Goal: Book appointment/travel/reservation: Book appointment/travel/reservation

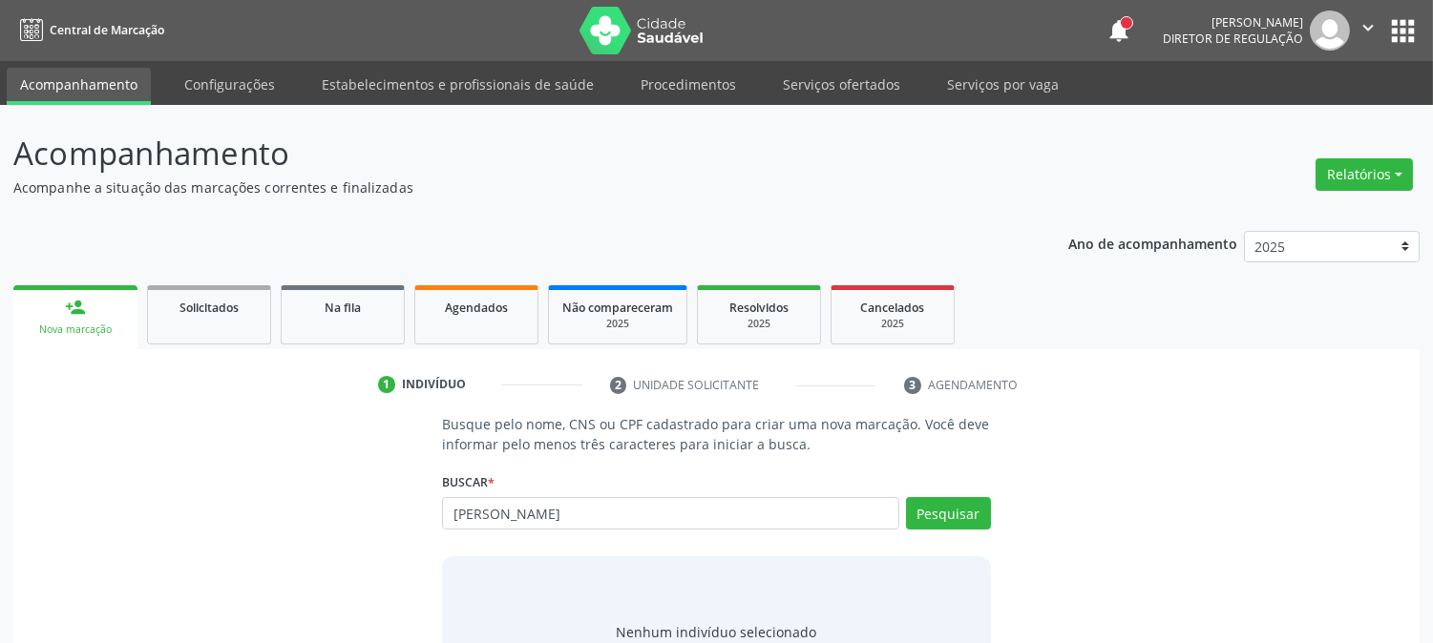
type input "[PERSON_NAME]"
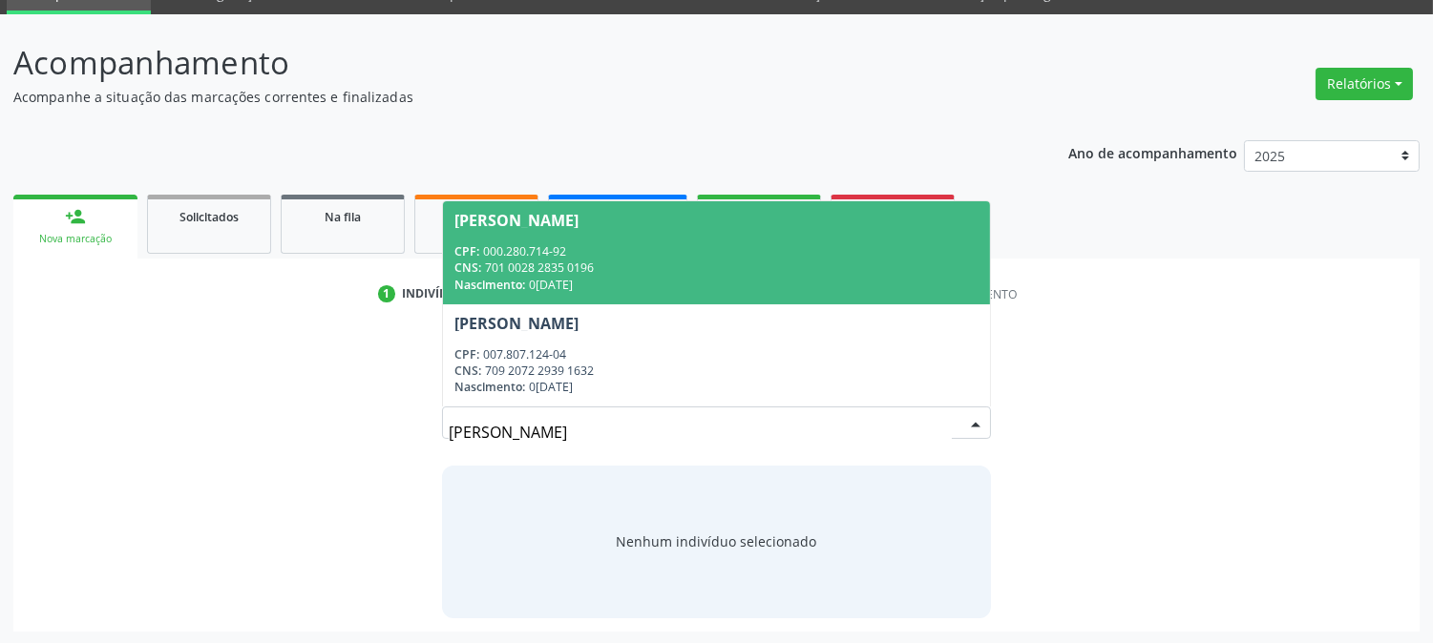
click at [634, 249] on div "CPF: 000.280.714-92" at bounding box center [715, 251] width 523 height 16
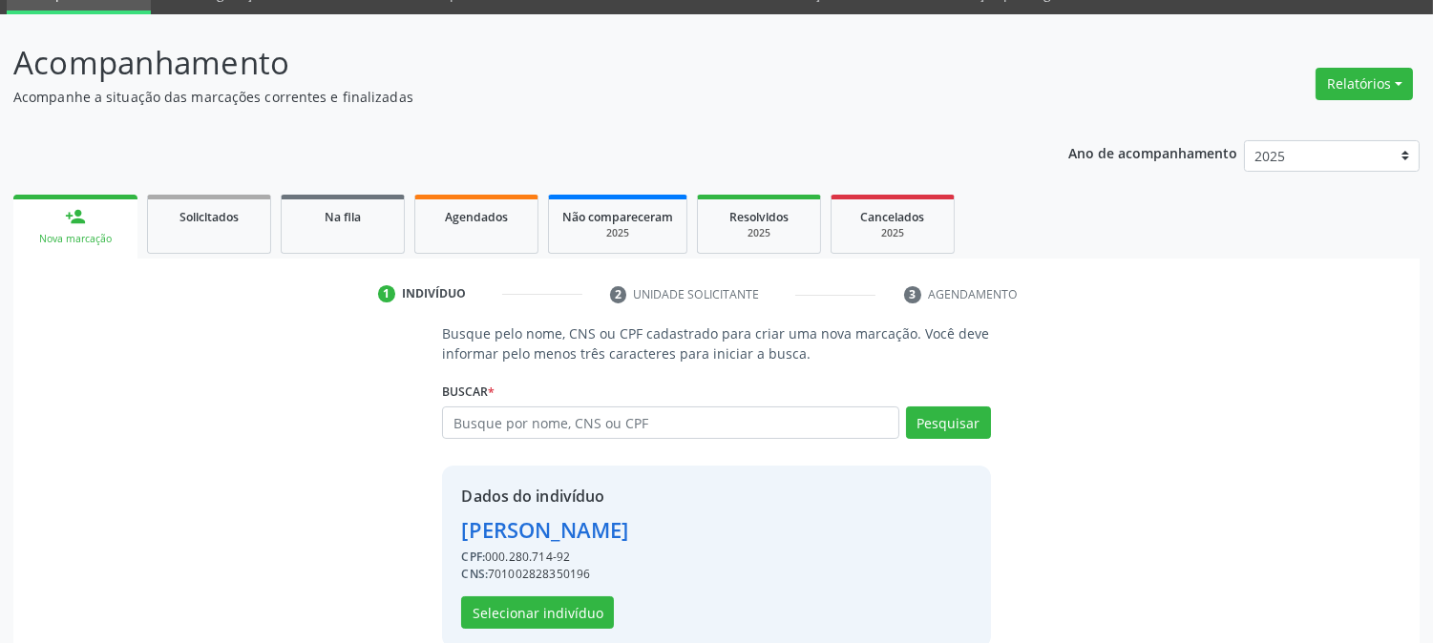
scroll to position [120, 0]
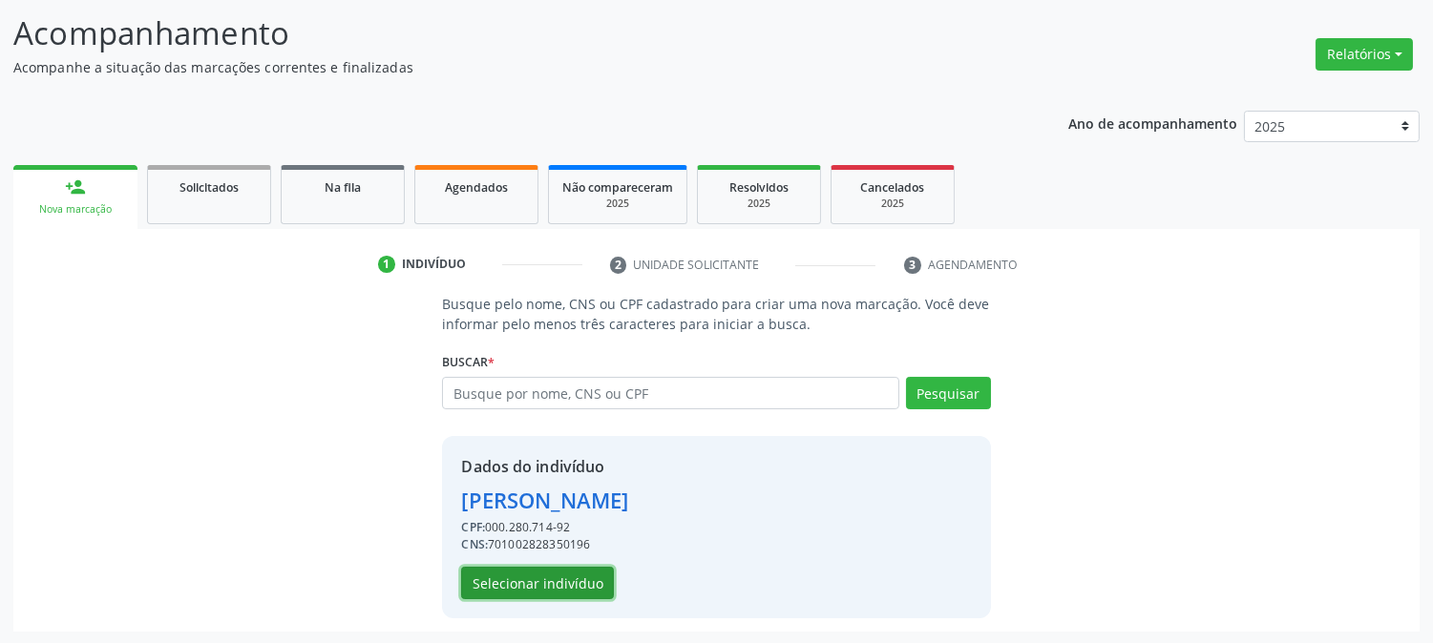
click at [589, 570] on button "Selecionar indivíduo" at bounding box center [537, 583] width 153 height 32
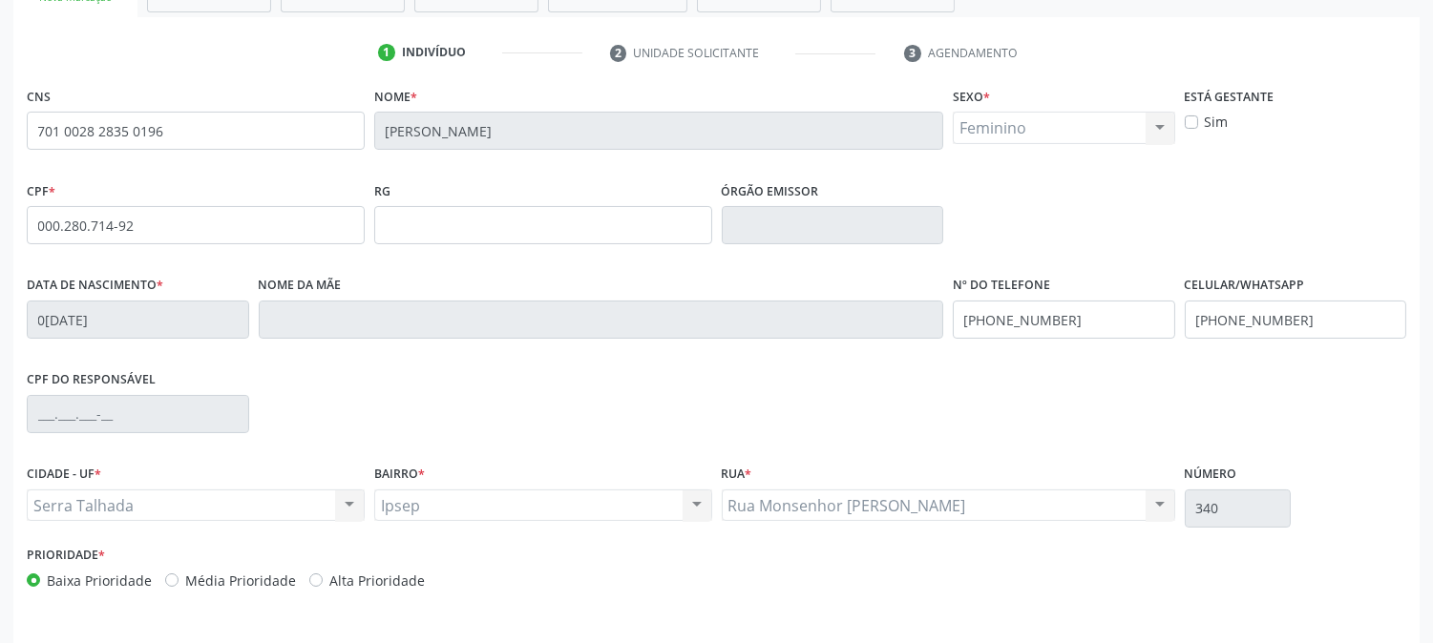
scroll to position [389, 0]
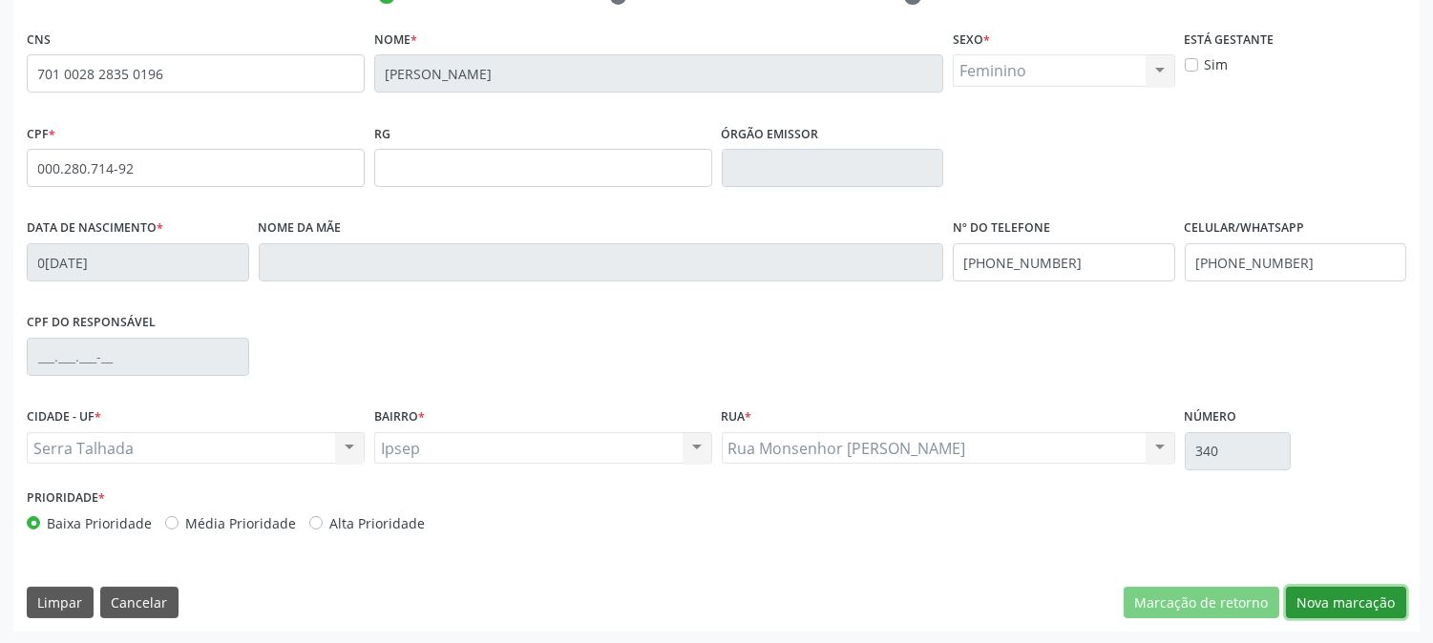
click at [1368, 595] on button "Nova marcação" at bounding box center [1346, 603] width 120 height 32
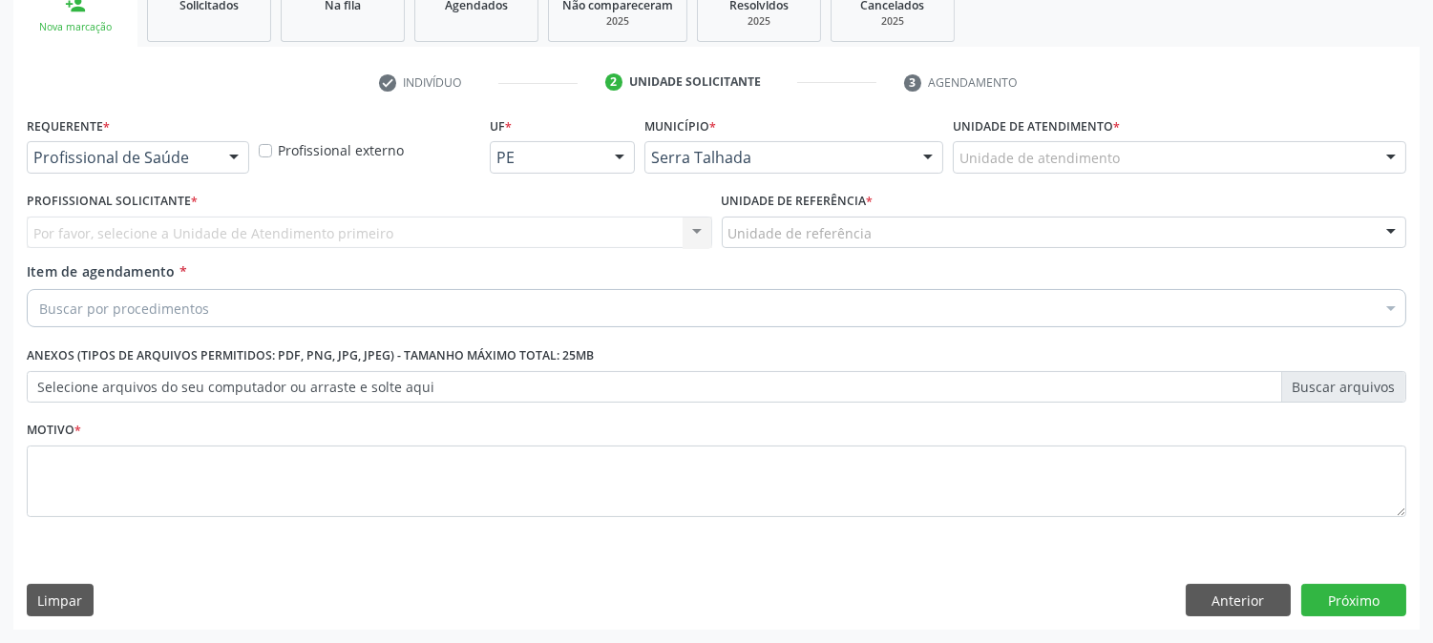
scroll to position [302, 0]
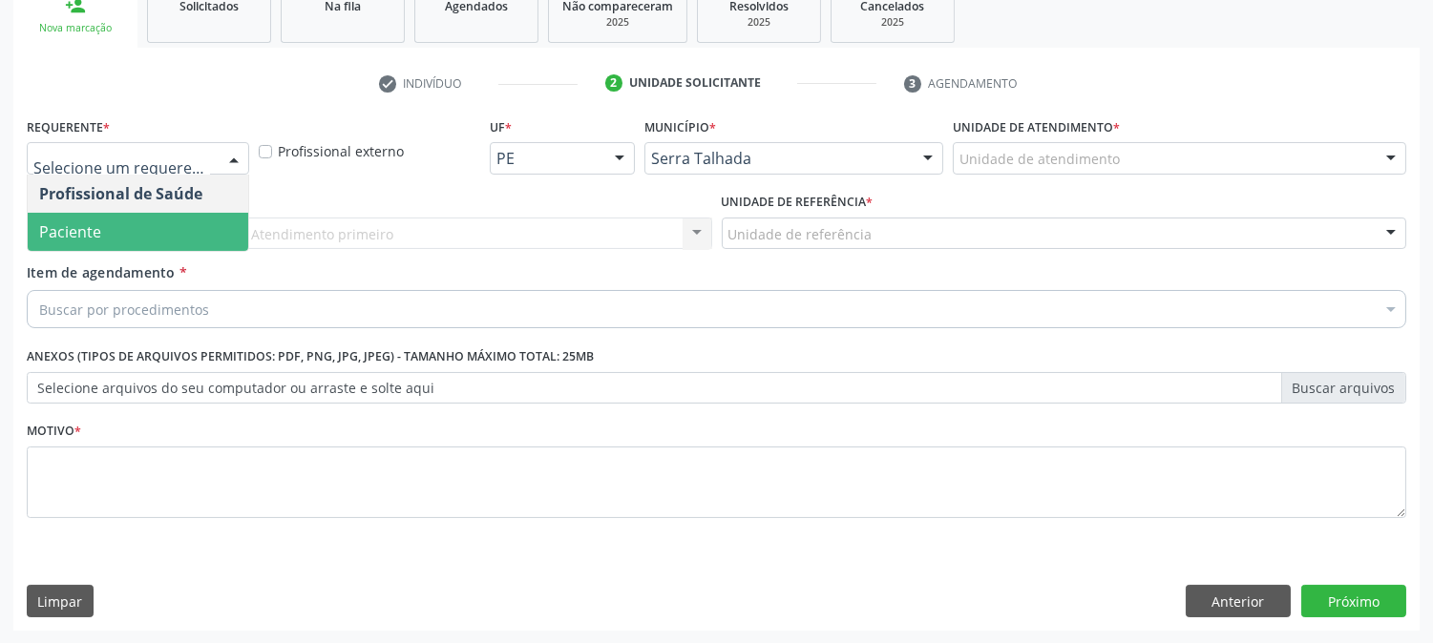
click at [140, 224] on span "Paciente" at bounding box center [138, 232] width 221 height 38
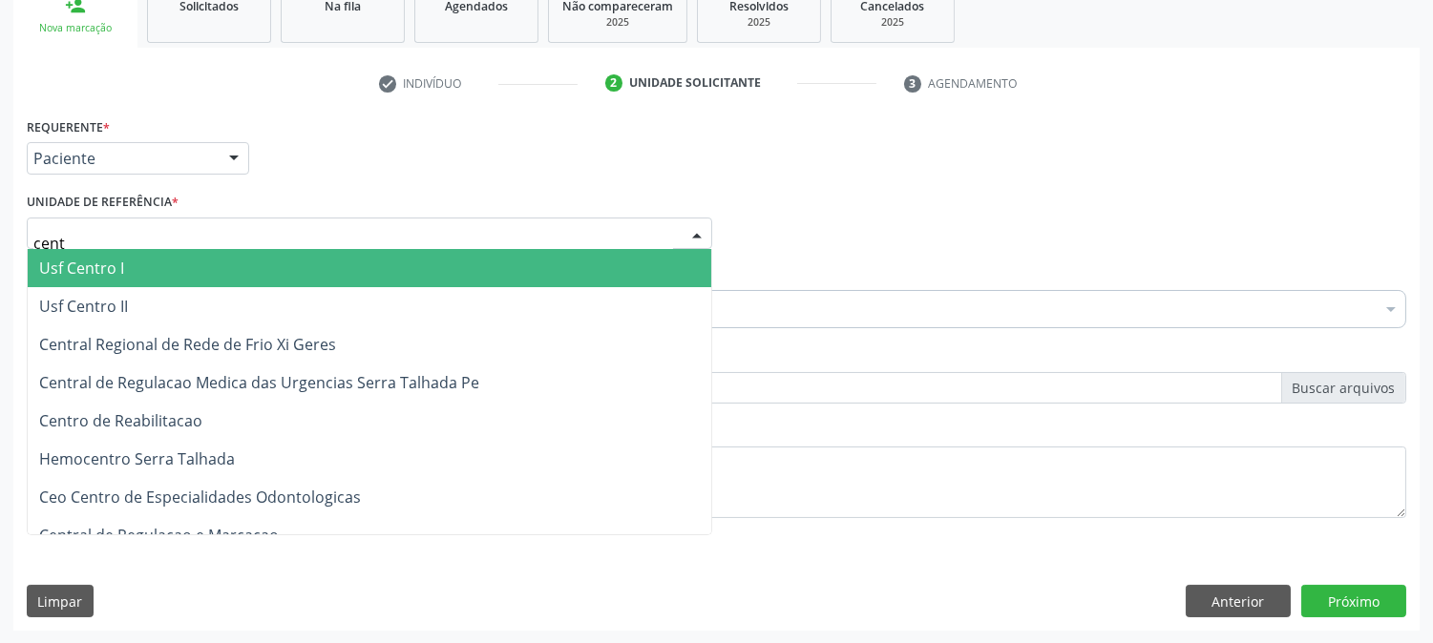
type input "centr"
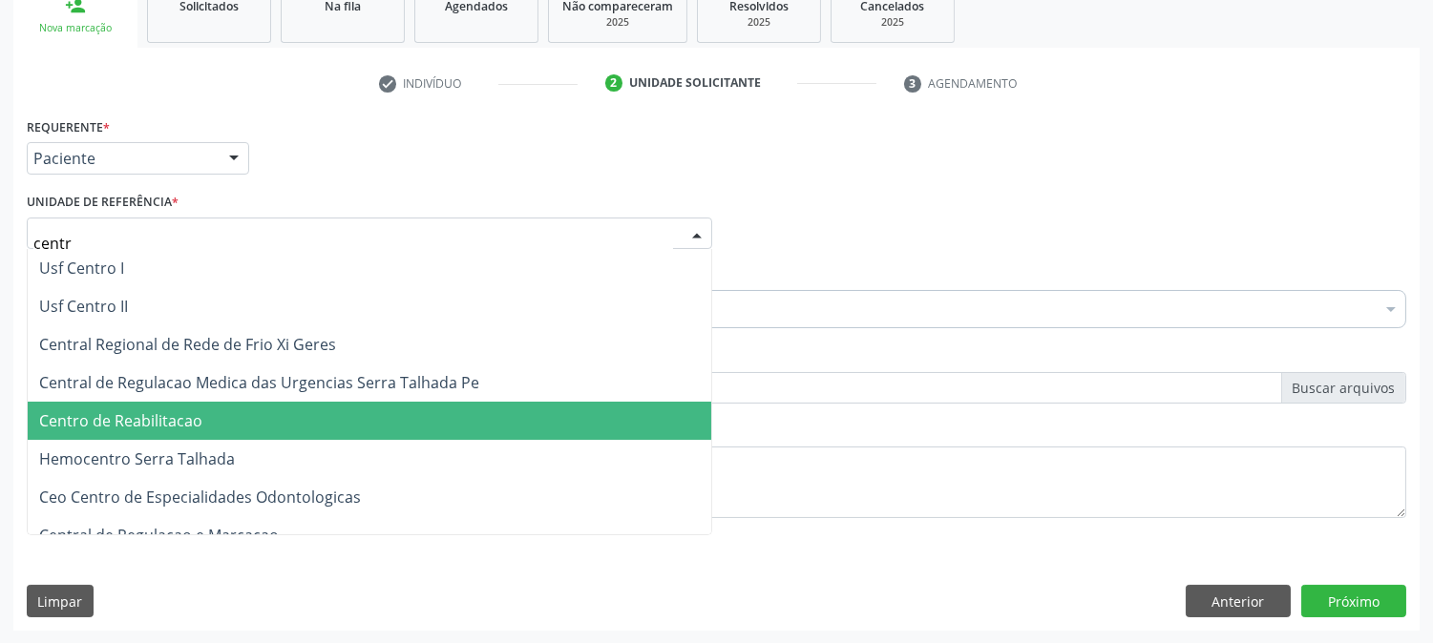
click at [154, 410] on span "Centro de Reabilitacao" at bounding box center [120, 420] width 163 height 21
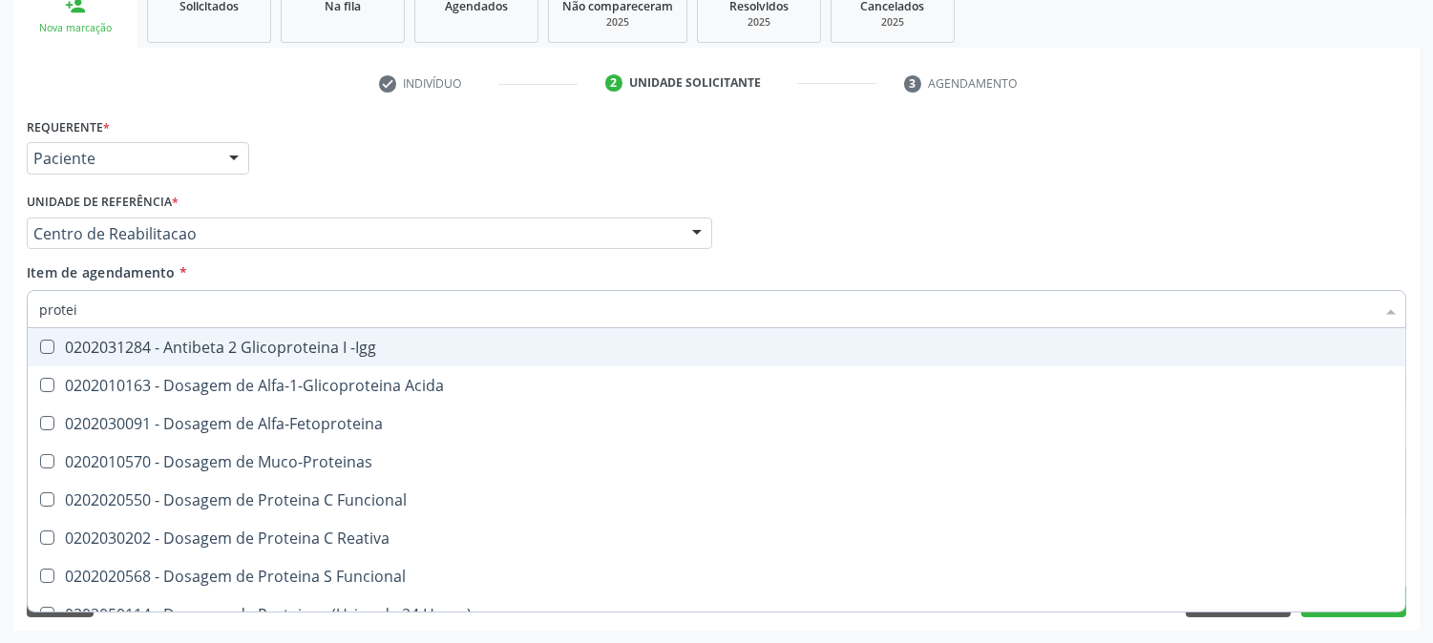
type input "protein"
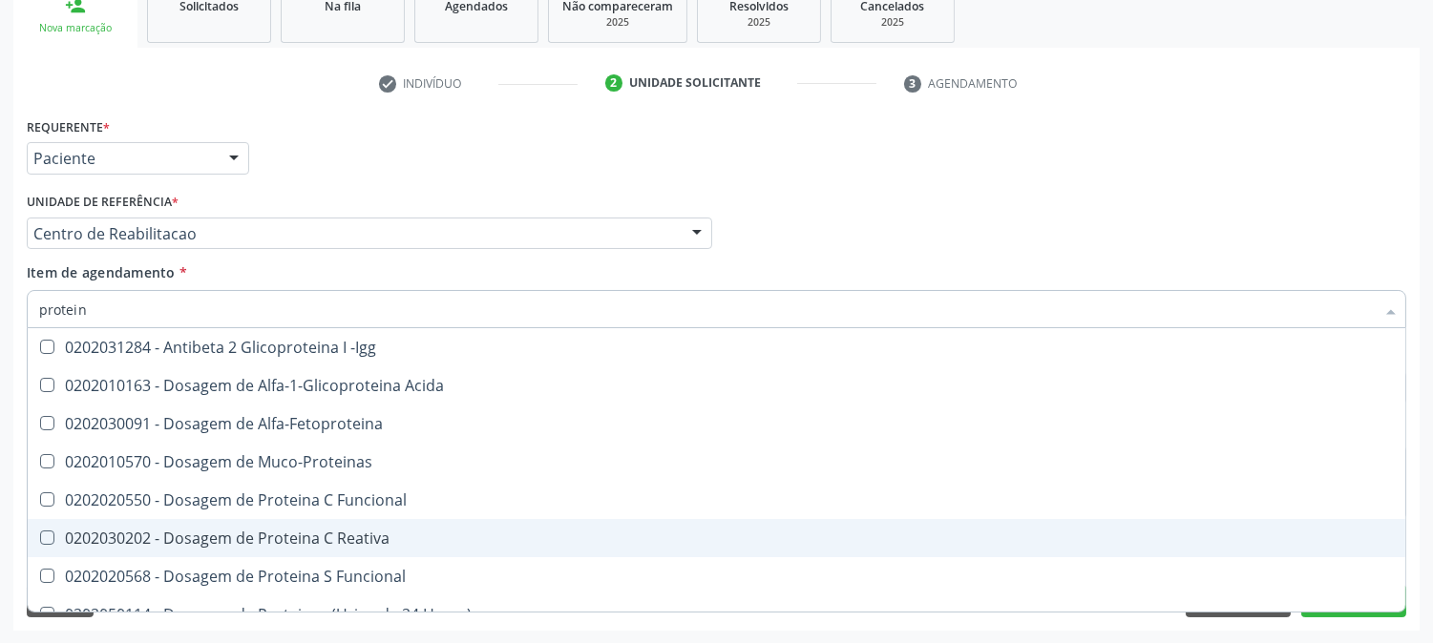
click at [277, 545] on div "0202030202 - Dosagem de Proteina C Reativa" at bounding box center [716, 538] width 1355 height 15
checkbox Reativa "true"
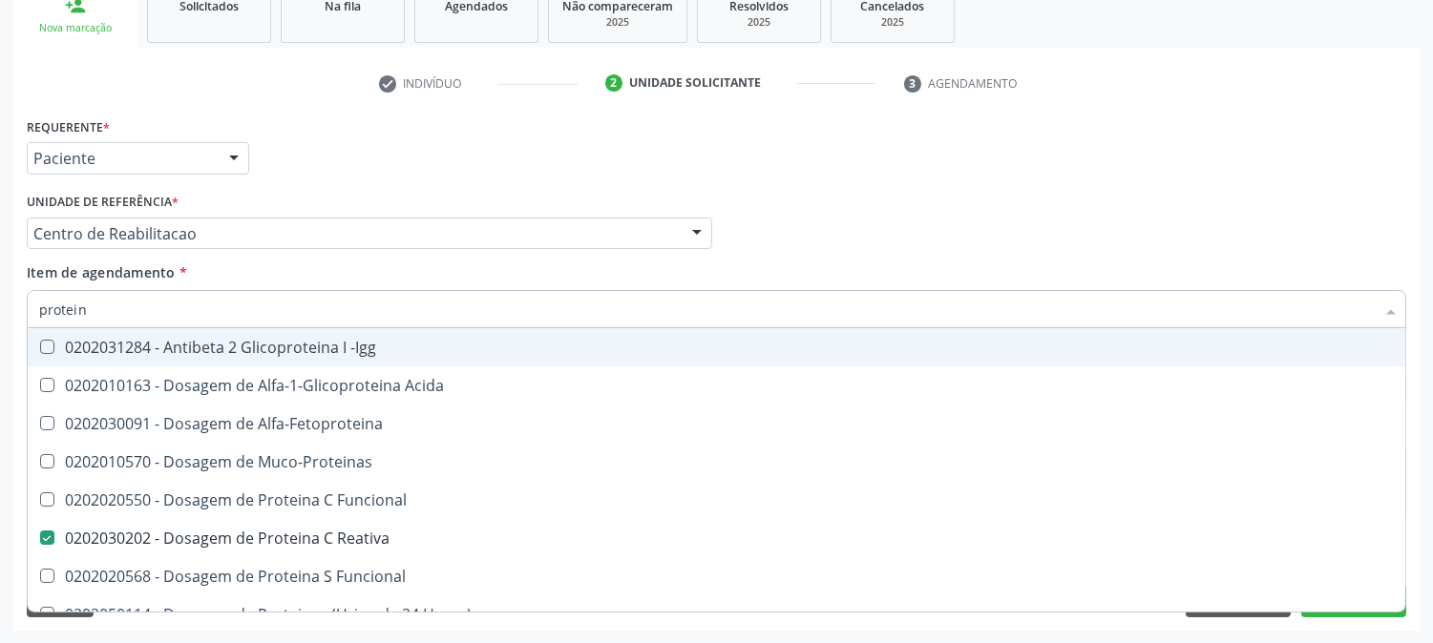
drag, startPoint x: 108, startPoint y: 309, endPoint x: 0, endPoint y: 313, distance: 107.9
click at [0, 313] on div "Acompanhamento Acompanhe a situação das marcações correntes e finalizadas Relat…" at bounding box center [716, 223] width 1433 height 841
type input "fa"
checkbox Reativa "false"
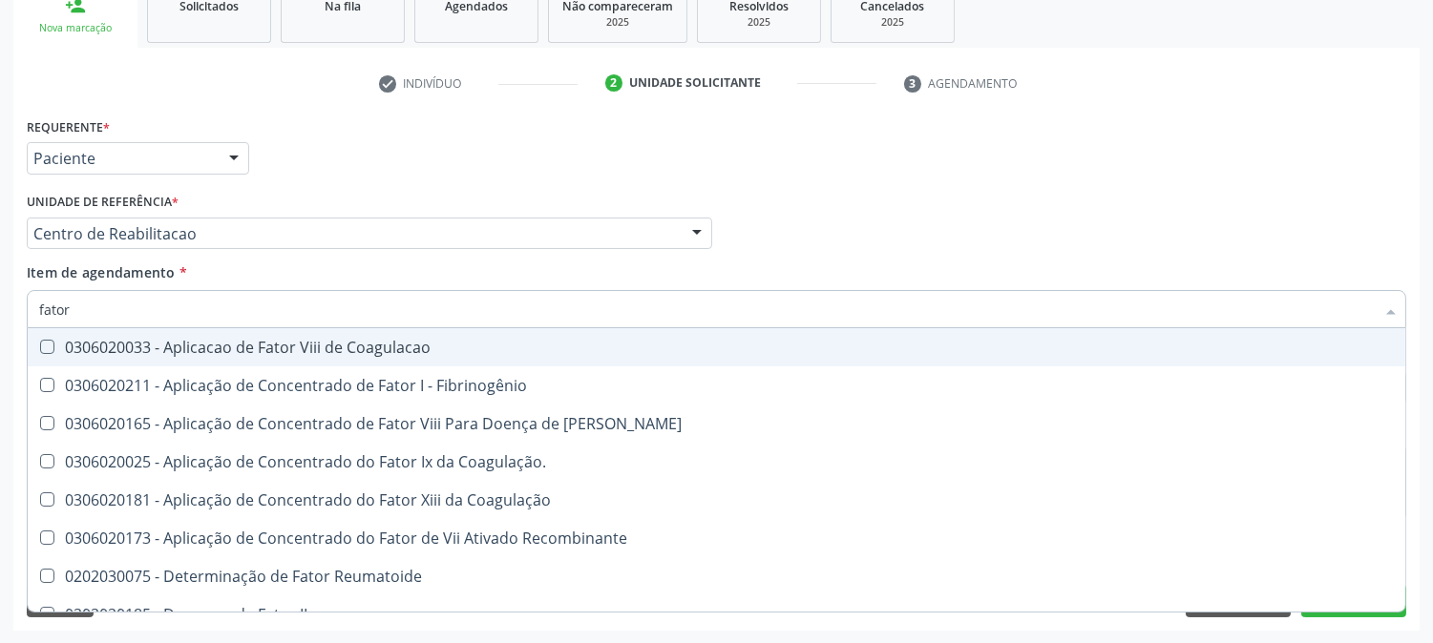
type input "fator r"
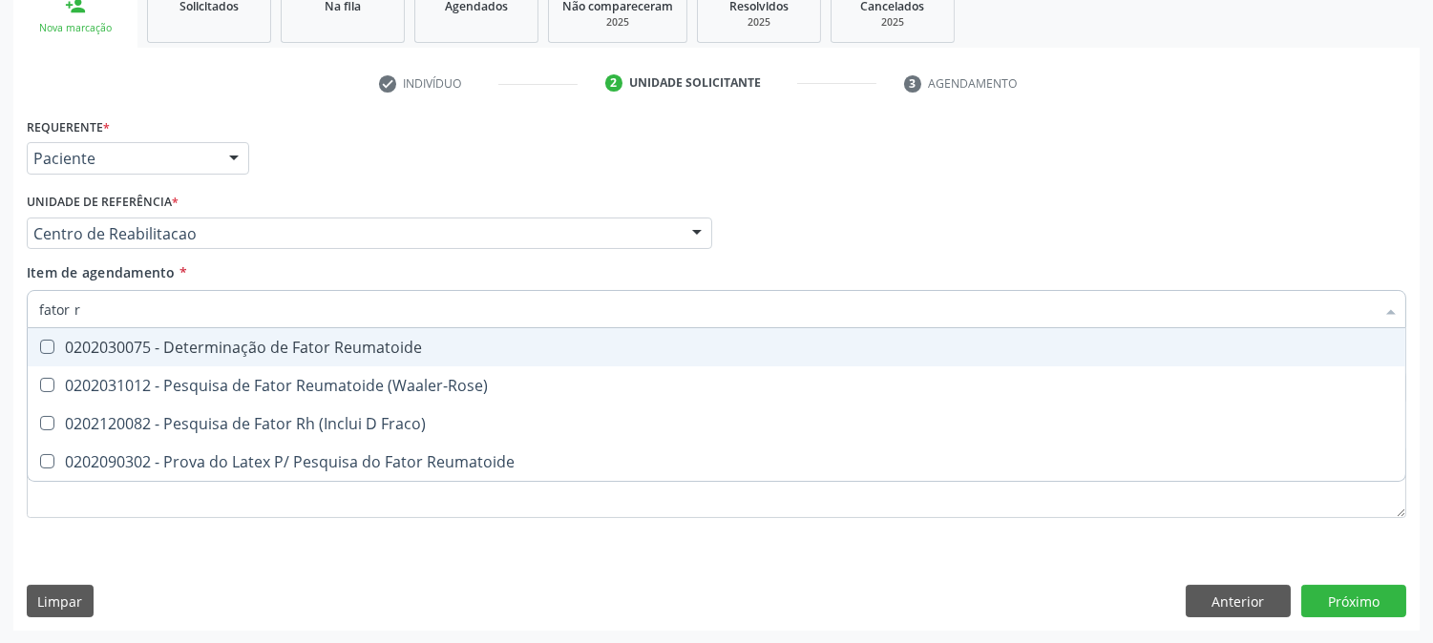
click at [59, 336] on span "0202030075 - Determinação de Fator Reumatoide" at bounding box center [716, 347] width 1377 height 38
checkbox Reumatoide "true"
click at [0, 327] on div "Acompanhamento Acompanhe a situação das marcações correntes e finalizadas Relat…" at bounding box center [716, 223] width 1433 height 841
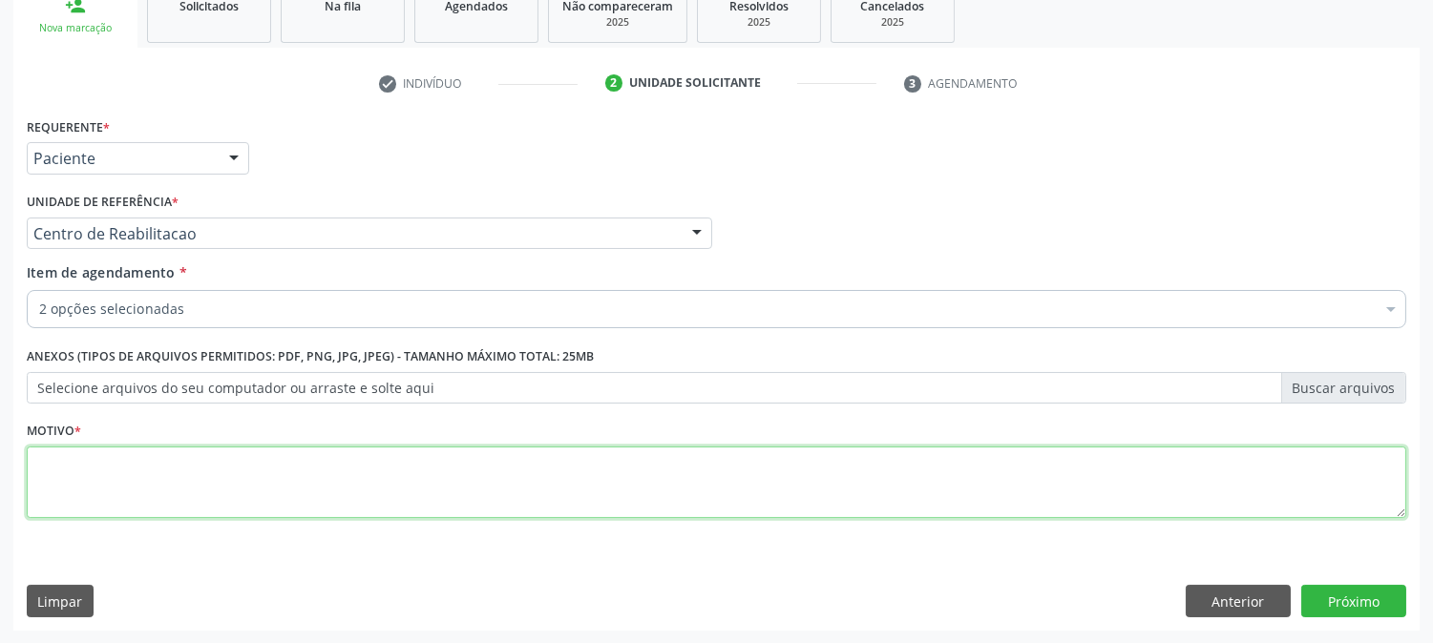
click at [131, 470] on textarea at bounding box center [716, 483] width 1379 height 73
type textarea "."
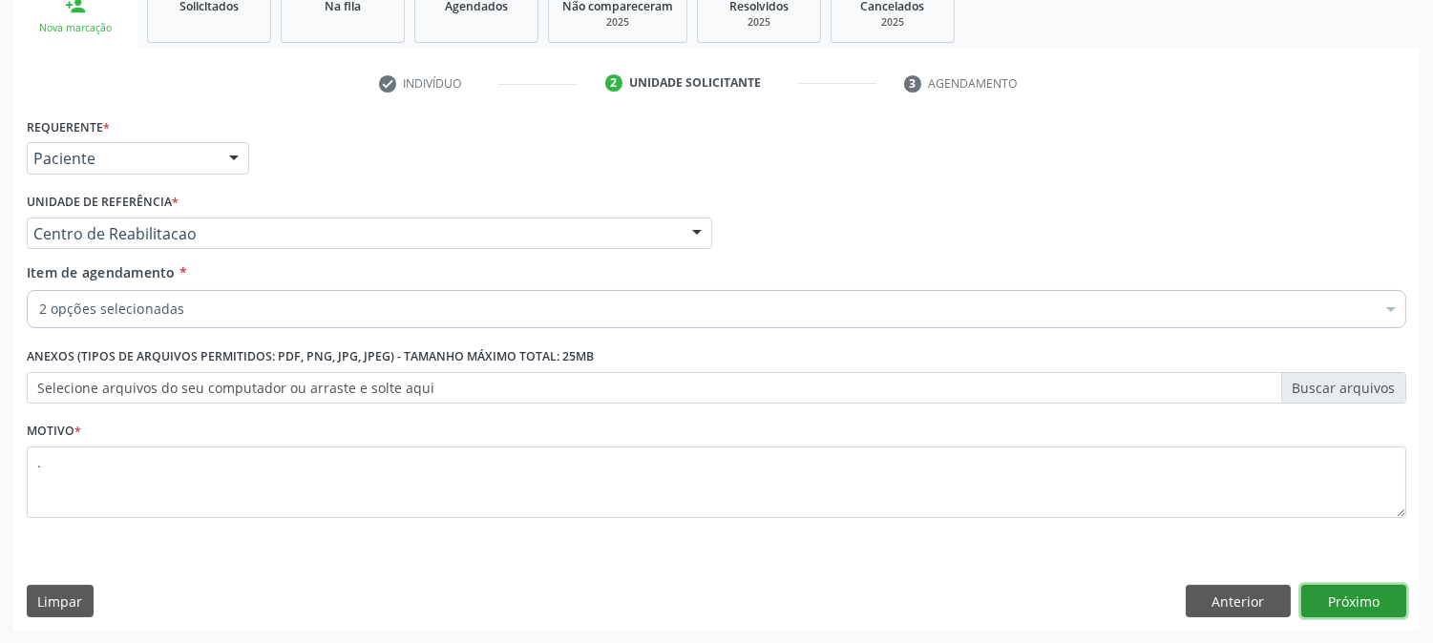
click at [1346, 590] on button "Próximo" at bounding box center [1353, 601] width 105 height 32
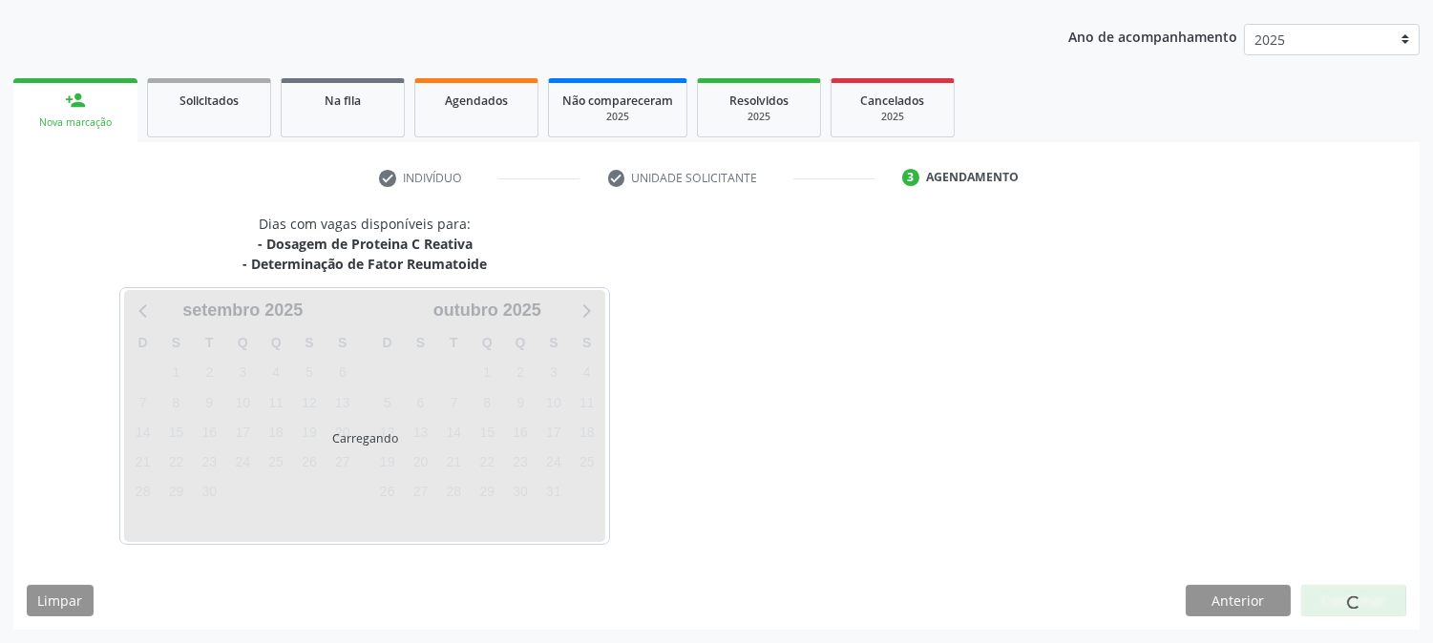
scroll to position [206, 0]
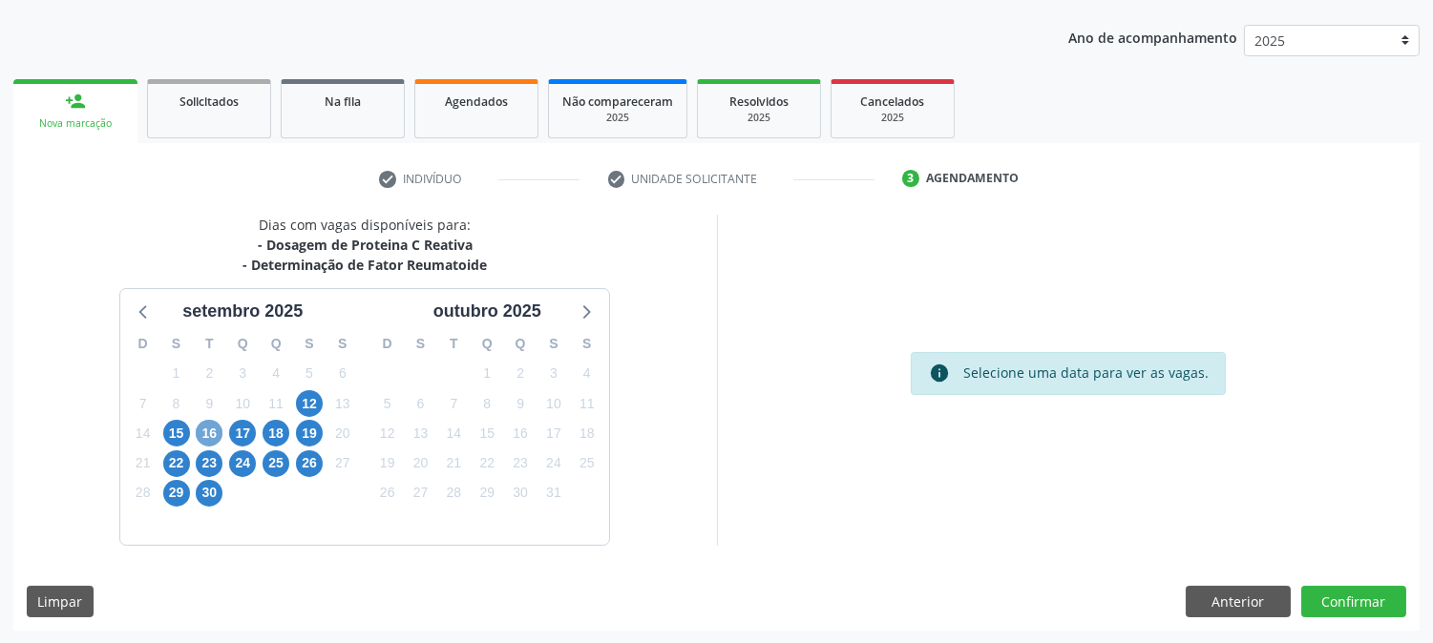
click at [198, 435] on span "16" at bounding box center [209, 433] width 27 height 27
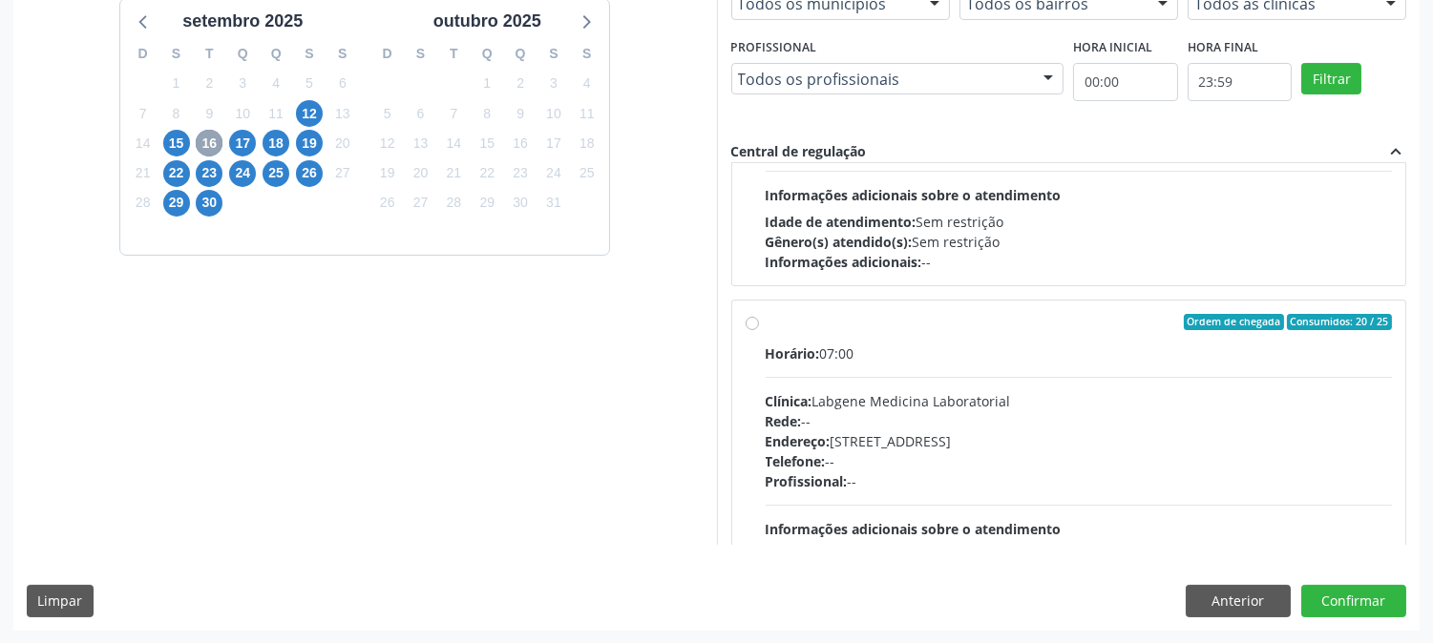
scroll to position [301, 0]
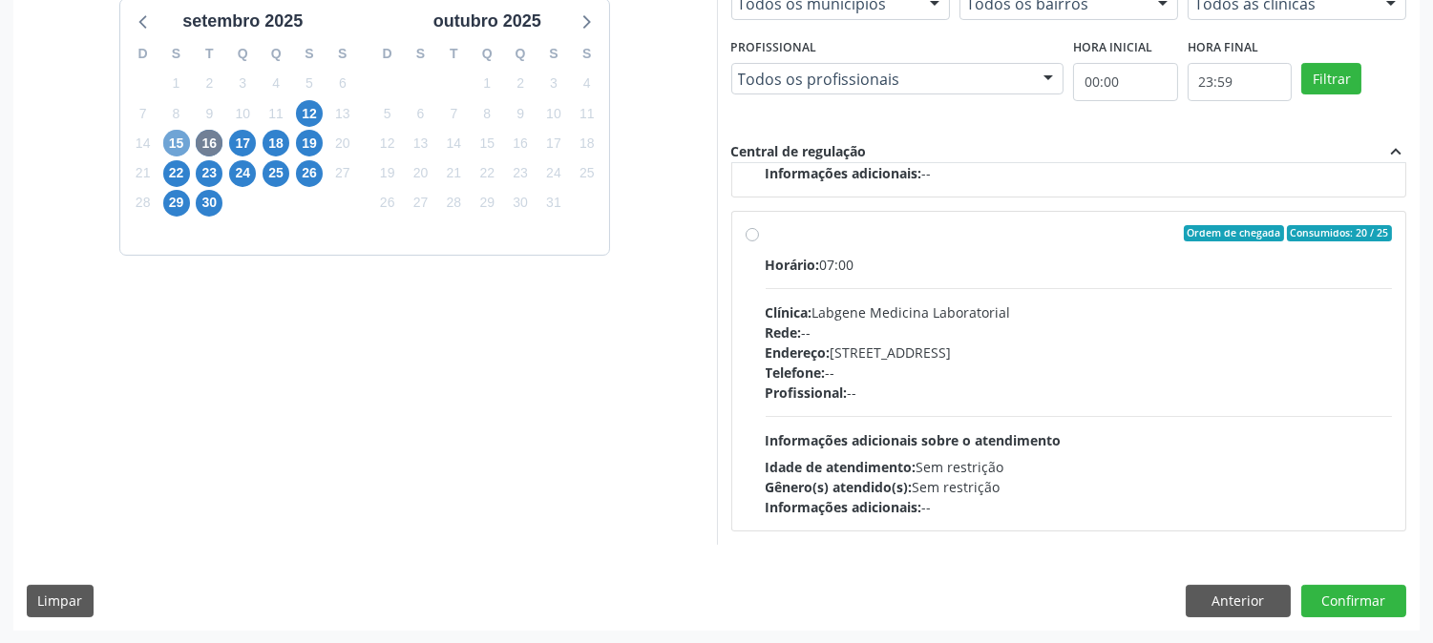
click at [179, 143] on span "15" at bounding box center [176, 143] width 27 height 27
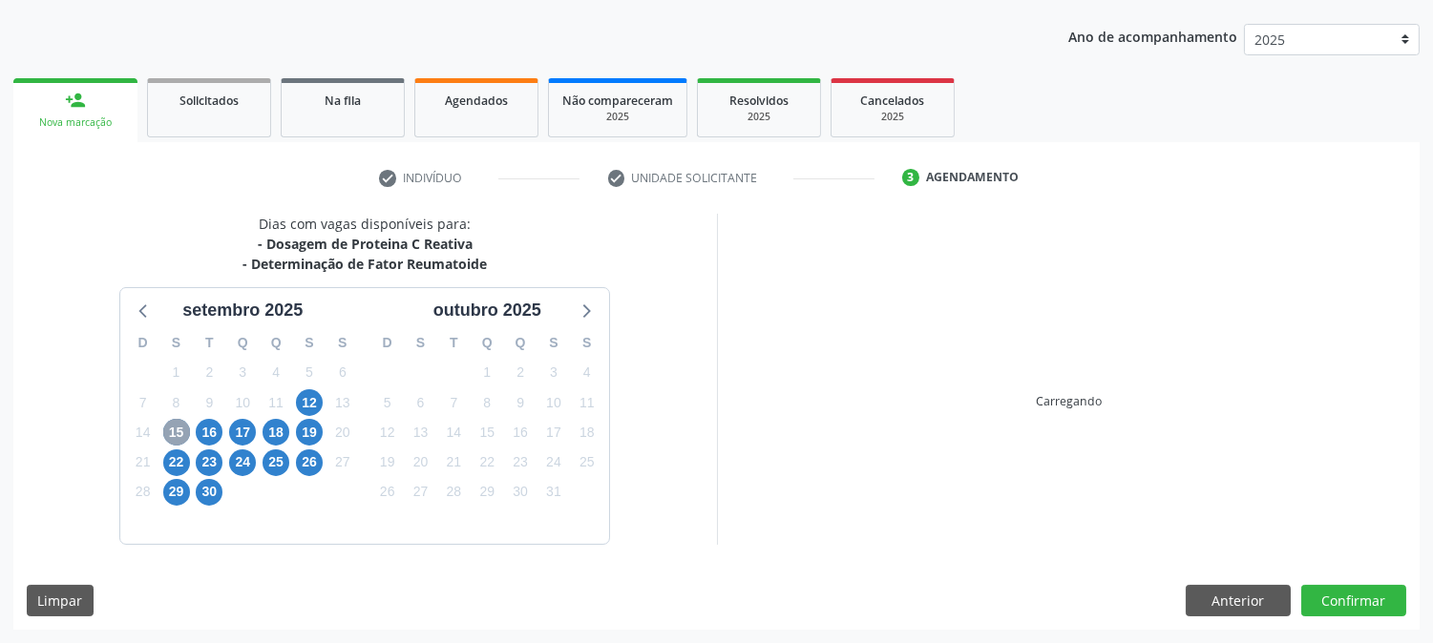
scroll to position [206, 0]
click at [265, 422] on div "Dias com vagas disponíveis para: - Dosagem de Proteina C Reativa - Determinação…" at bounding box center [365, 380] width 704 height 330
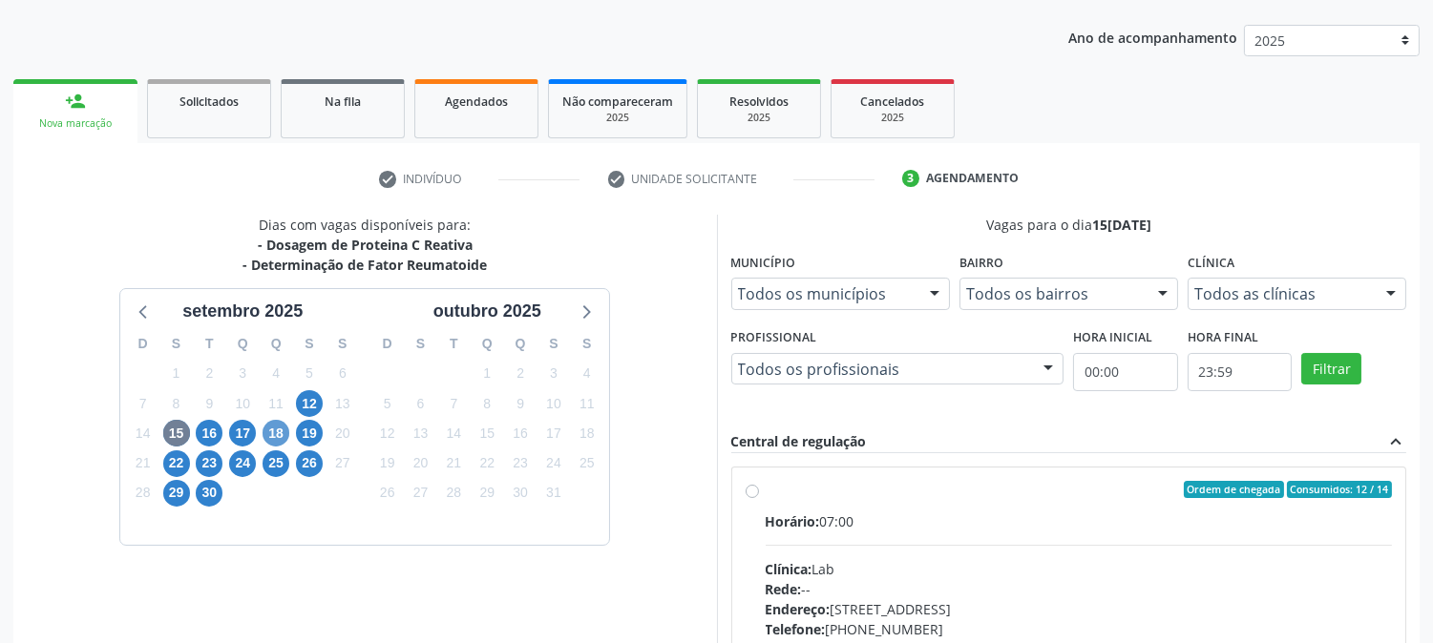
scroll to position [496, 0]
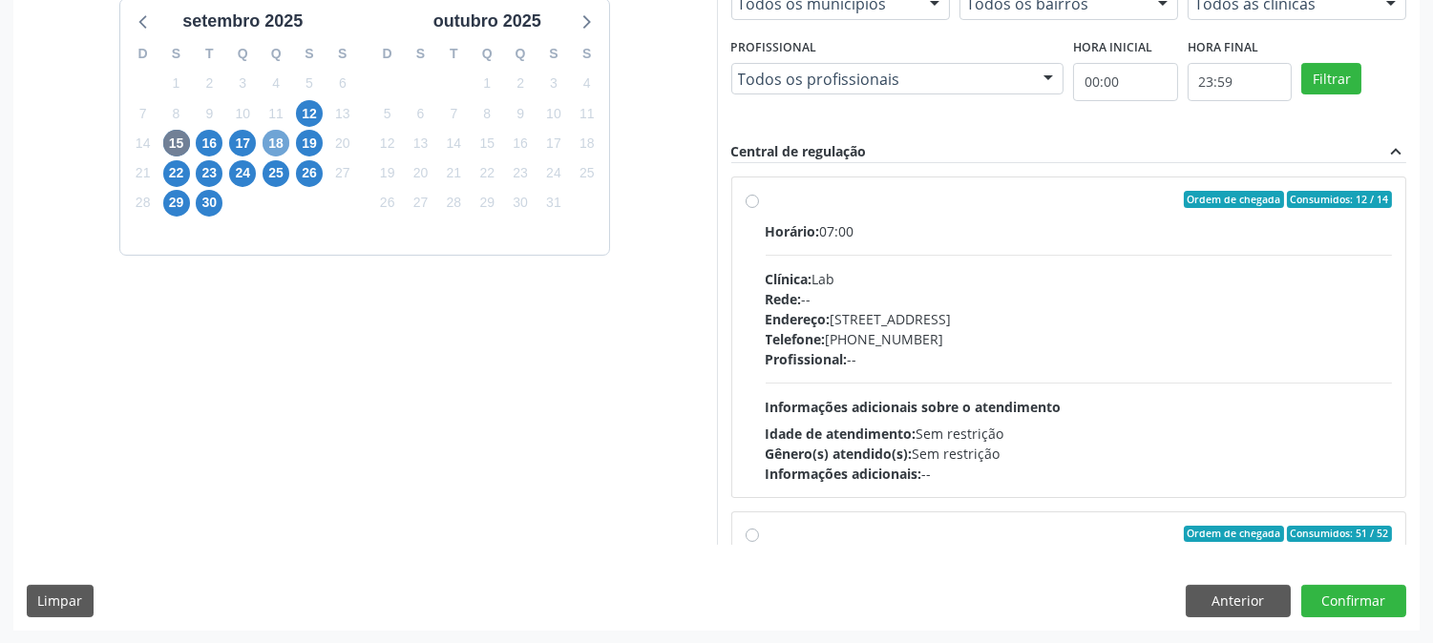
click at [265, 136] on span "18" at bounding box center [276, 143] width 27 height 27
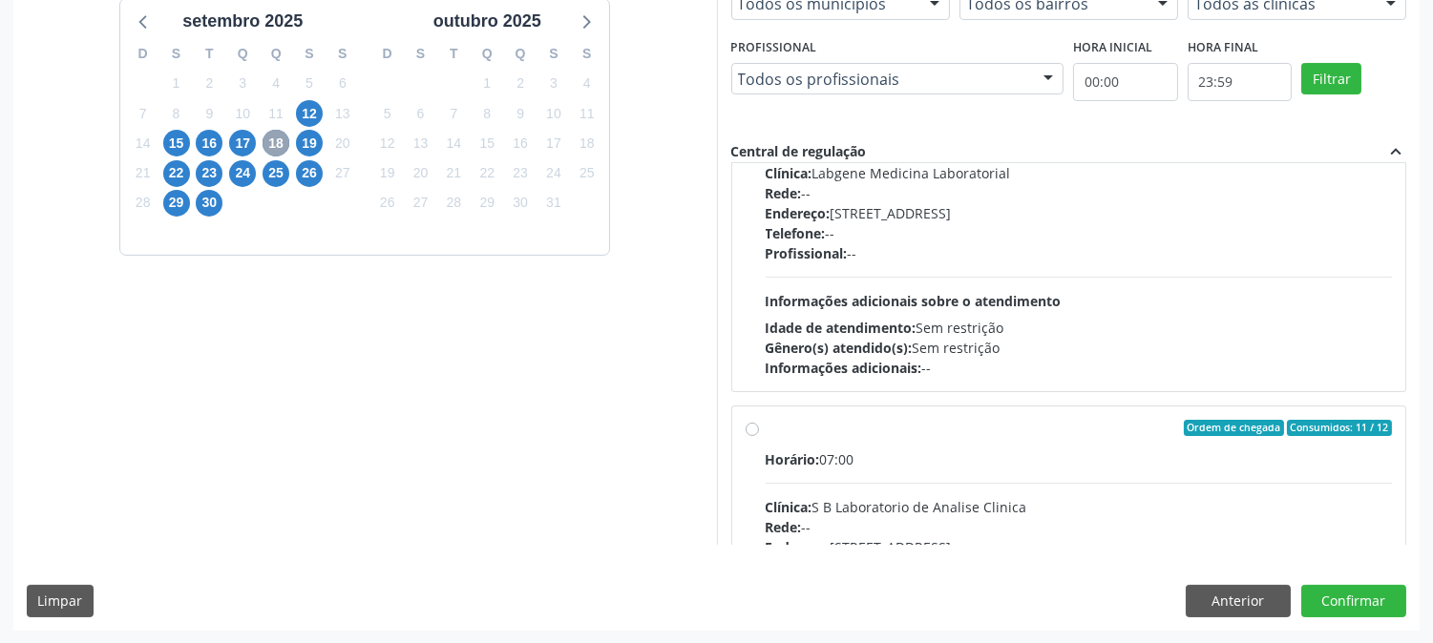
scroll to position [0, 0]
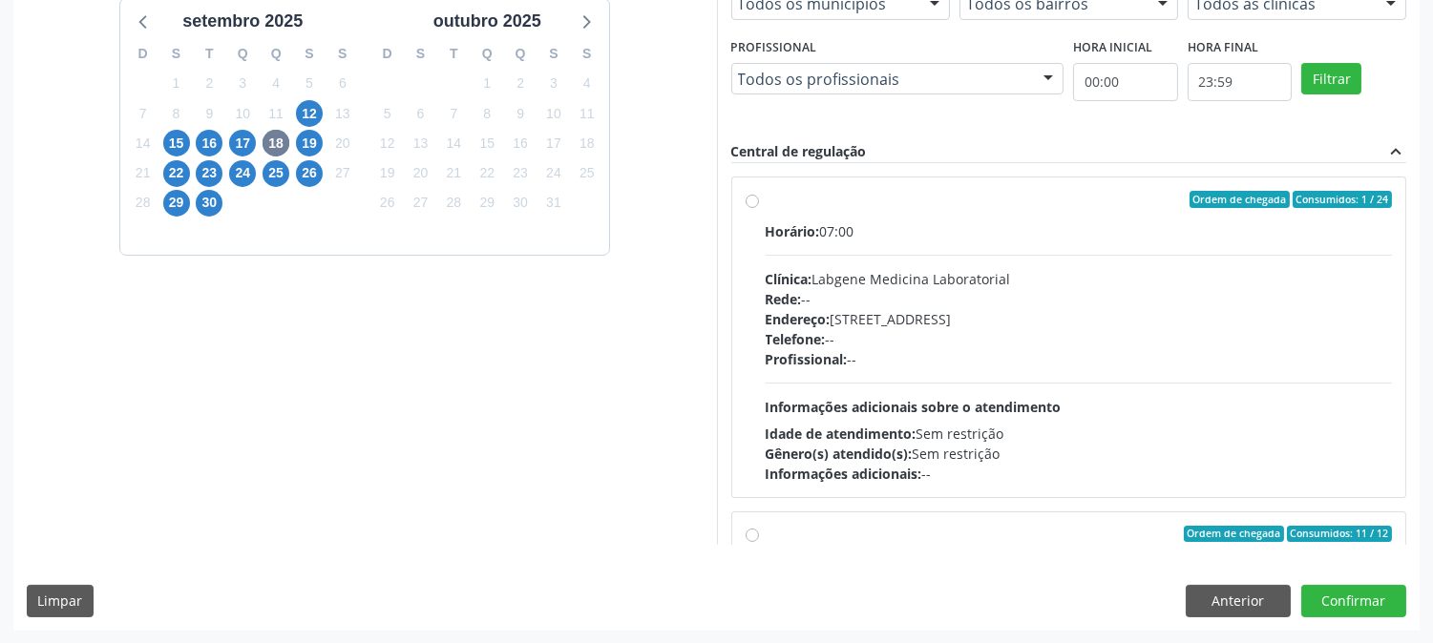
click at [912, 312] on div "Endereço: [STREET_ADDRESS]" at bounding box center [1079, 319] width 627 height 20
click at [759, 208] on input "Ordem de chegada Consumidos: 1 / 24 Horário: 07:00 Clínica: Labgene Medicina La…" at bounding box center [752, 199] width 13 height 17
radio input "true"
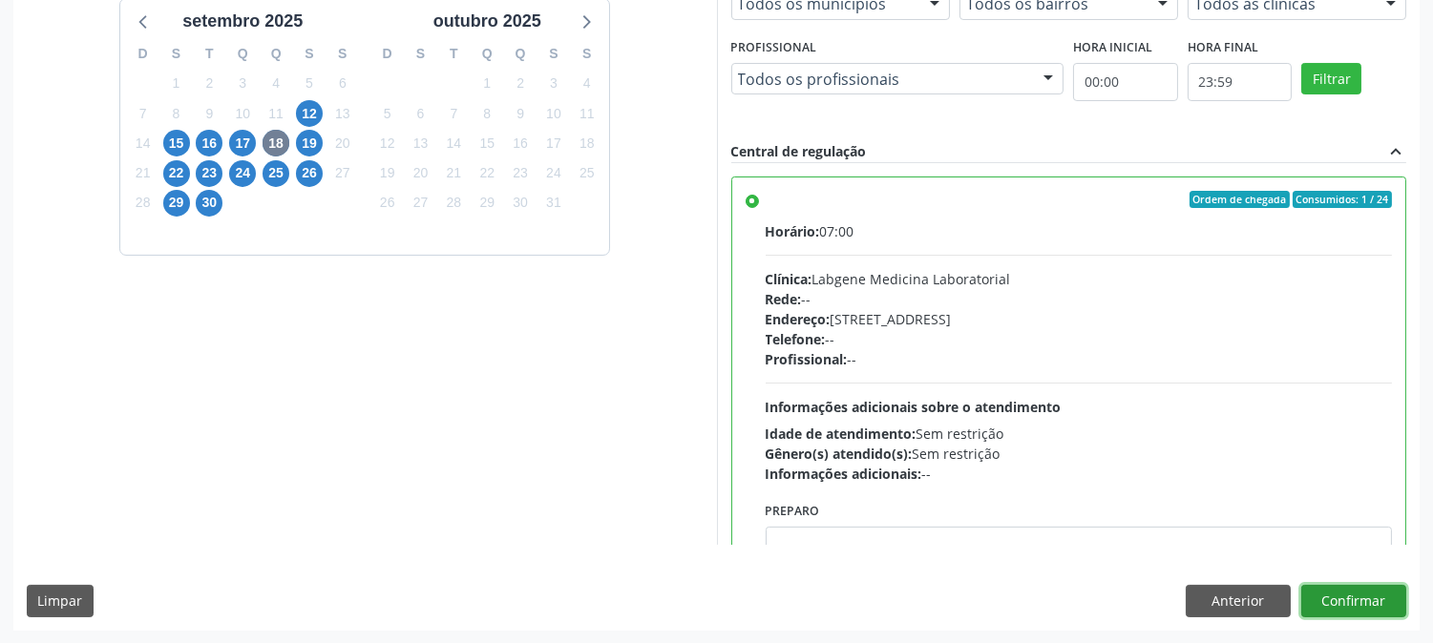
click at [1353, 609] on button "Confirmar" at bounding box center [1353, 601] width 105 height 32
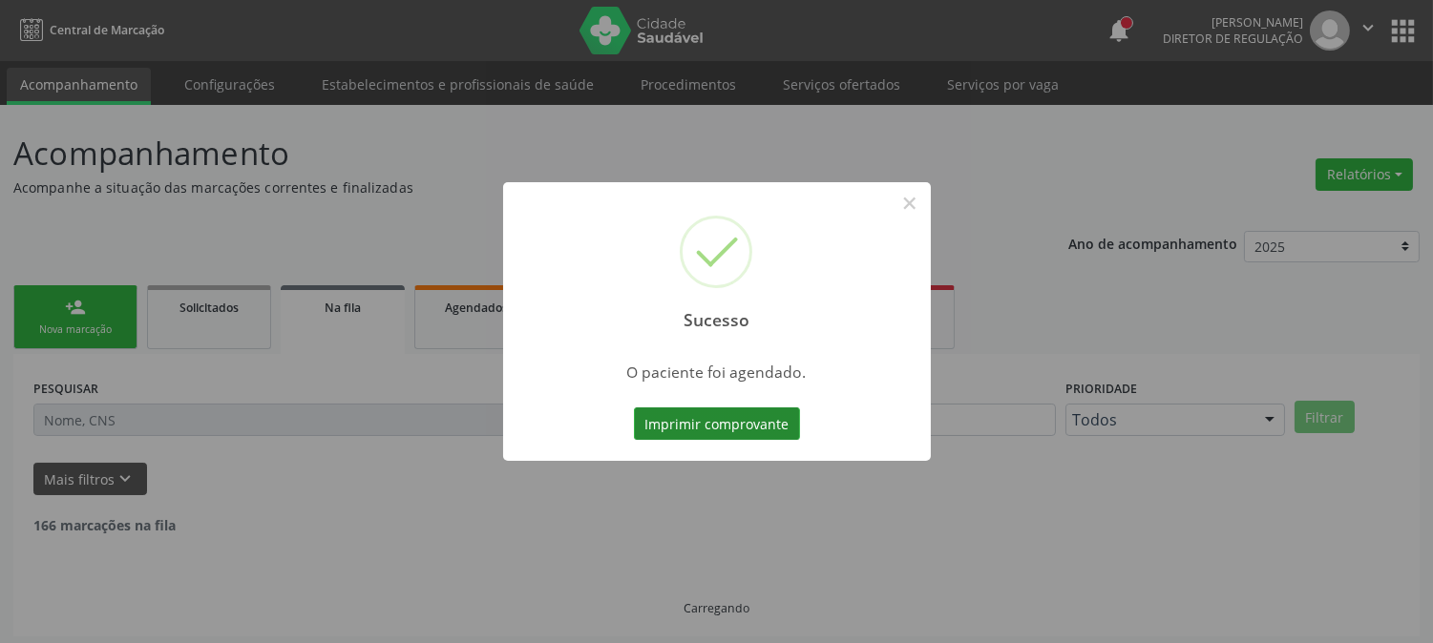
click at [738, 417] on button "Imprimir comprovante" at bounding box center [717, 424] width 166 height 32
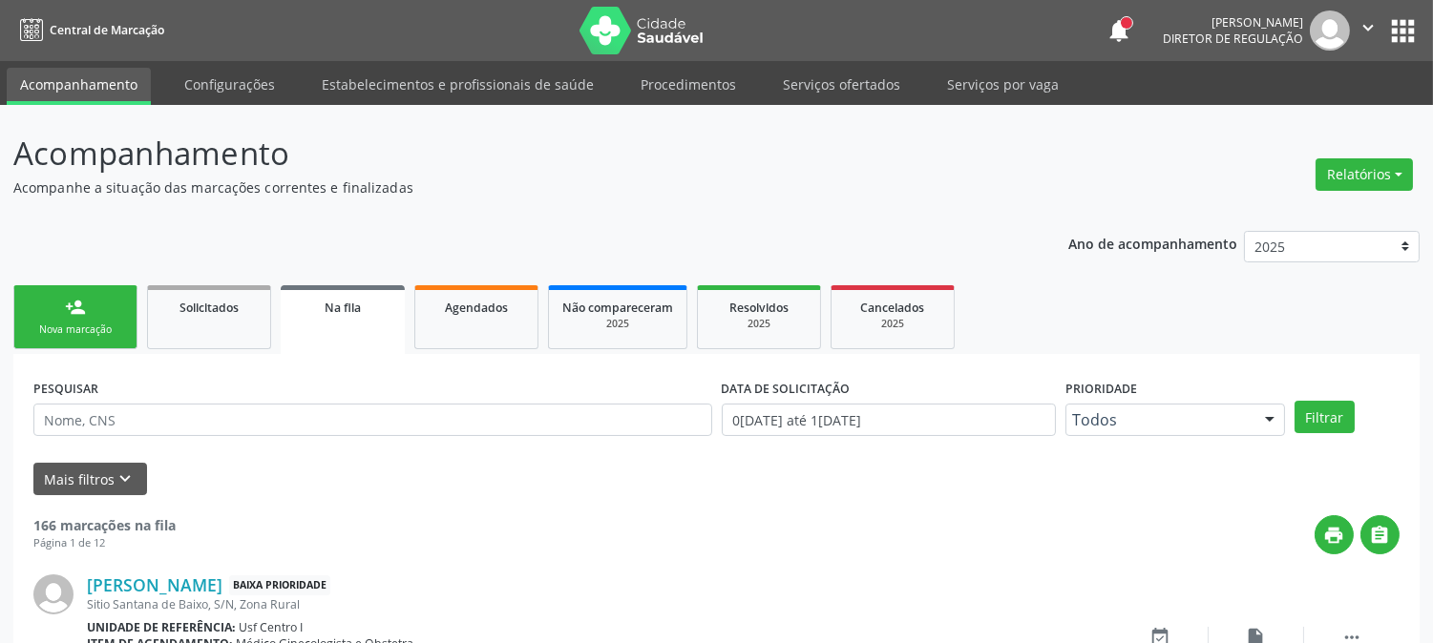
click at [105, 307] on link "person_add Nova marcação" at bounding box center [75, 317] width 124 height 64
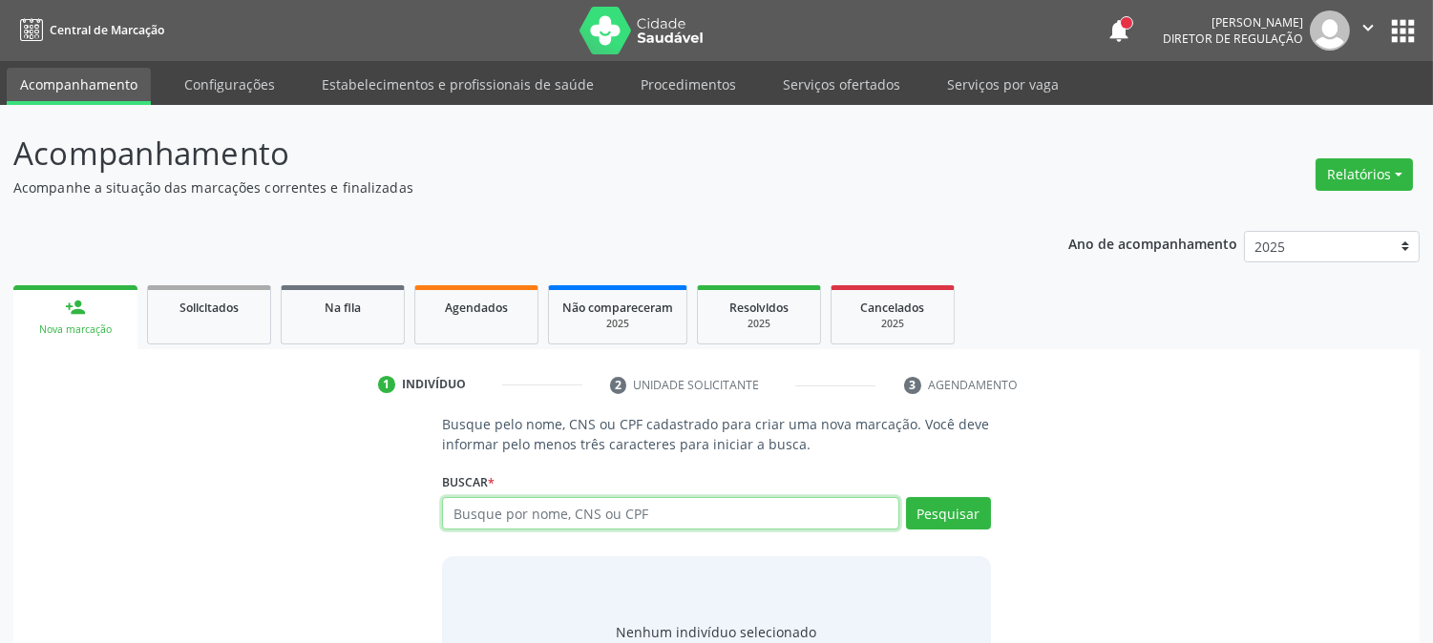
click at [571, 526] on input "text" at bounding box center [670, 513] width 456 height 32
type input "[PERSON_NAME]"
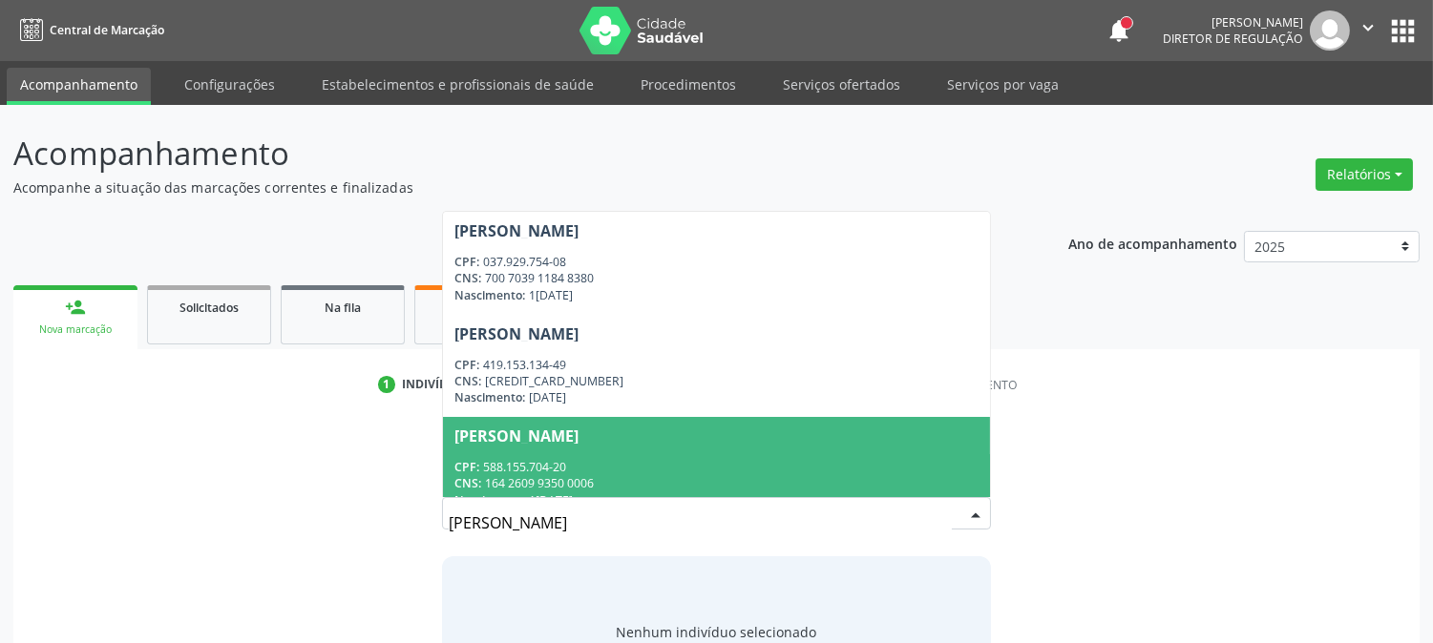
scroll to position [22, 0]
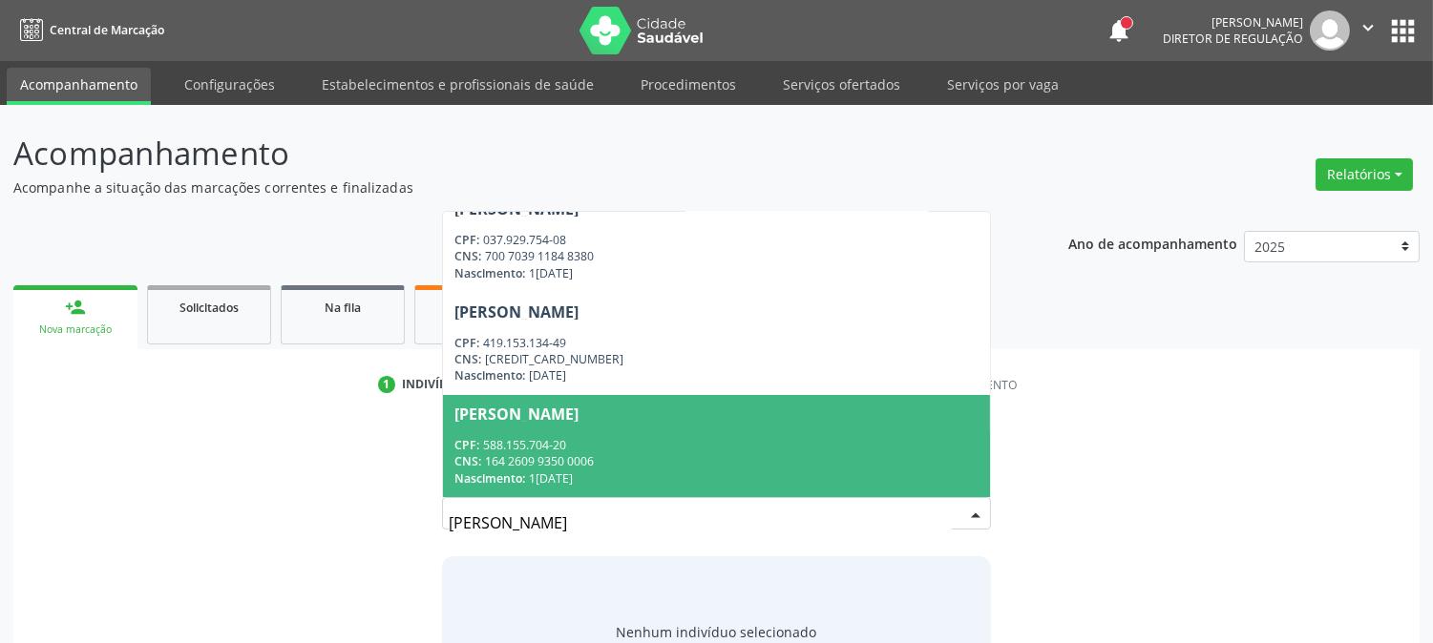
click at [711, 445] on div "CPF: 588.155.704-20" at bounding box center [715, 445] width 523 height 16
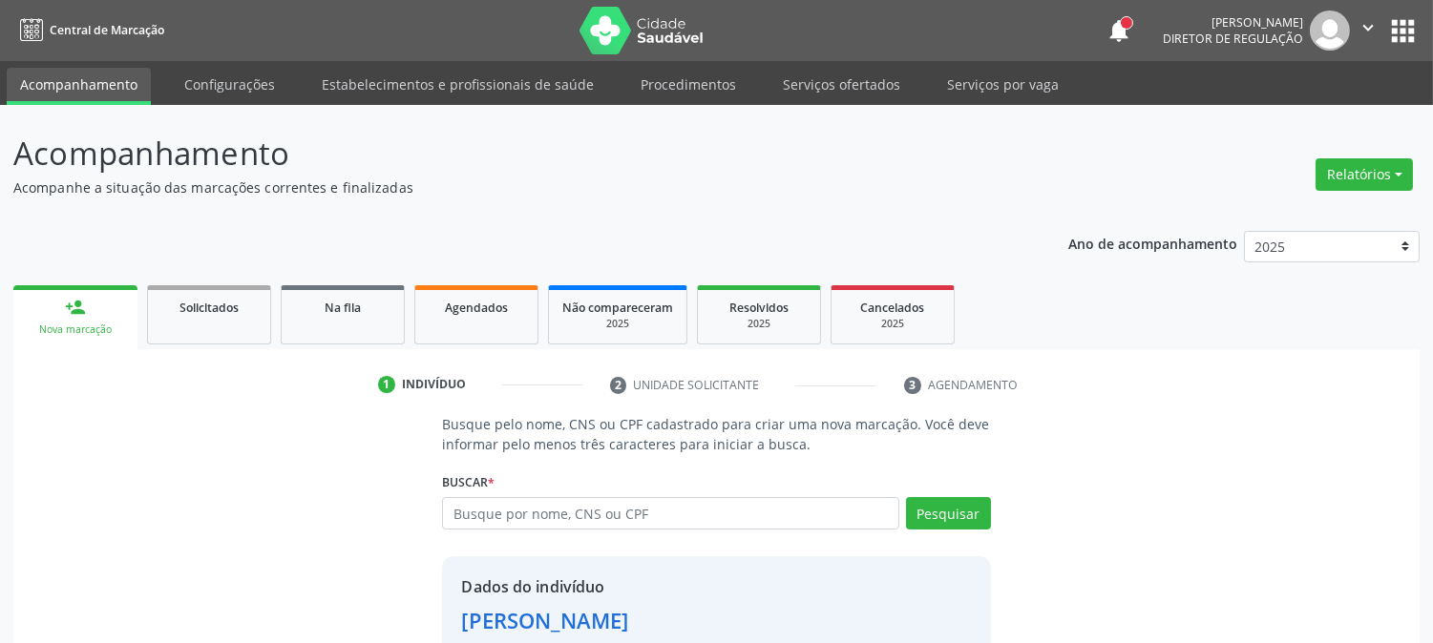
scroll to position [120, 0]
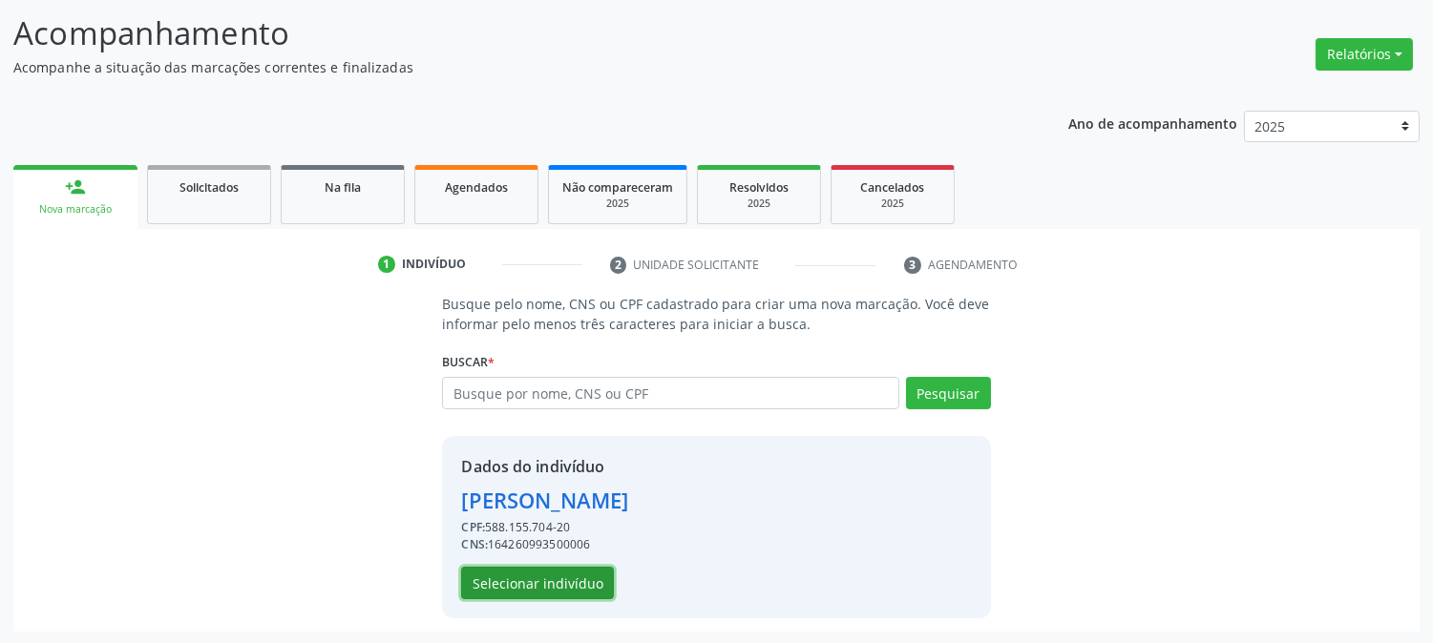
click at [557, 584] on button "Selecionar indivíduo" at bounding box center [537, 583] width 153 height 32
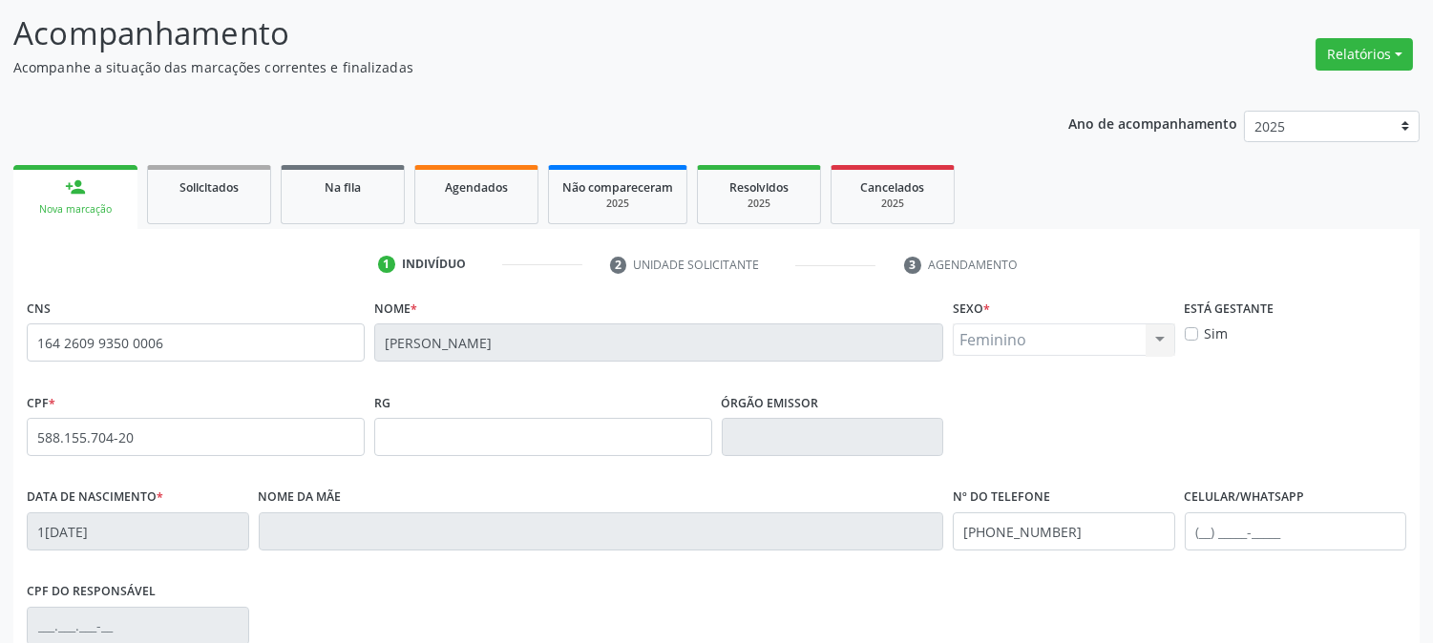
scroll to position [389, 0]
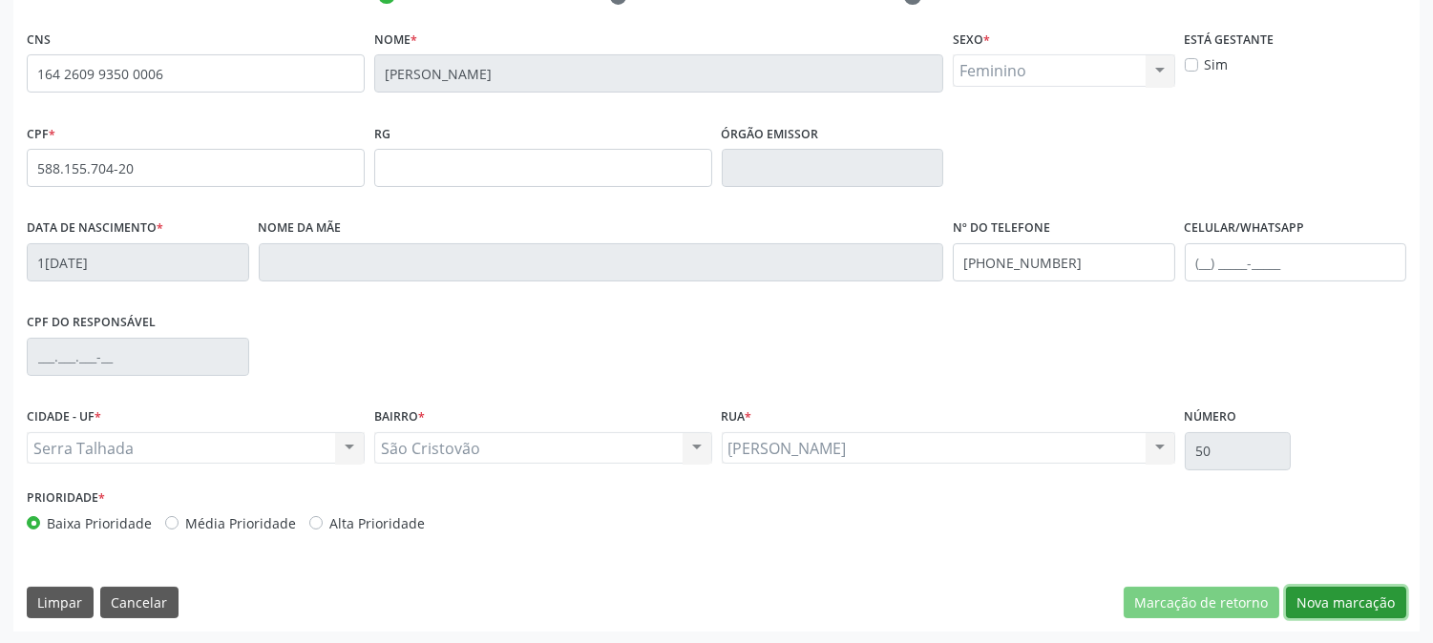
click at [1342, 589] on button "Nova marcação" at bounding box center [1346, 603] width 120 height 32
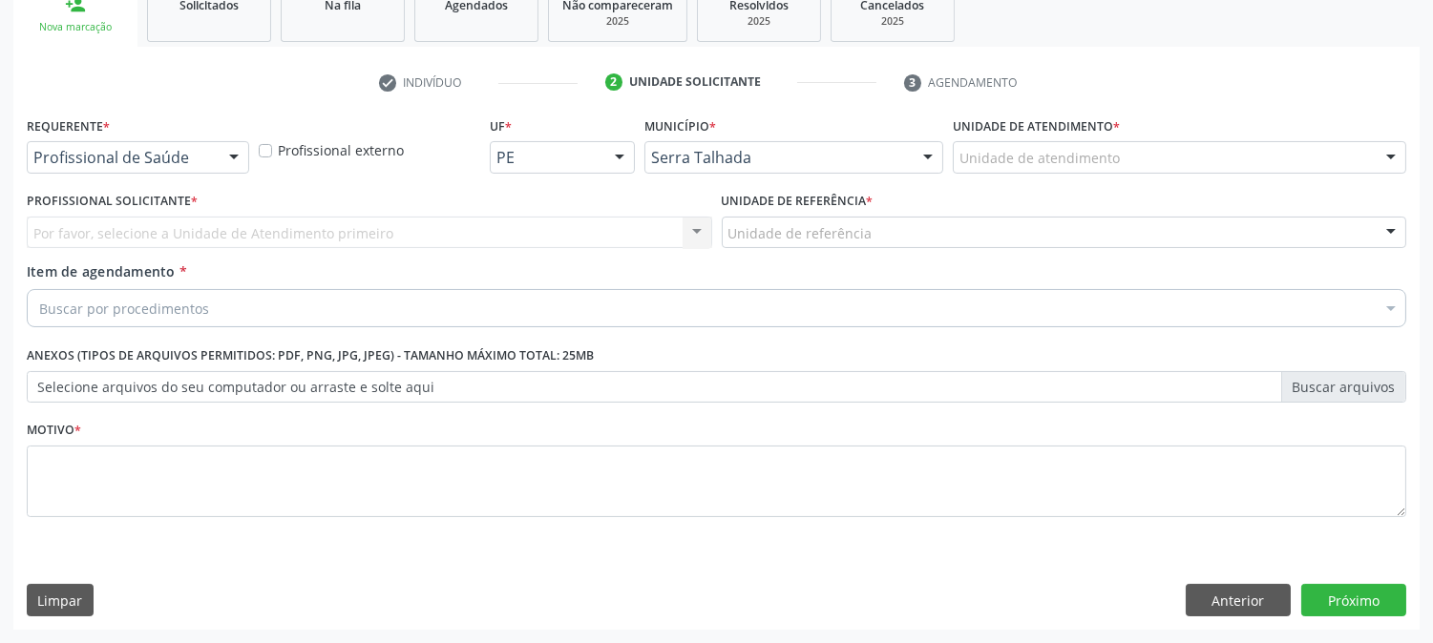
scroll to position [302, 0]
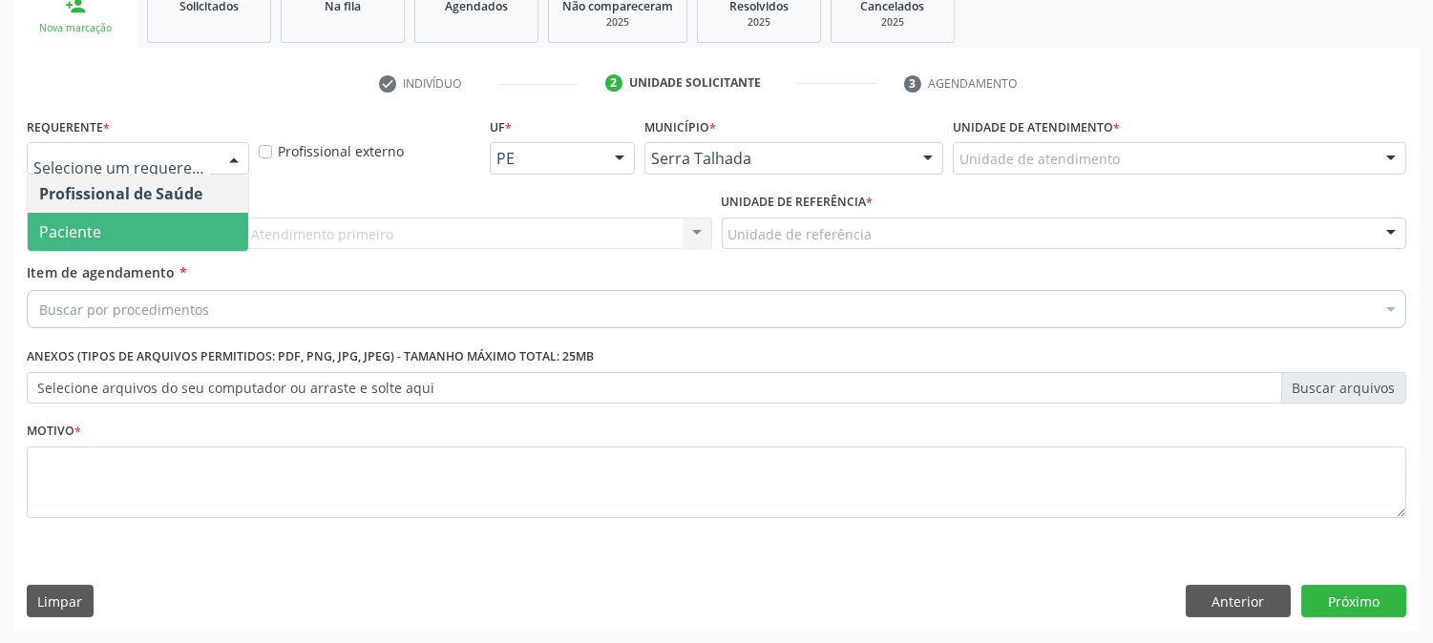
click at [132, 220] on span "Paciente" at bounding box center [138, 232] width 221 height 38
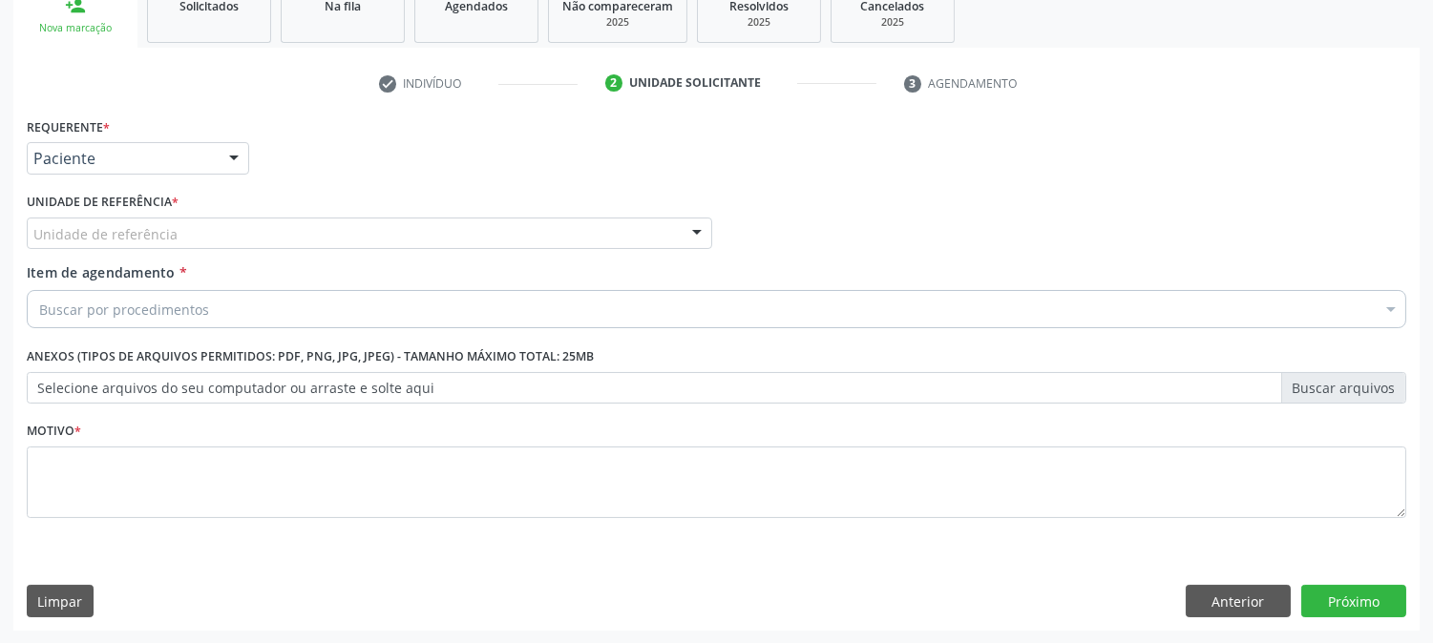
click at [132, 220] on div "Unidade de referência" at bounding box center [369, 234] width 685 height 32
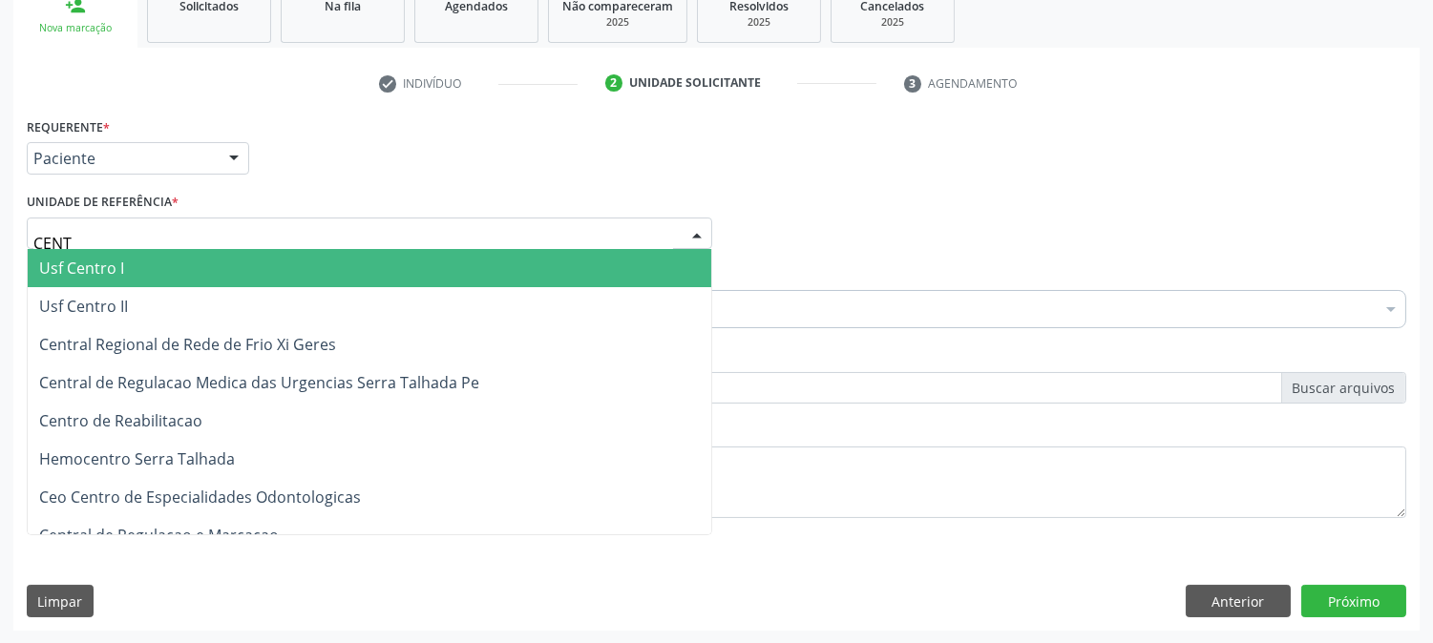
type input "CENTR"
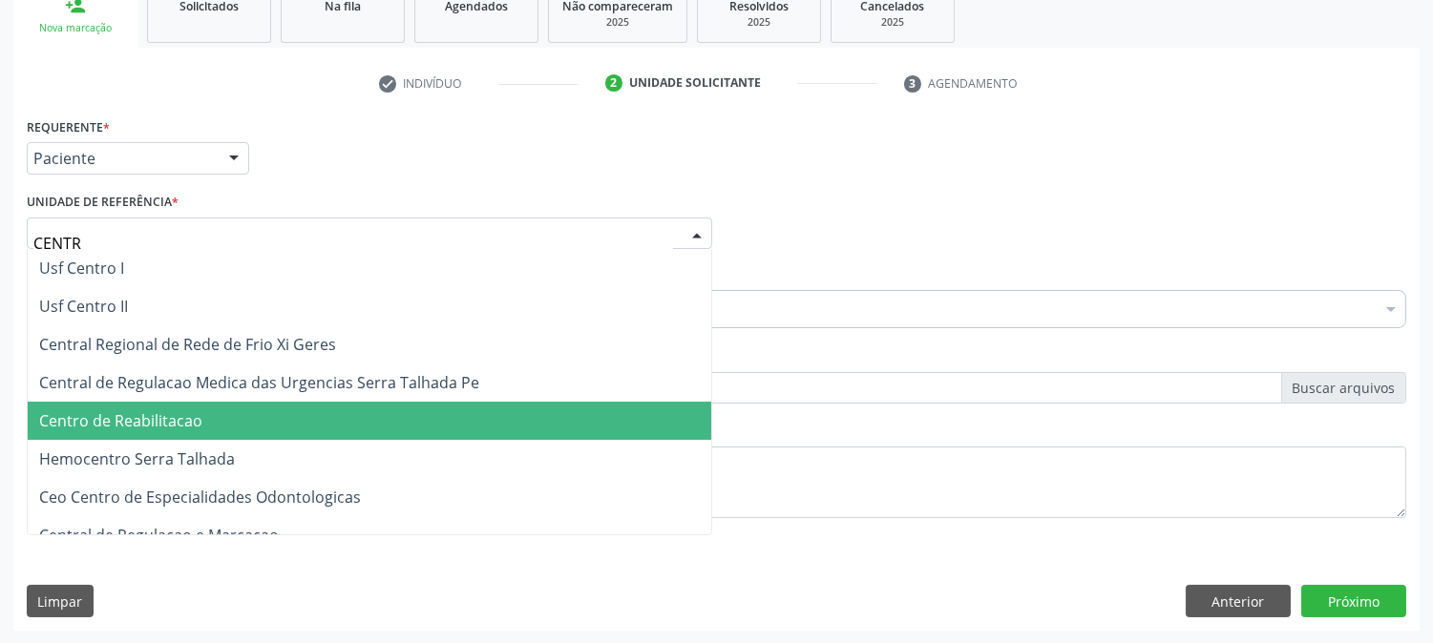
click at [159, 410] on span "Centro de Reabilitacao" at bounding box center [120, 420] width 163 height 21
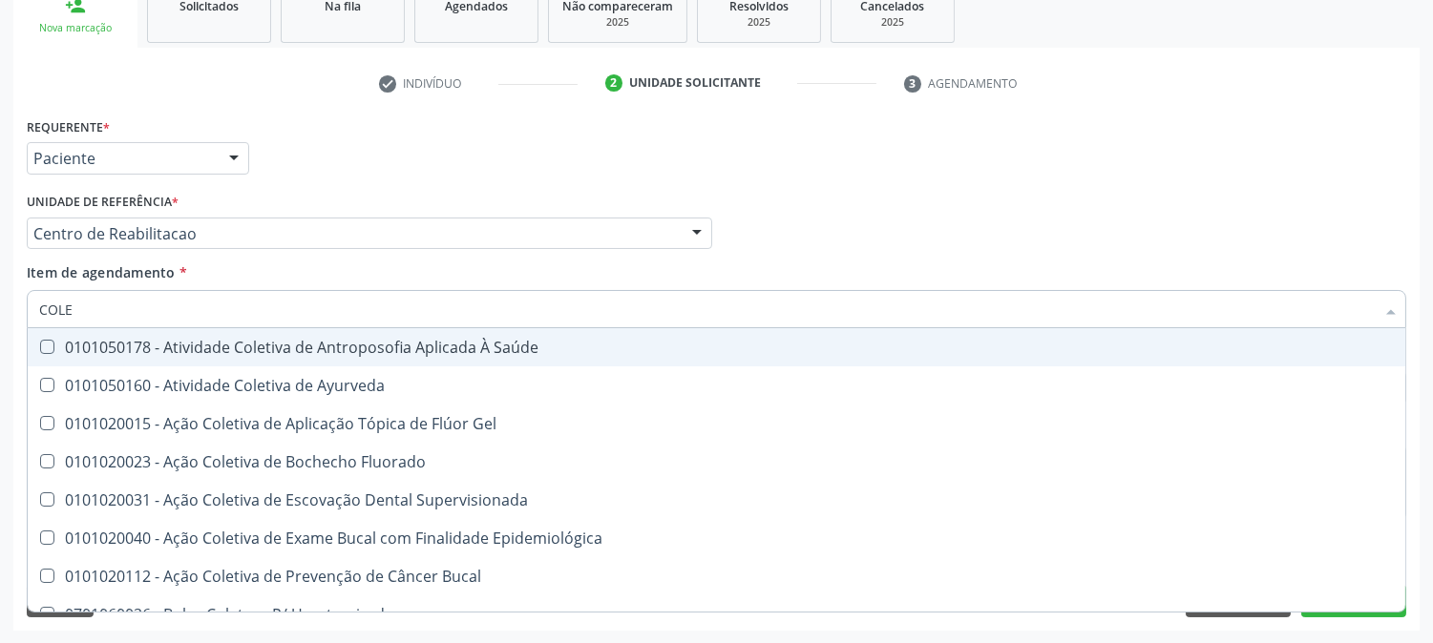
type input "COLES"
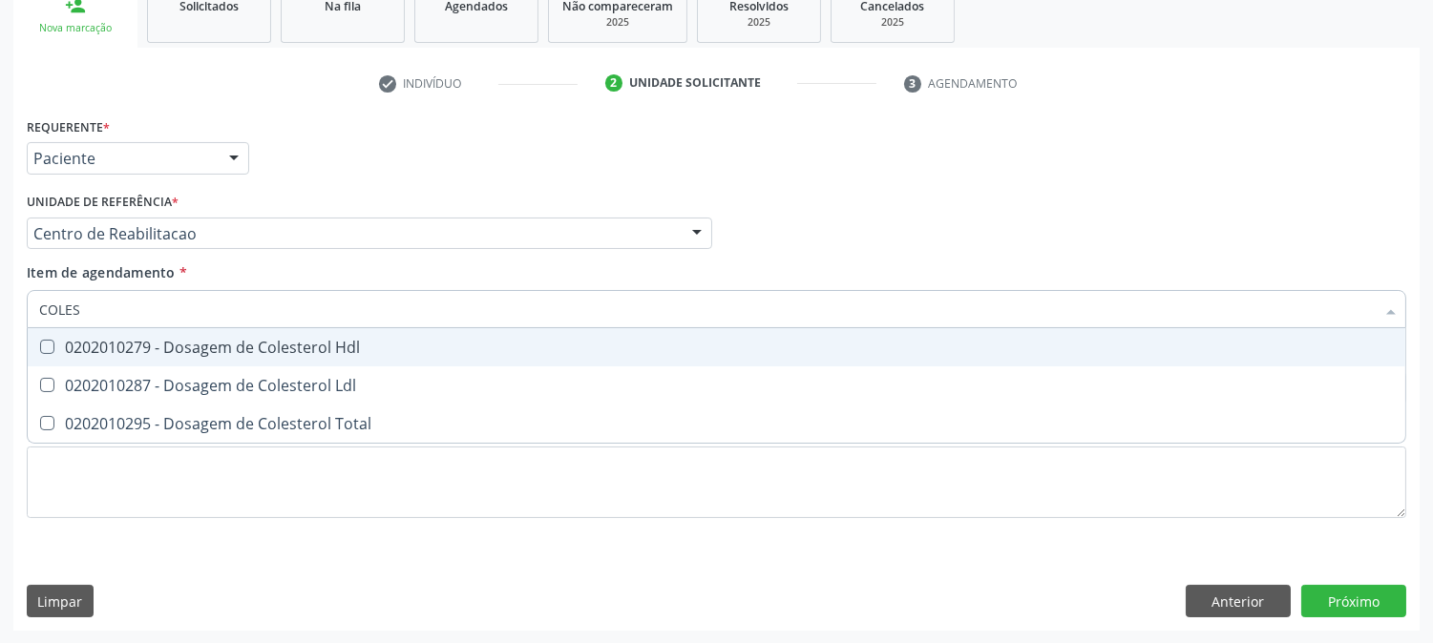
click at [146, 347] on div "0202010279 - Dosagem de Colesterol Hdl" at bounding box center [716, 347] width 1355 height 15
checkbox Hdl "true"
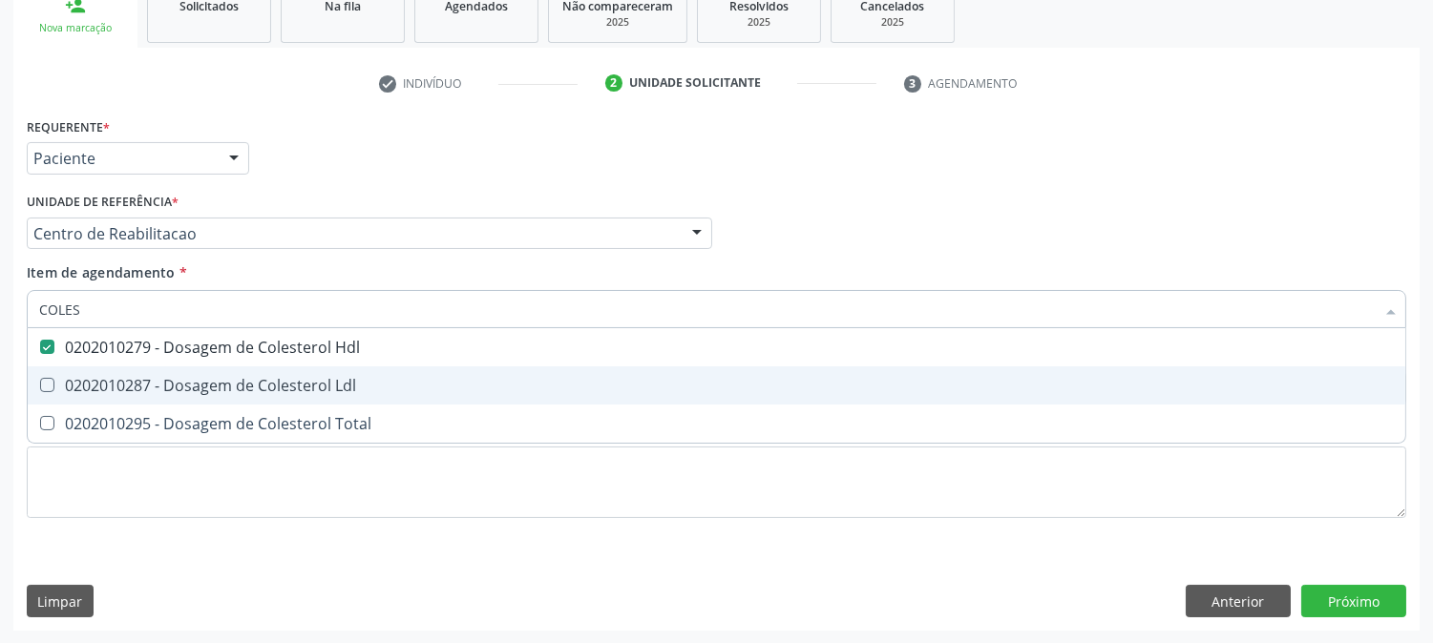
click at [128, 372] on span "0202010287 - Dosagem de Colesterol Ldl" at bounding box center [716, 386] width 1377 height 38
checkbox Ldl "true"
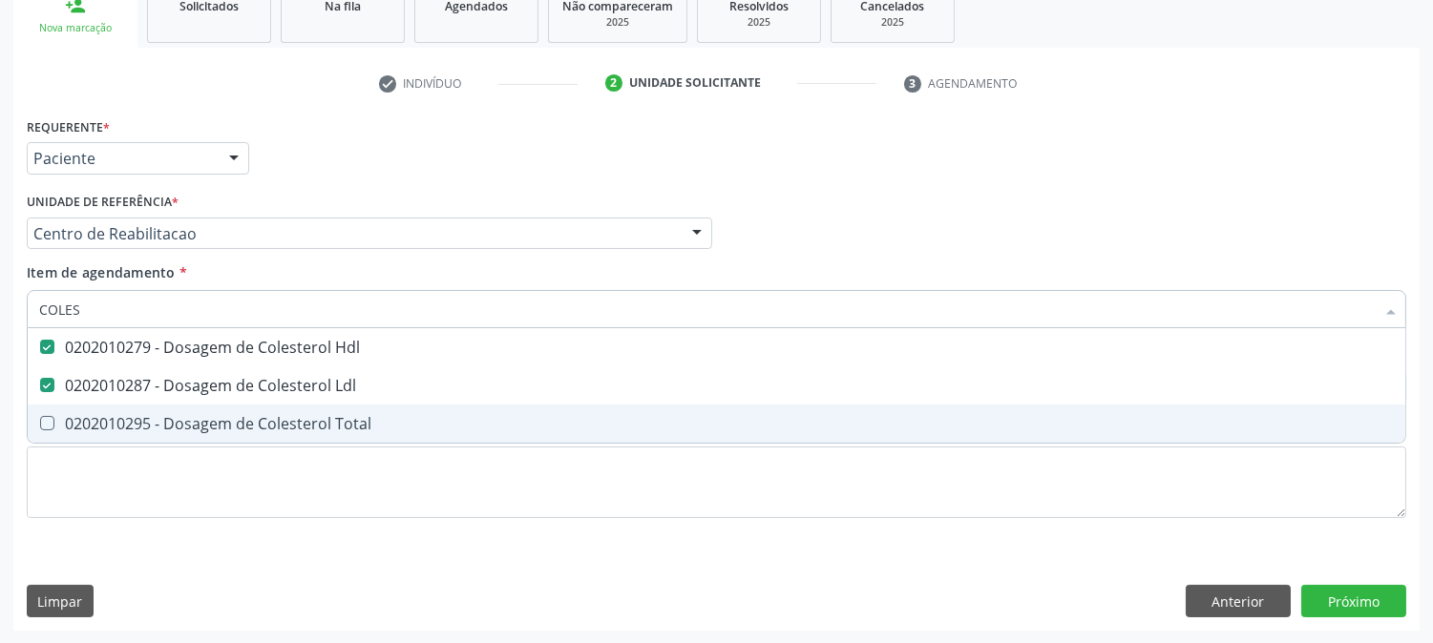
click at [105, 431] on div "0202010295 - Dosagem de Colesterol Total" at bounding box center [716, 423] width 1355 height 15
checkbox Total "true"
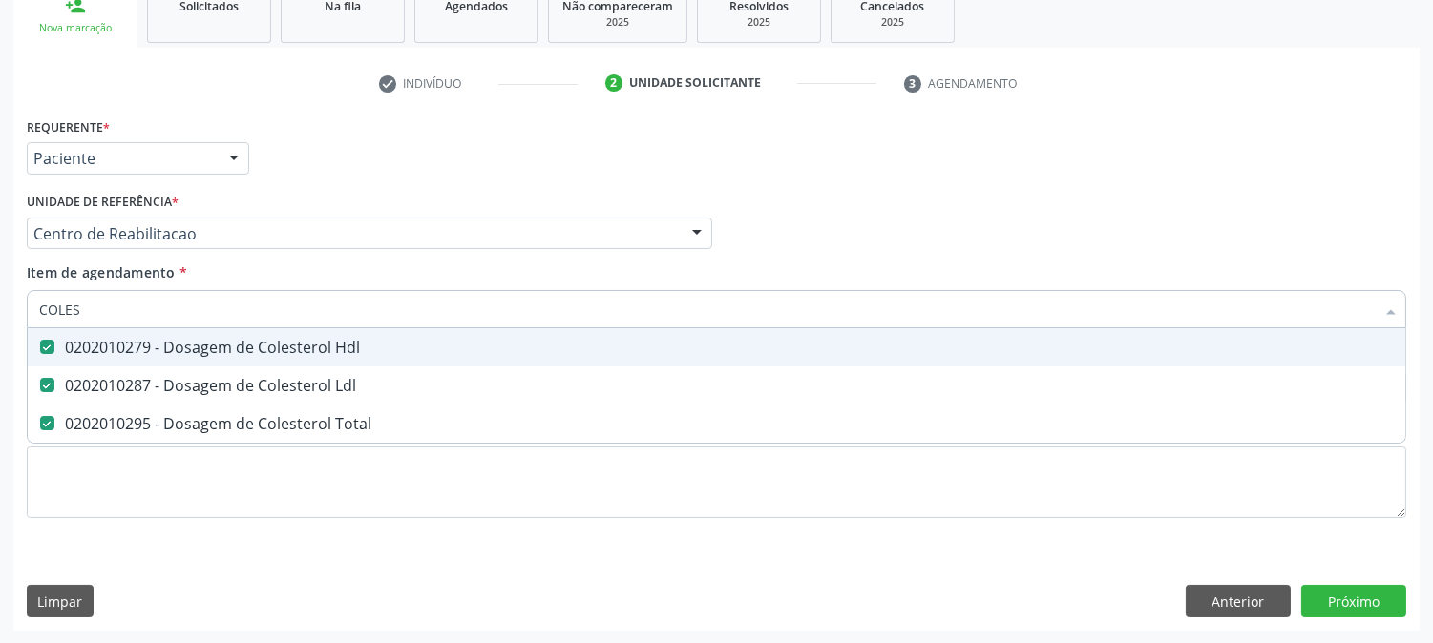
drag, startPoint x: 94, startPoint y: 318, endPoint x: 1, endPoint y: 317, distance: 92.6
click at [1, 317] on div "Acompanhamento Acompanhe a situação das marcações correntes e finalizadas Relat…" at bounding box center [716, 223] width 1433 height 841
type input "CR"
checkbox Hdl "false"
checkbox Ldl "false"
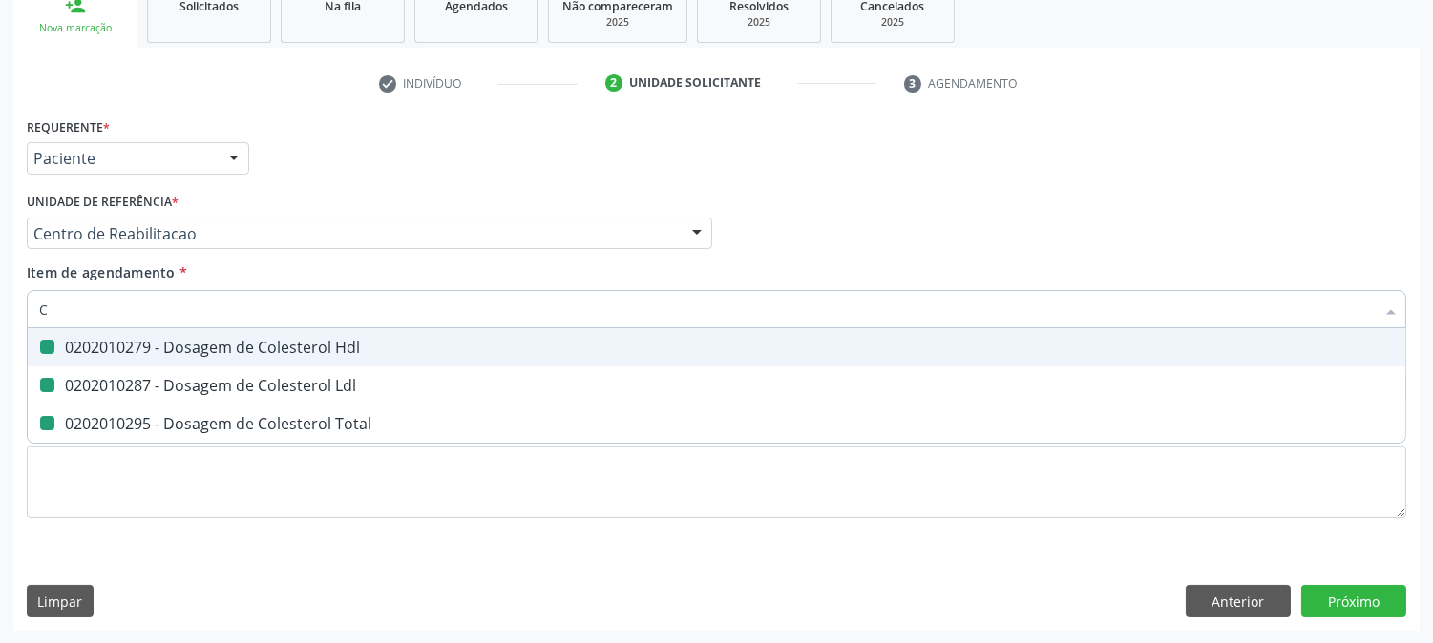
checkbox Total "false"
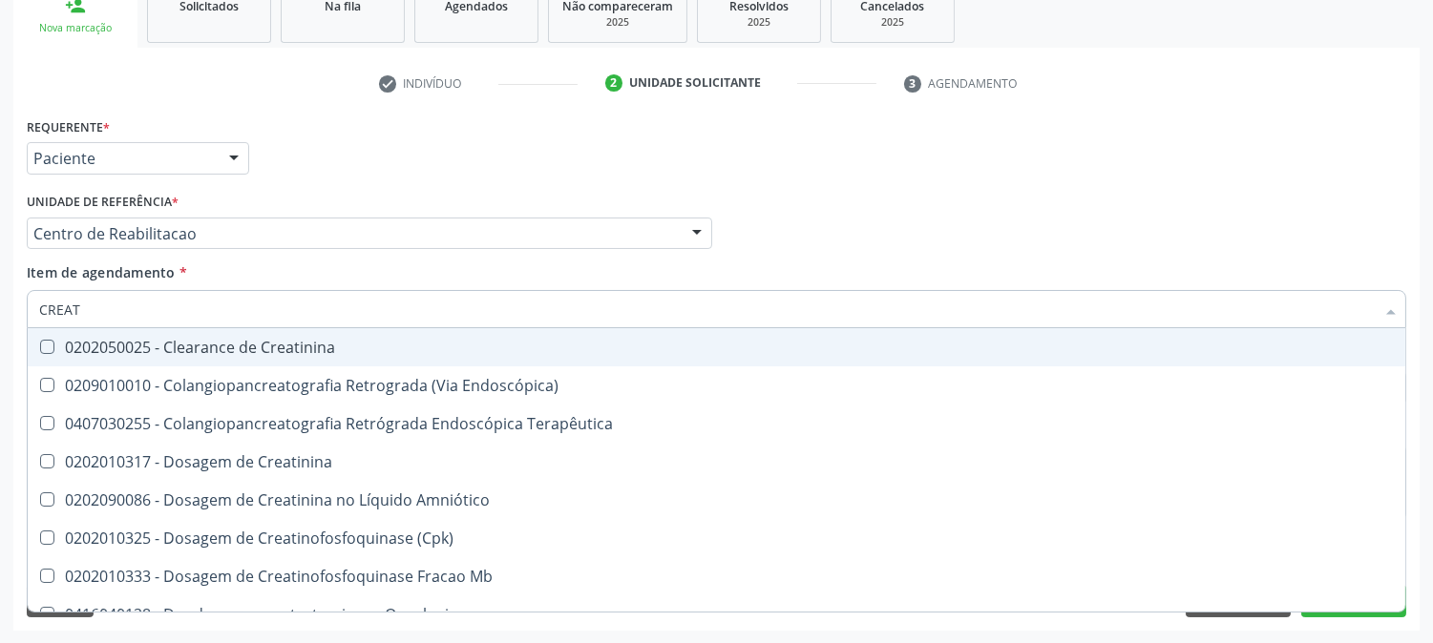
type input "CREATI"
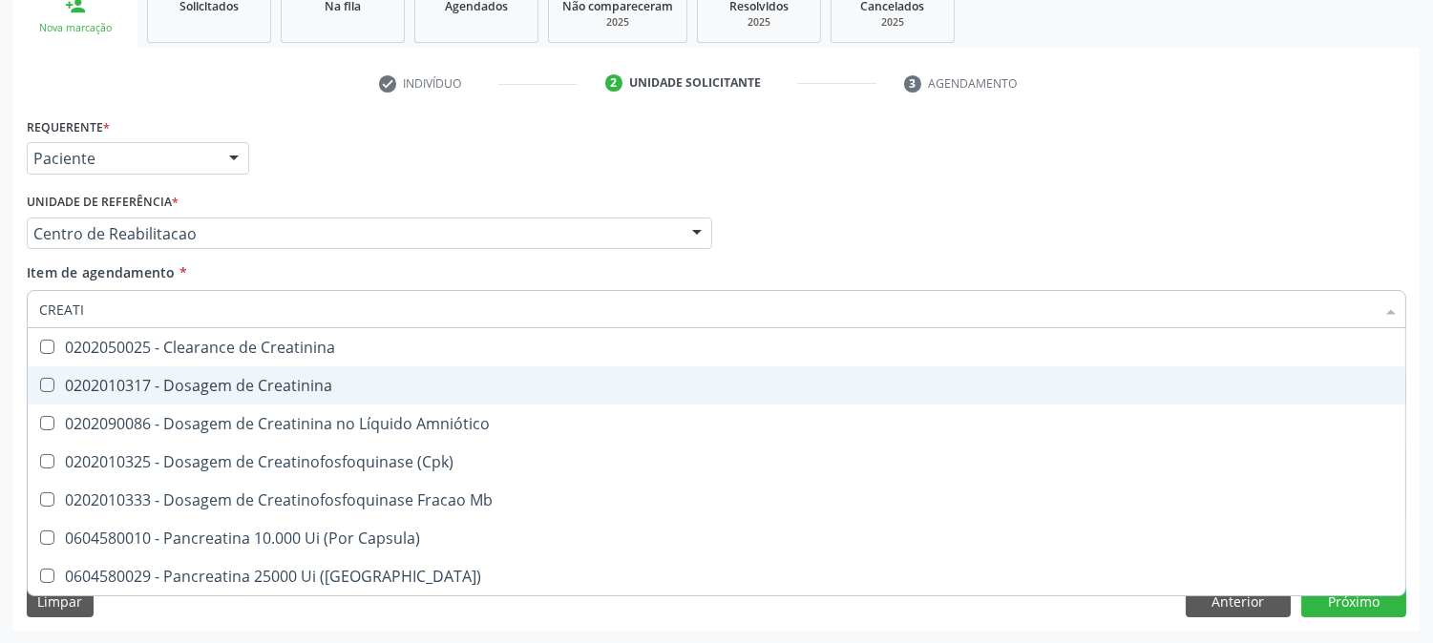
click at [170, 396] on span "0202010317 - Dosagem de Creatinina" at bounding box center [716, 386] width 1377 height 38
checkbox Creatinina "true"
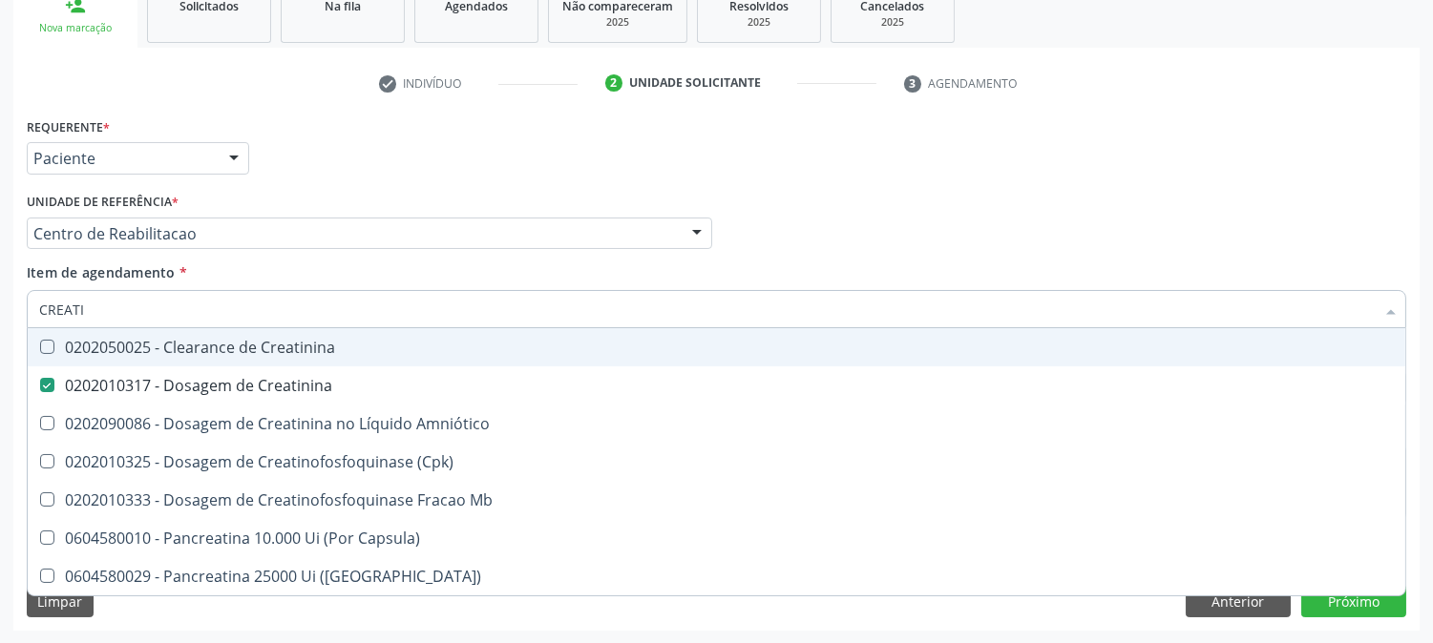
drag, startPoint x: 86, startPoint y: 300, endPoint x: 0, endPoint y: 300, distance: 85.9
click at [0, 300] on div "Acompanhamento Acompanhe a situação das marcações correntes e finalizadas Relat…" at bounding box center [716, 223] width 1433 height 841
type input "TRIG"
checkbox Comprimido\) "false"
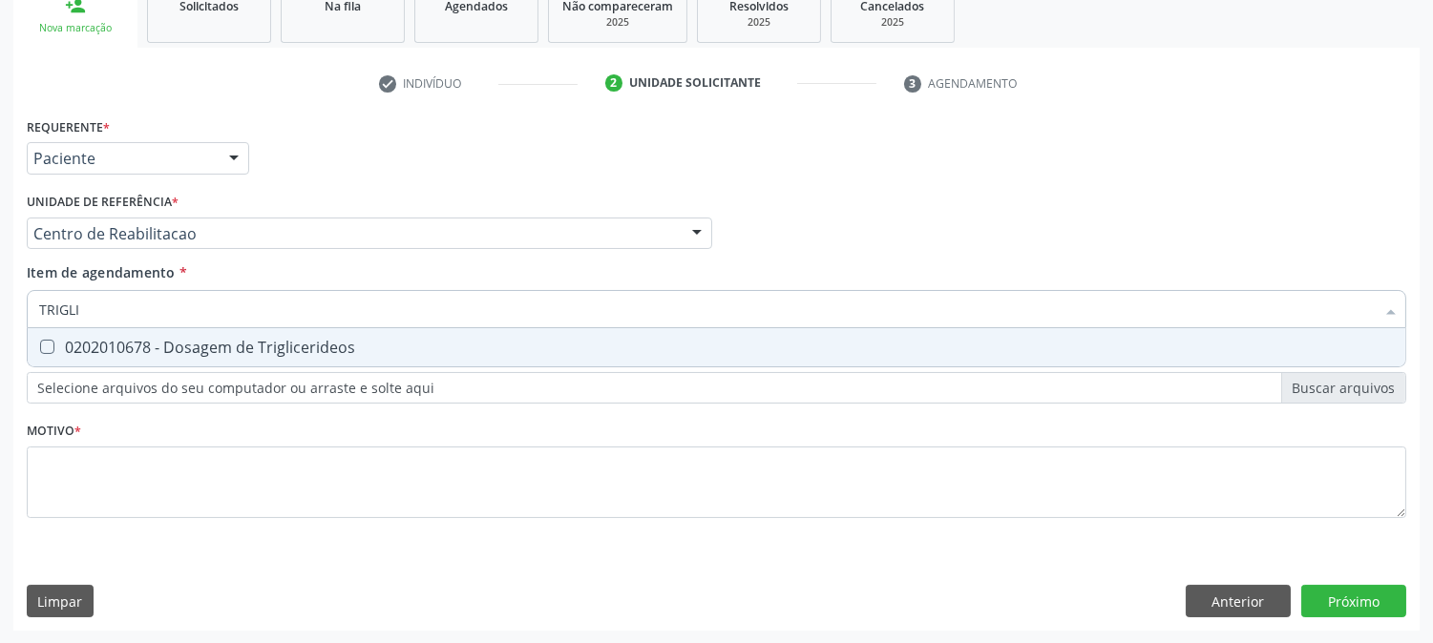
type input "TRIGLIC"
click at [70, 347] on div "0202010678 - Dosagem de Triglicerideos" at bounding box center [716, 347] width 1355 height 15
checkbox Triglicerideos "true"
drag, startPoint x: 108, startPoint y: 315, endPoint x: 0, endPoint y: 299, distance: 109.1
click at [0, 299] on div "Acompanhamento Acompanhe a situação das marcações correntes e finalizadas Relat…" at bounding box center [716, 223] width 1433 height 841
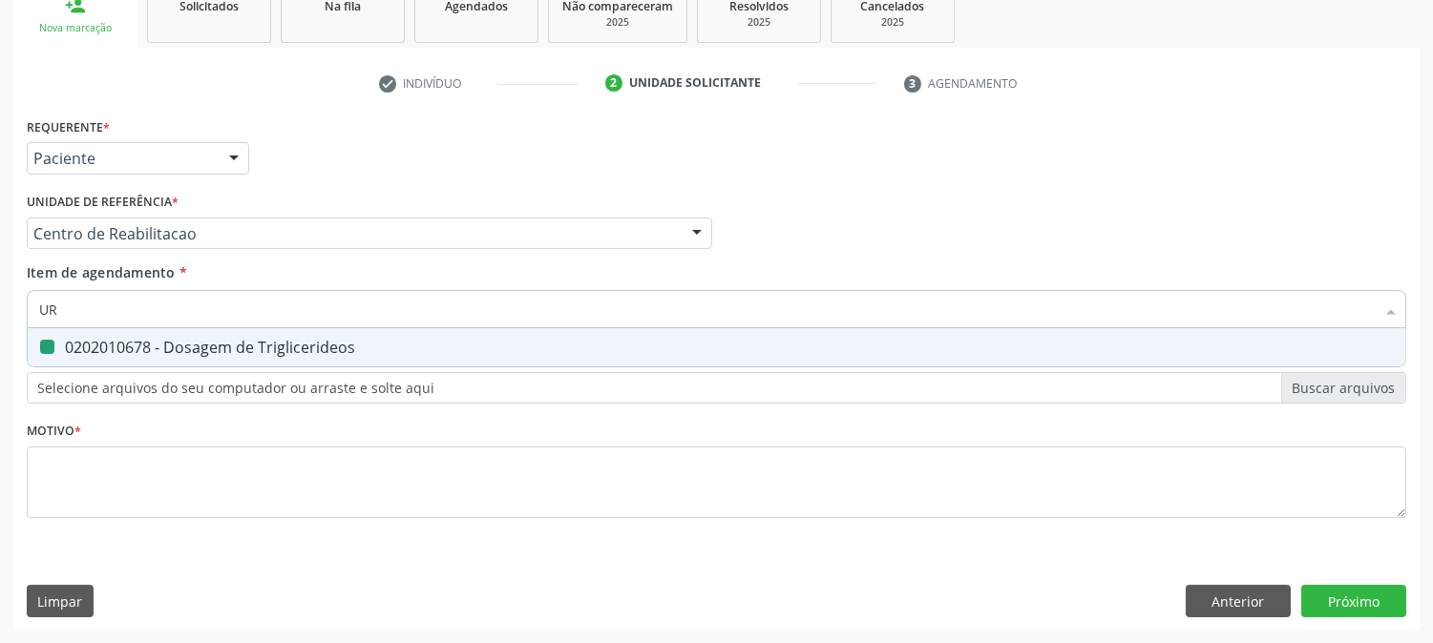
type input "URI"
checkbox Triglicerideos "false"
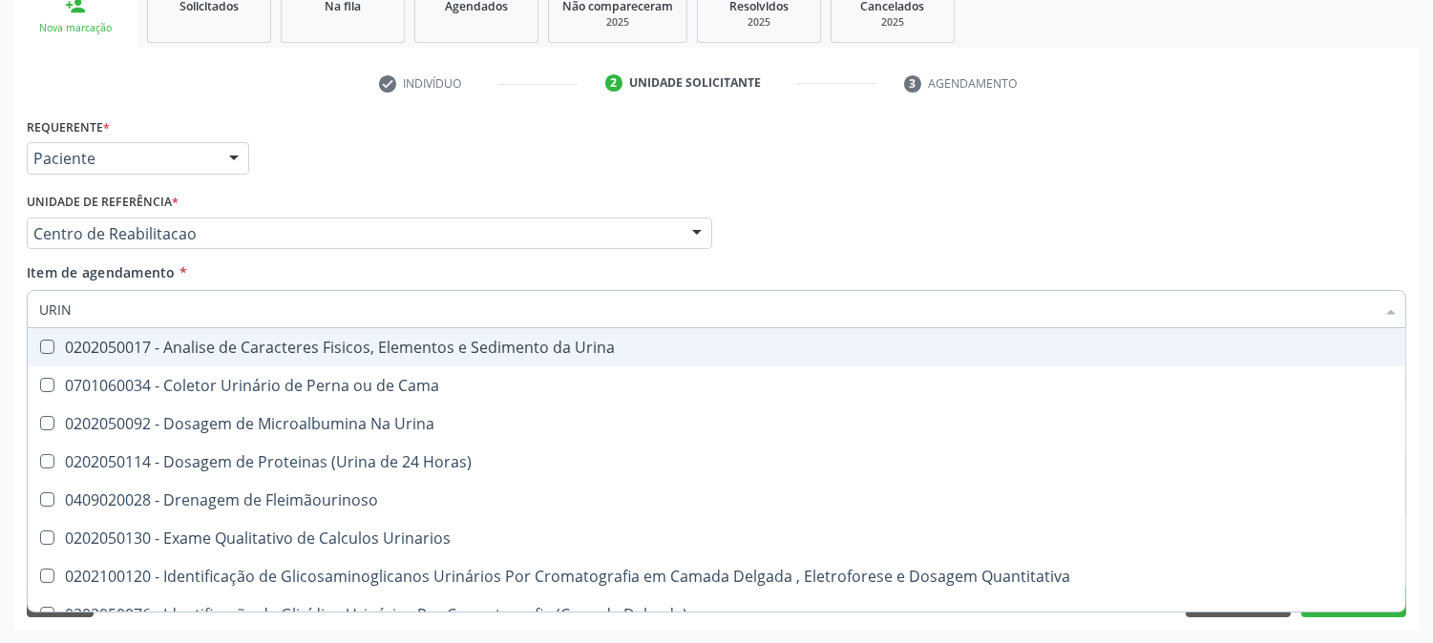
type input "URINA"
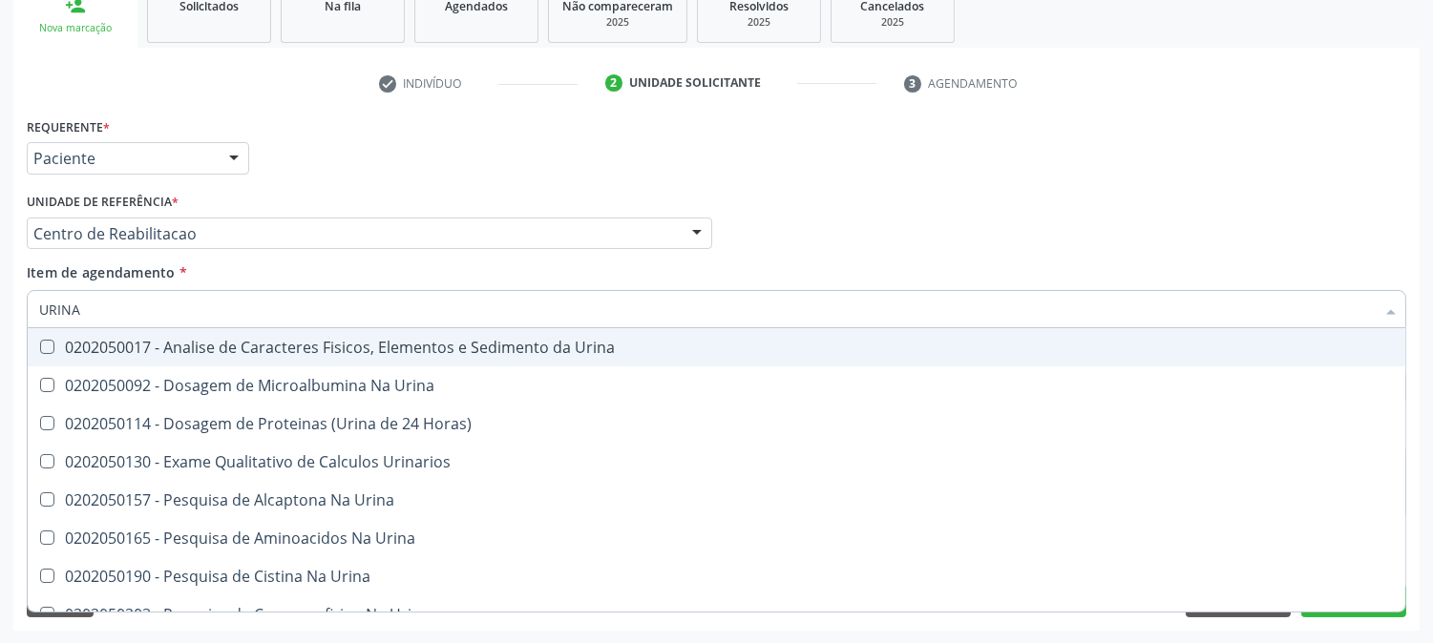
click at [182, 346] on div "0202050017 - Analise de Caracteres Fisicos, Elementos e Sedimento da Urina" at bounding box center [716, 347] width 1355 height 15
checkbox Urina "true"
drag, startPoint x: 132, startPoint y: 308, endPoint x: 0, endPoint y: 308, distance: 131.7
click at [0, 308] on div "Acompanhamento Acompanhe a situação das marcações correntes e finalizadas Relat…" at bounding box center [716, 223] width 1433 height 841
type input "G"
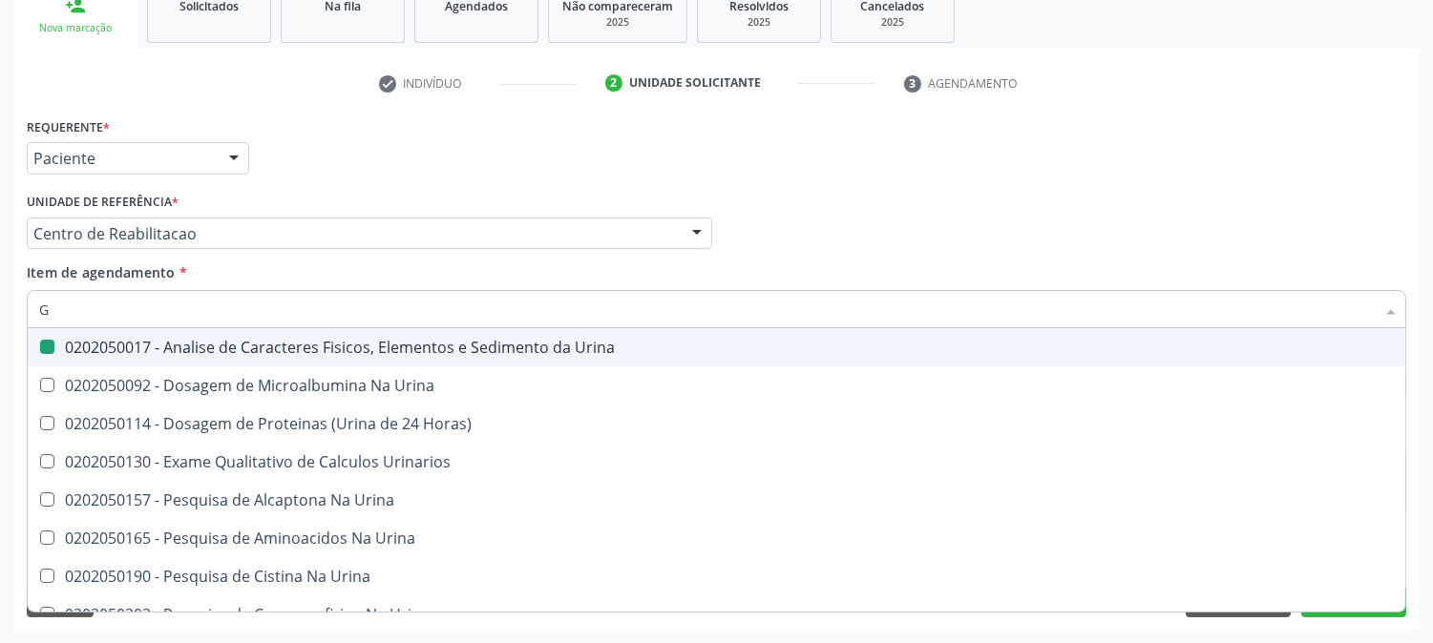
checkbox Urina "false"
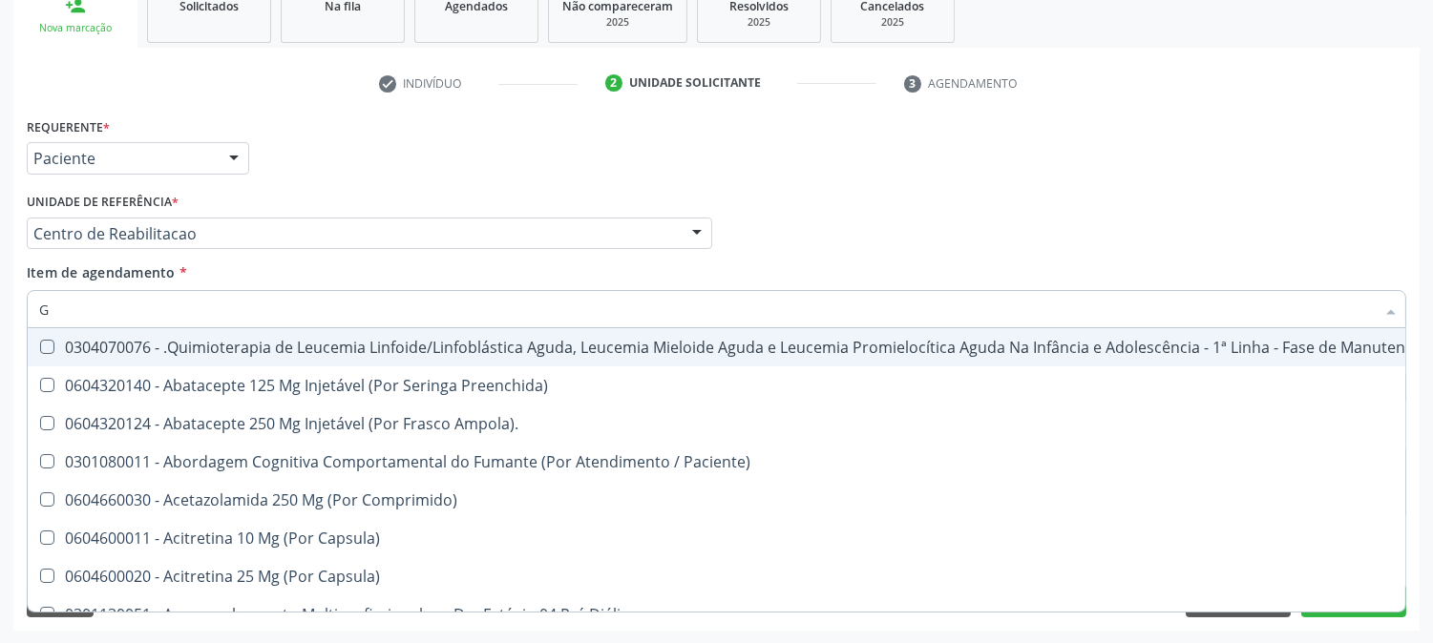
type input "GL"
checkbox Pé "true"
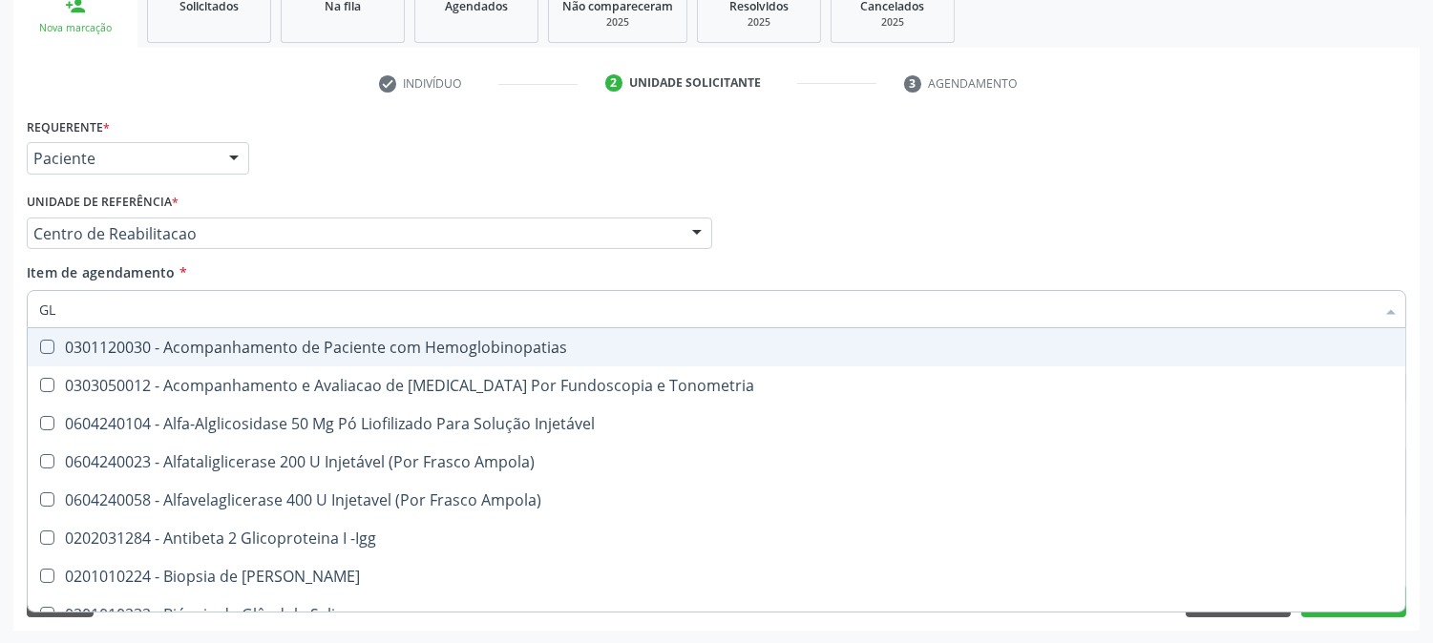
type input "GLI"
checkbox Glomerular "true"
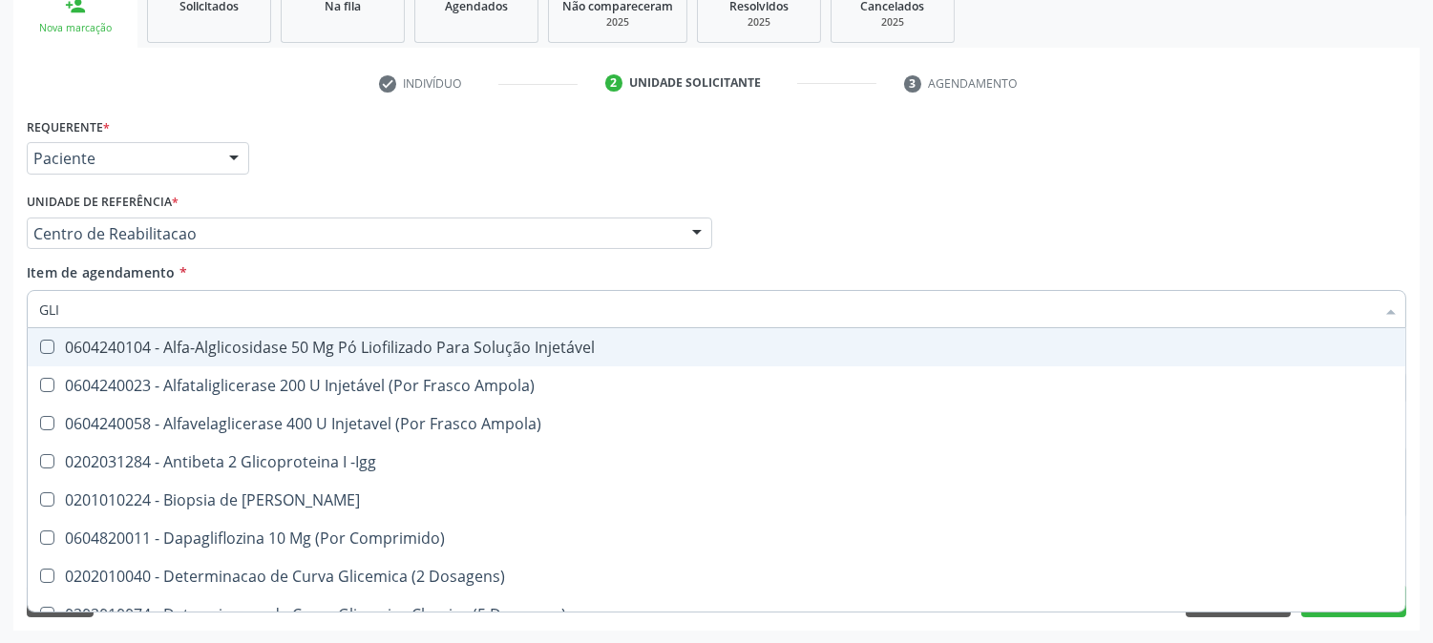
type input "GLIC"
checkbox Derrames "true"
checkbox Triglicerideos "false"
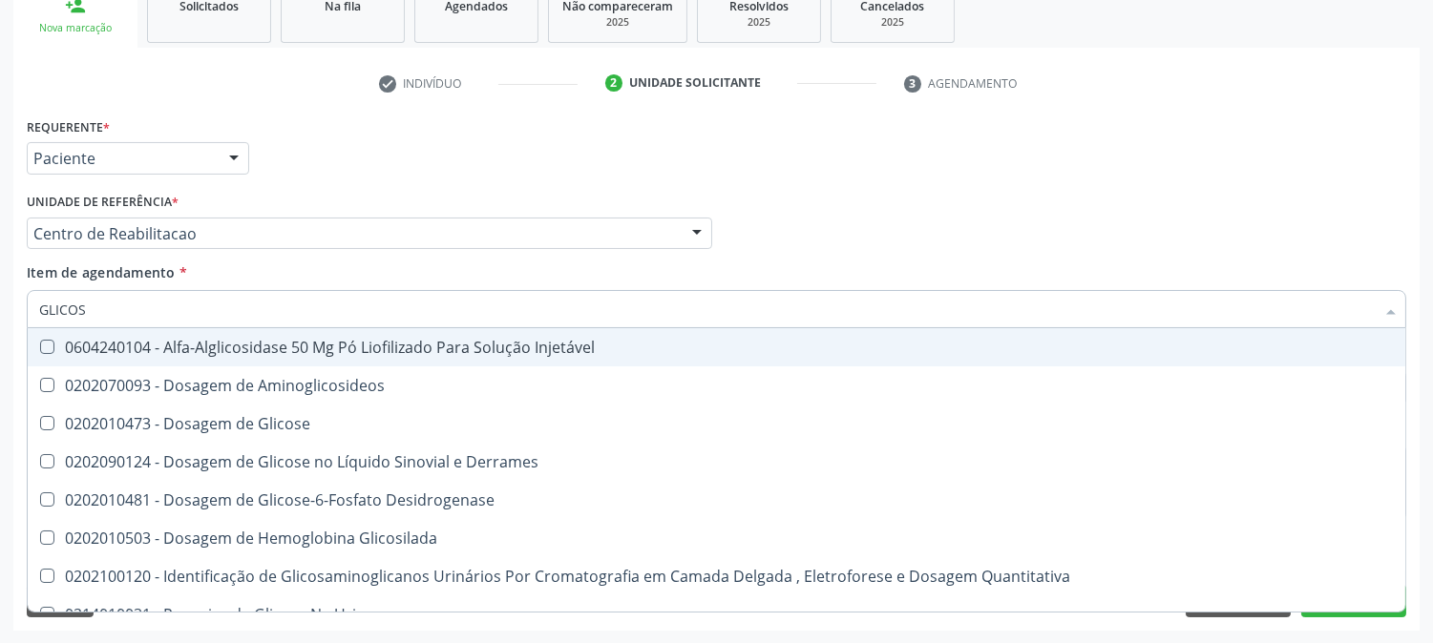
type input "GLICOSE"
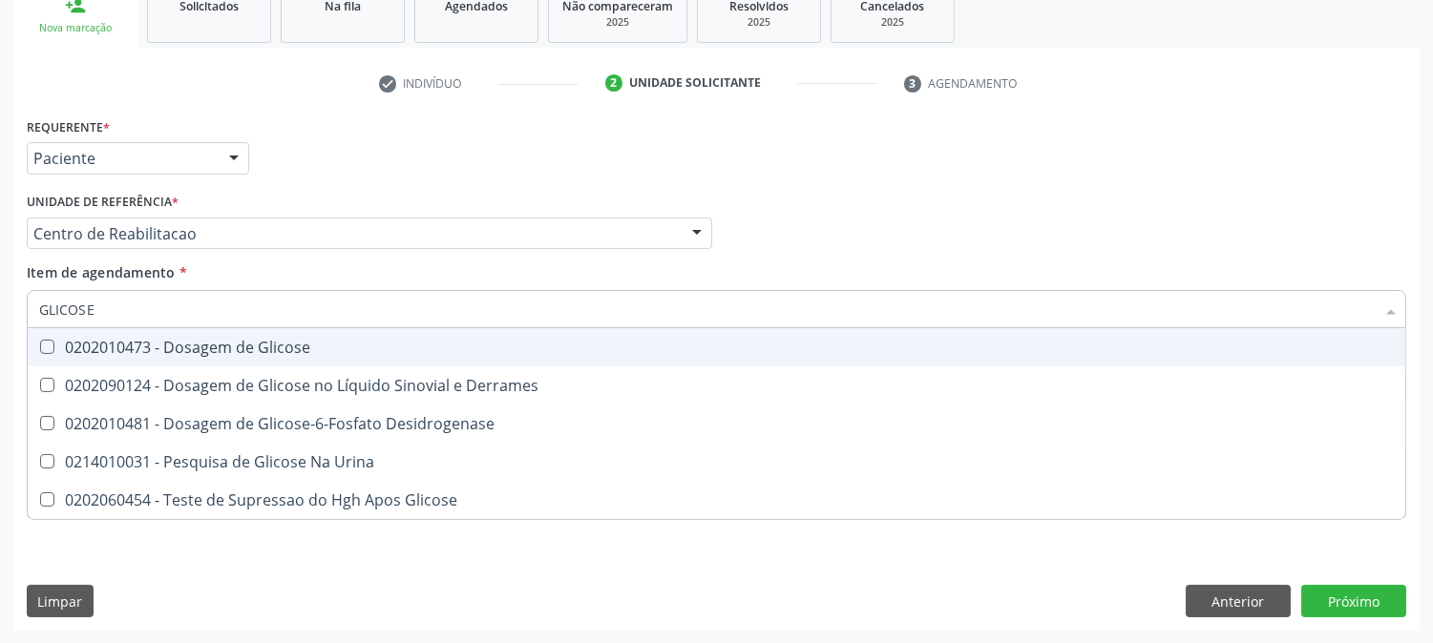
click at [179, 350] on div "0202010473 - Dosagem de Glicose" at bounding box center [716, 347] width 1355 height 15
checkbox Glicose "true"
drag, startPoint x: 110, startPoint y: 307, endPoint x: 10, endPoint y: 311, distance: 100.3
click at [10, 311] on div "Acompanhamento Acompanhe a situação das marcações correntes e finalizadas Relat…" at bounding box center [716, 223] width 1433 height 841
type input "HE"
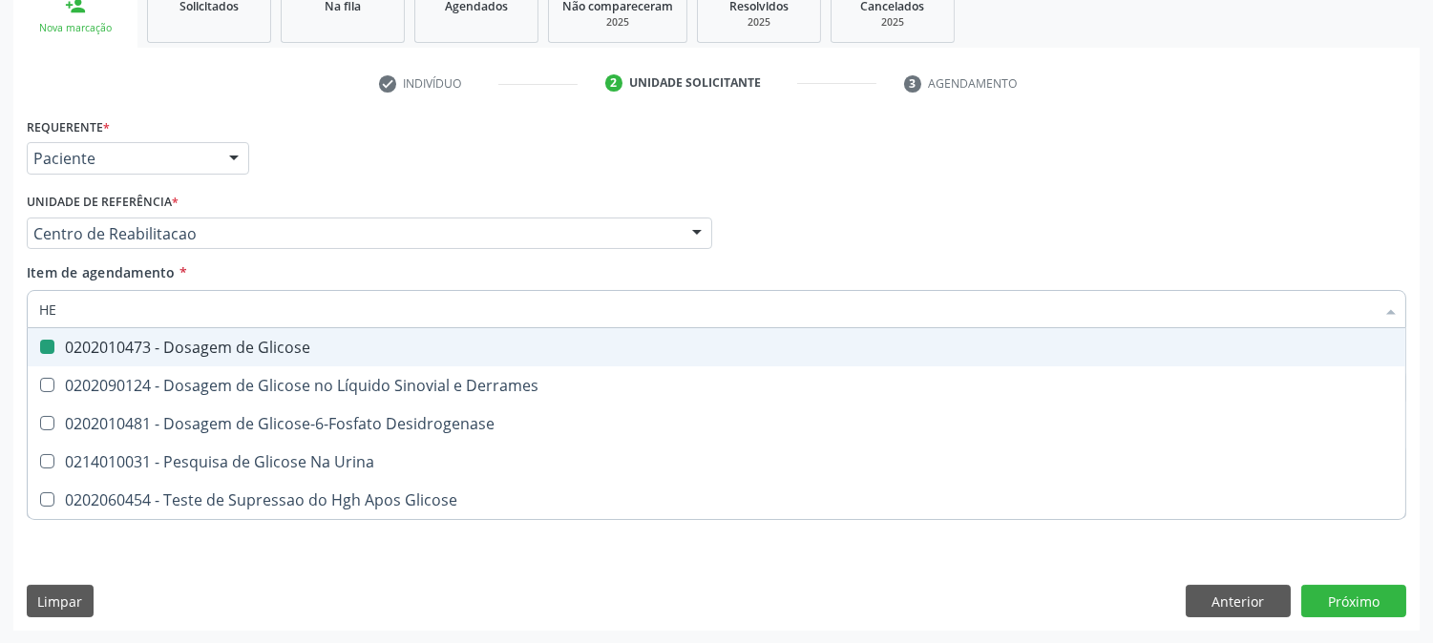
checkbox Glicose "false"
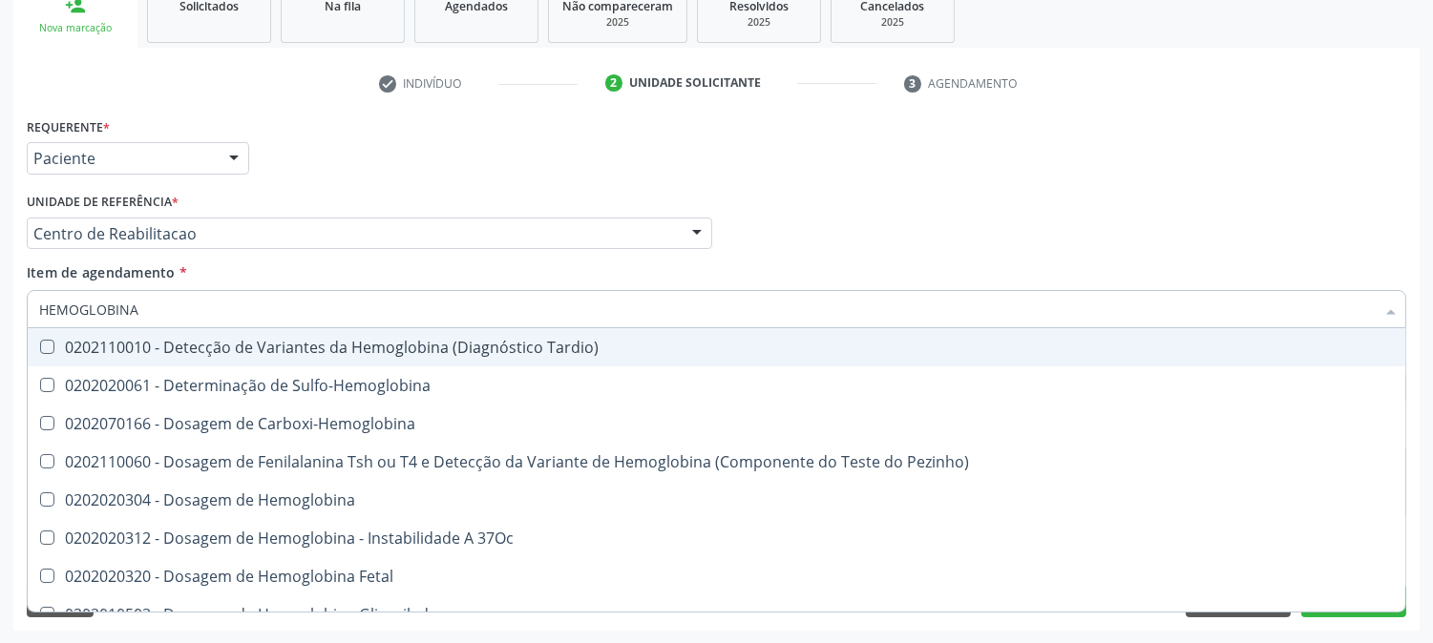
type input "HEMOGLOBINA G"
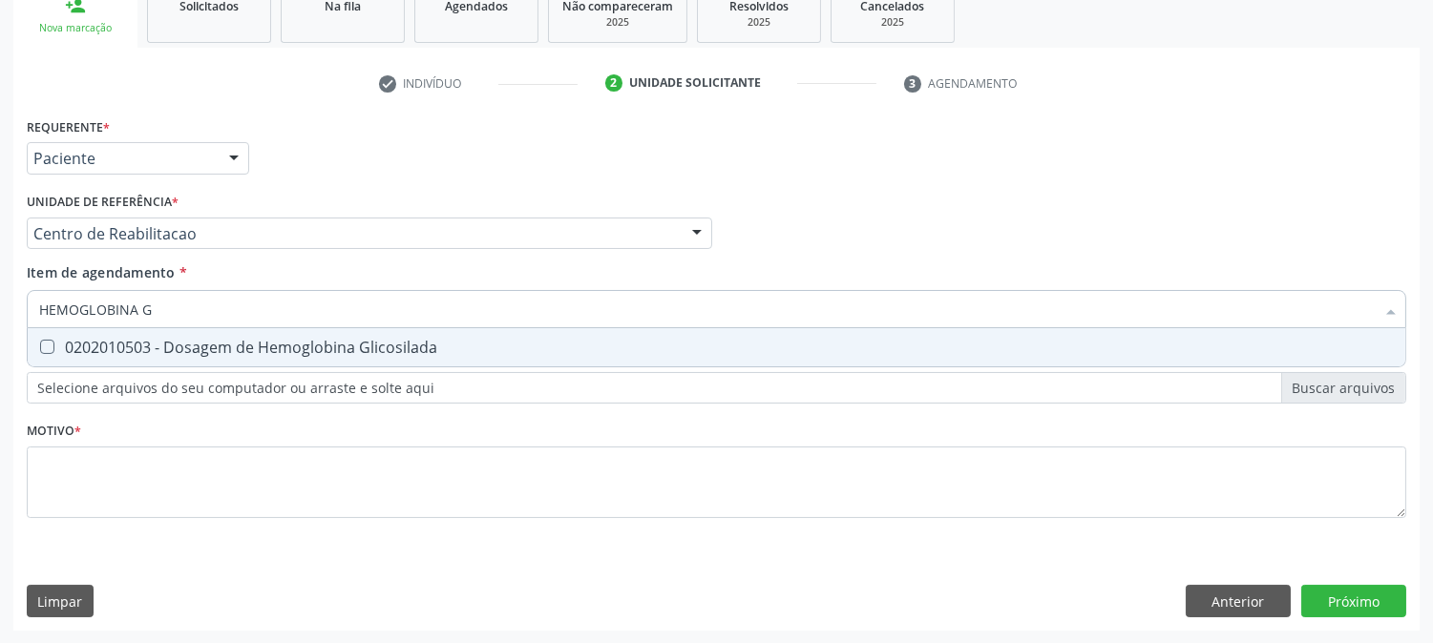
click at [274, 340] on div "0202010503 - Dosagem de Hemoglobina Glicosilada" at bounding box center [716, 347] width 1355 height 15
checkbox Glicosilada "true"
drag, startPoint x: 191, startPoint y: 311, endPoint x: 0, endPoint y: 316, distance: 191.0
click at [0, 316] on div "Acompanhamento Acompanhe a situação das marcações correntes e finalizadas Relat…" at bounding box center [716, 223] width 1433 height 841
type input "H"
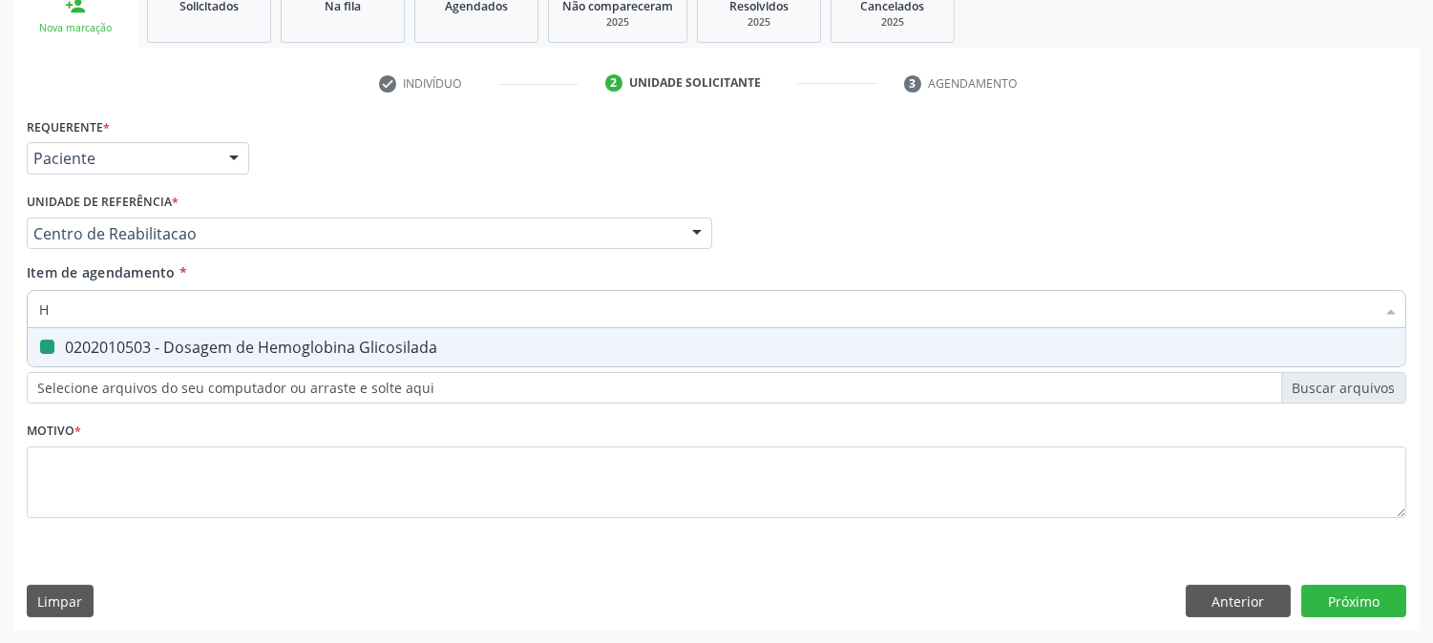
checkbox Glicosilada "false"
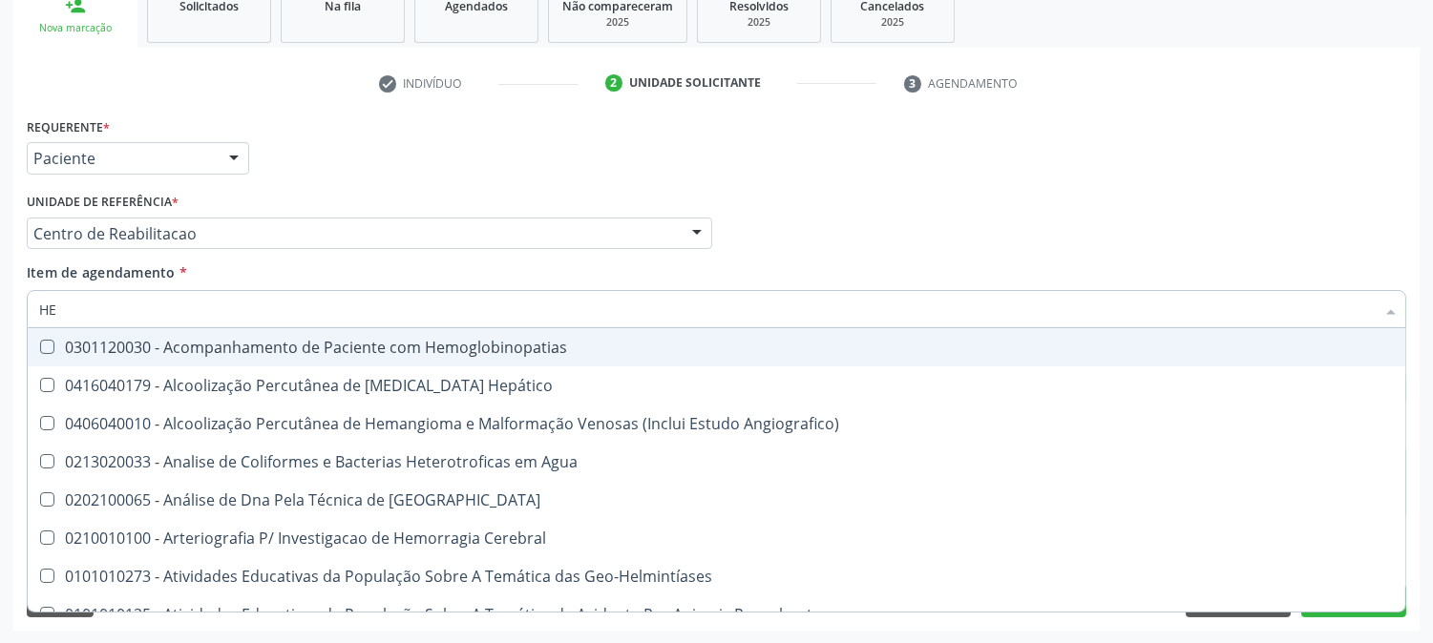
type input "HEM"
checkbox \(Qualitativo\) "true"
checkbox Glicosilada "false"
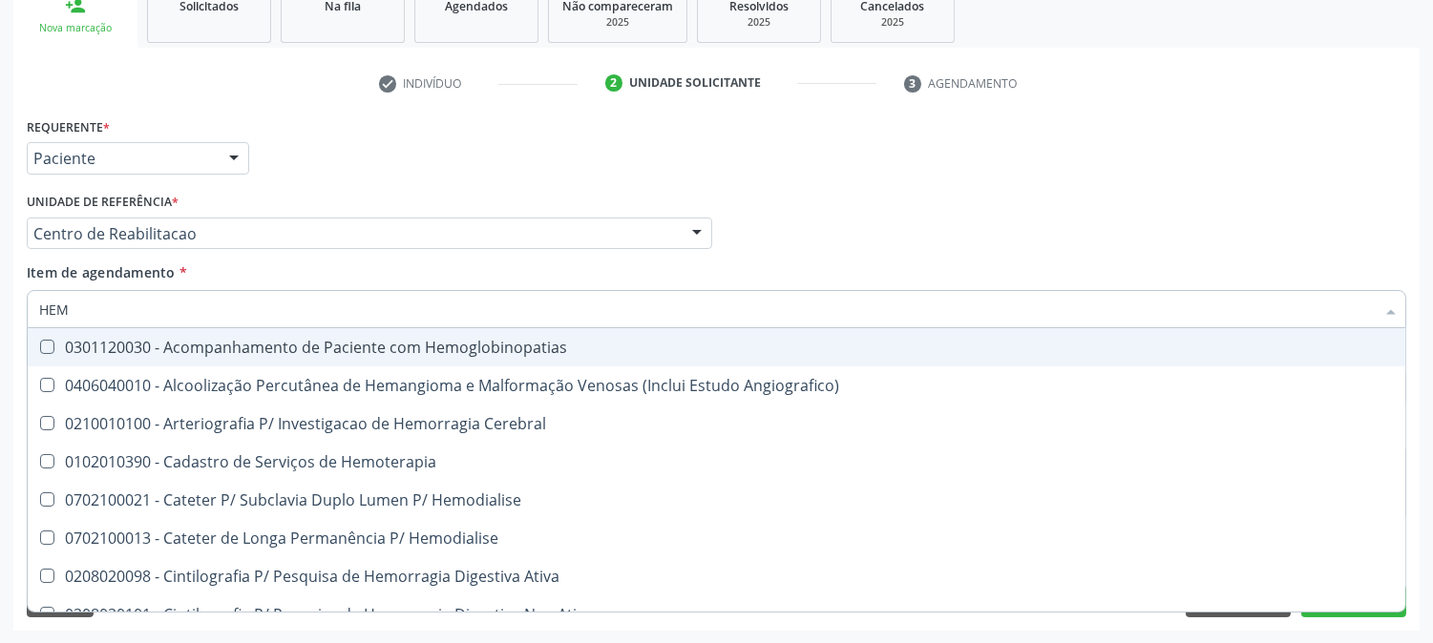
type input "HEMO"
checkbox Hemacias "true"
checkbox Glicosilada "false"
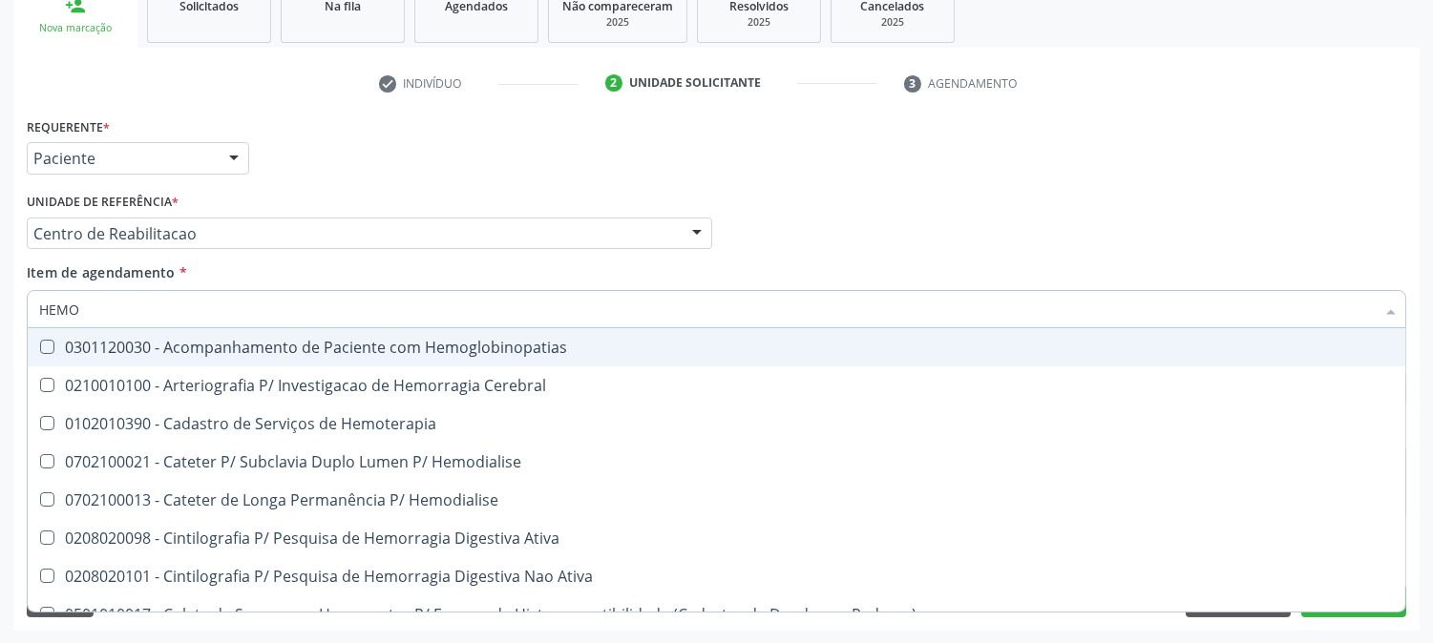
type input "HEMOG"
checkbox Tardio\) "true"
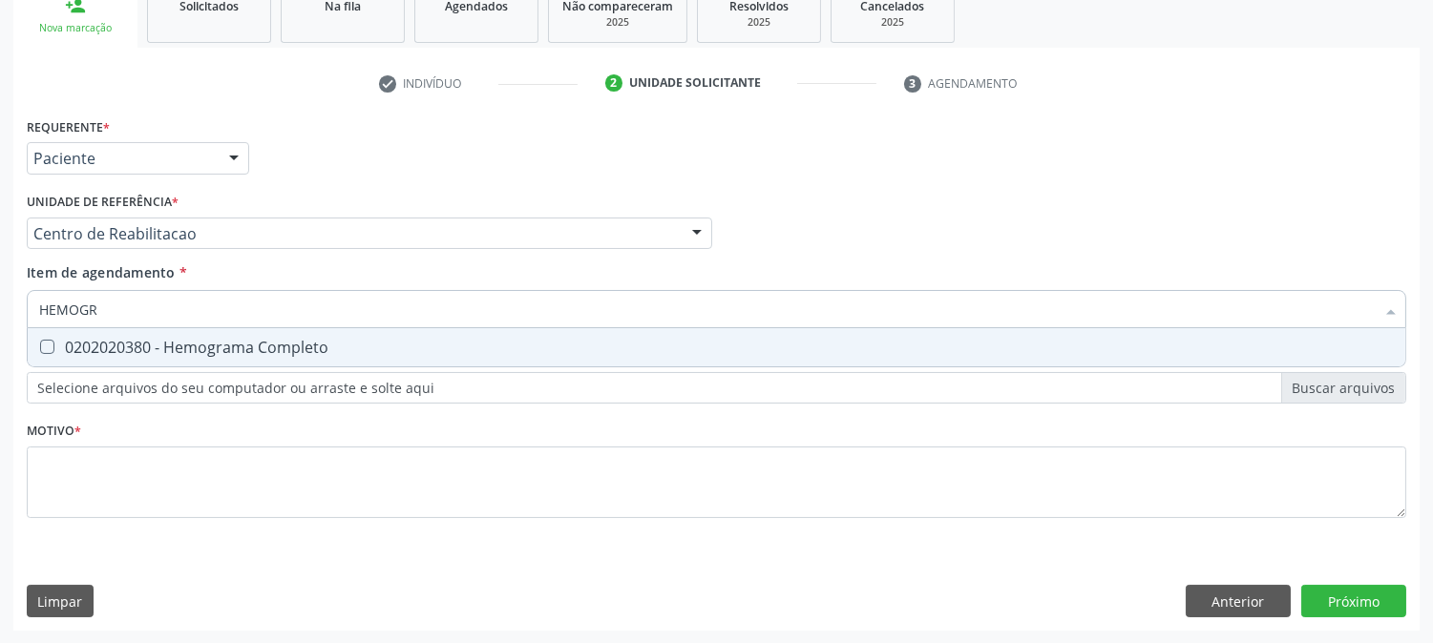
type input "HEMOGRA"
click at [100, 346] on div "0202020380 - Hemograma Completo" at bounding box center [716, 347] width 1355 height 15
checkbox Completo "true"
drag, startPoint x: 111, startPoint y: 299, endPoint x: 0, endPoint y: 304, distance: 110.8
click at [0, 304] on div "Acompanhamento Acompanhe a situação das marcações correntes e finalizadas Relat…" at bounding box center [716, 223] width 1433 height 841
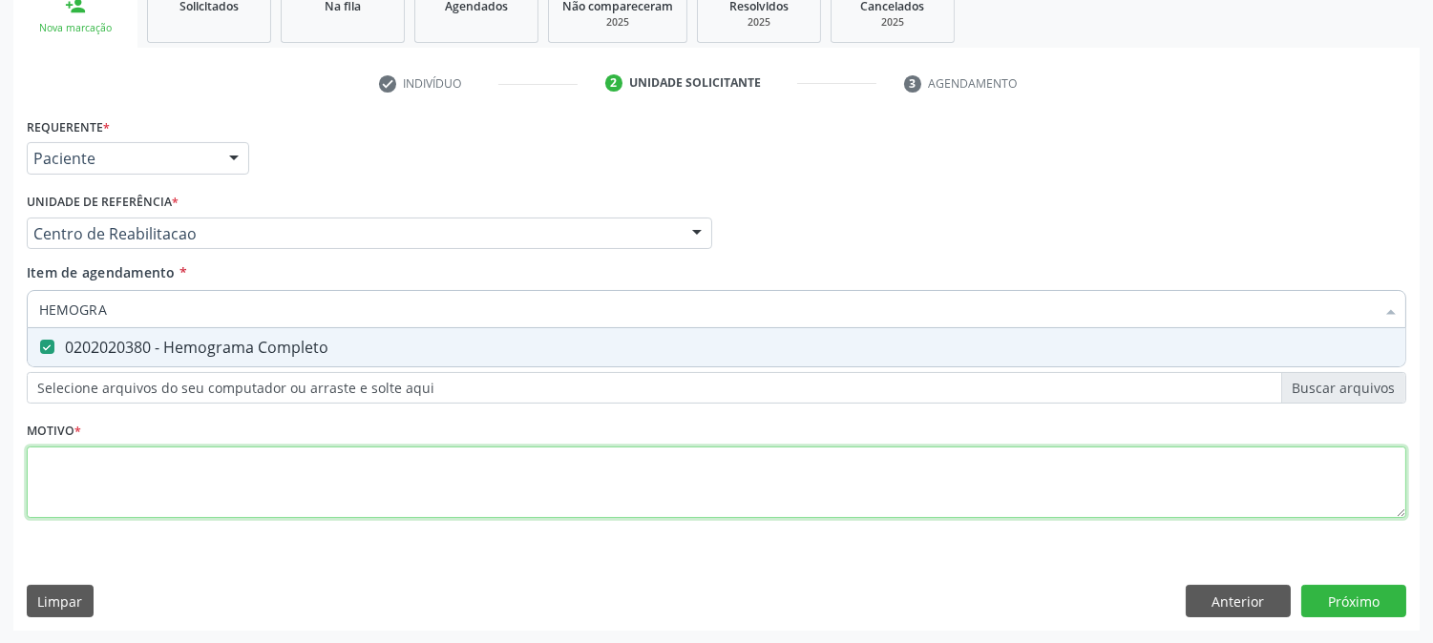
click at [143, 489] on div "Requerente * Paciente Profissional de Saúde Paciente Nenhum resultado encontrad…" at bounding box center [716, 329] width 1379 height 432
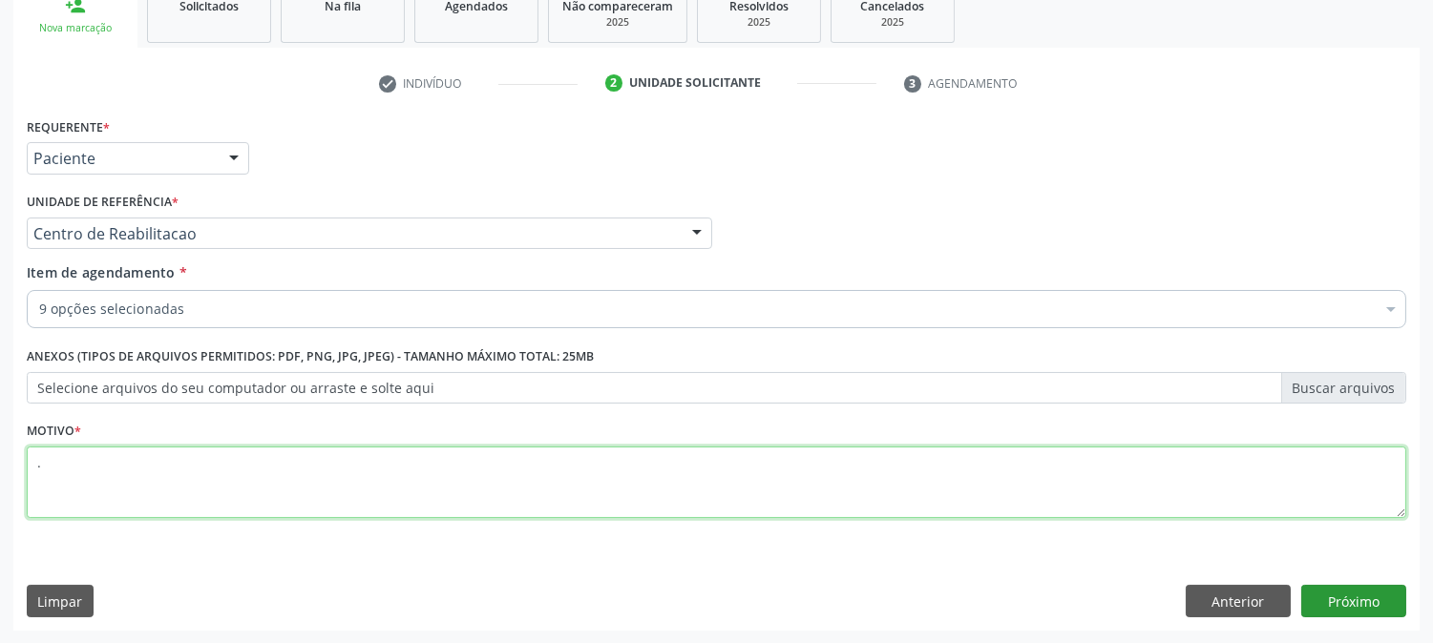
type textarea "."
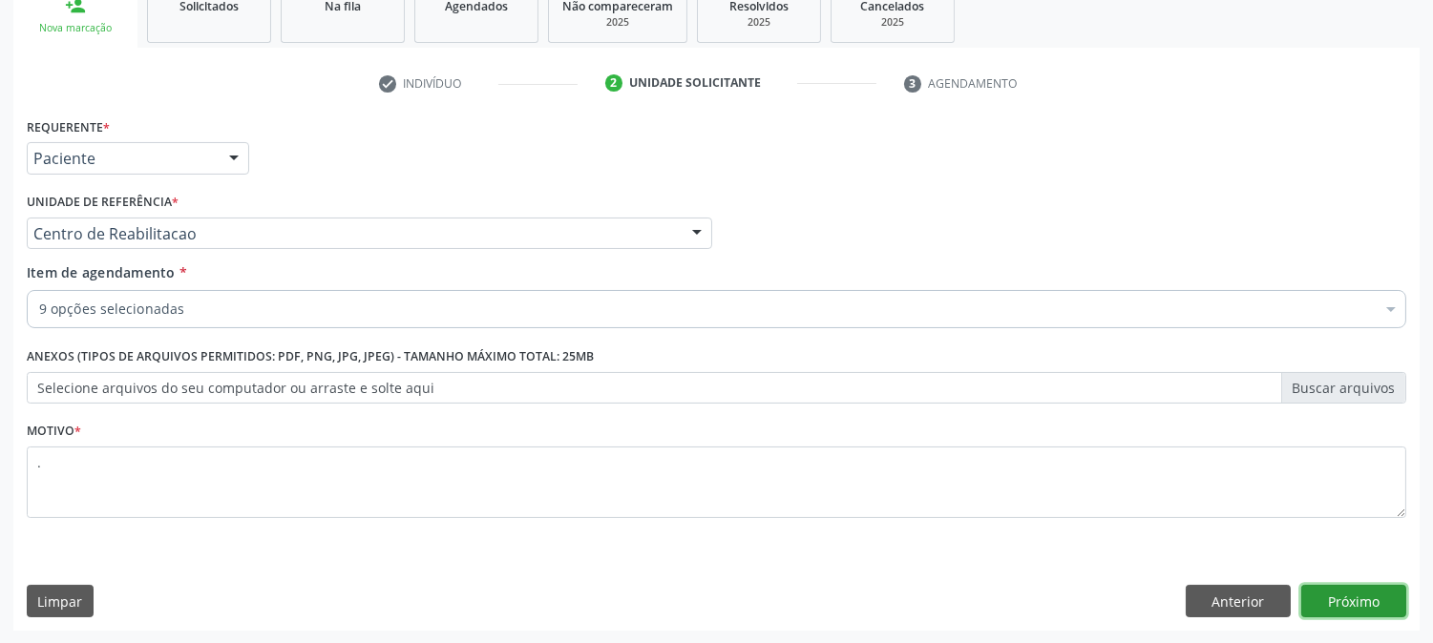
click at [1362, 609] on button "Próximo" at bounding box center [1353, 601] width 105 height 32
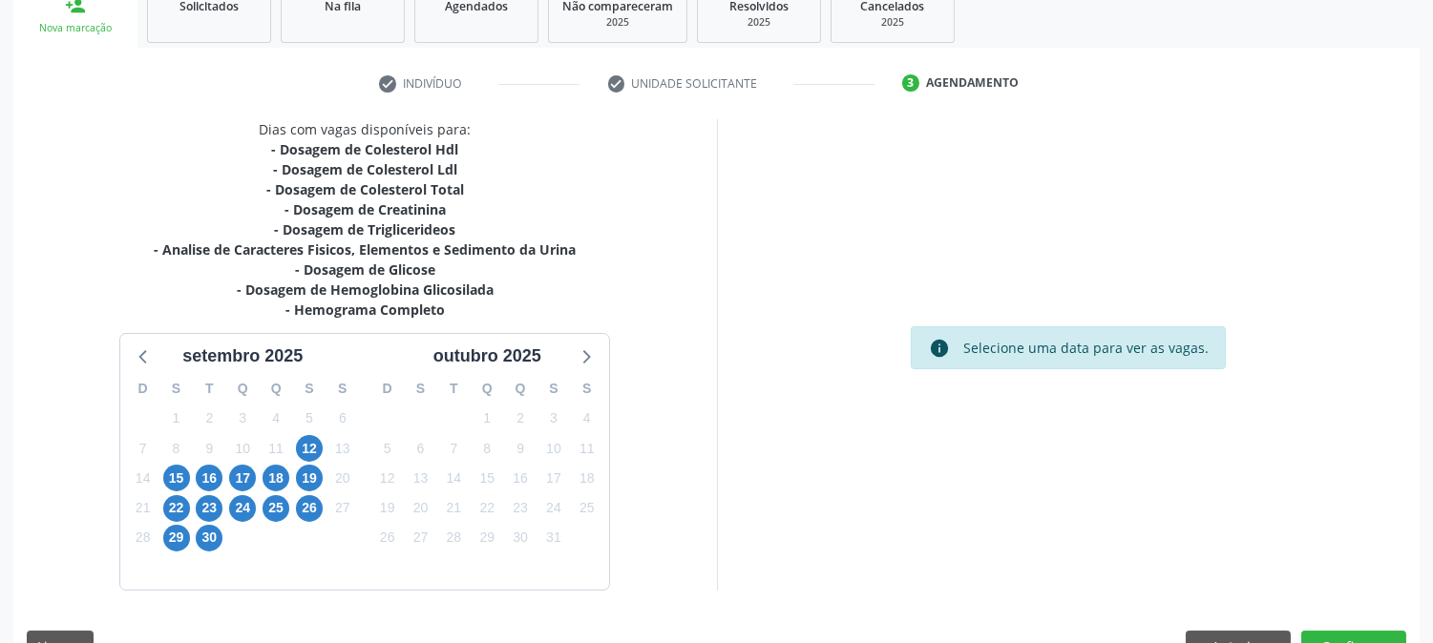
scroll to position [347, 0]
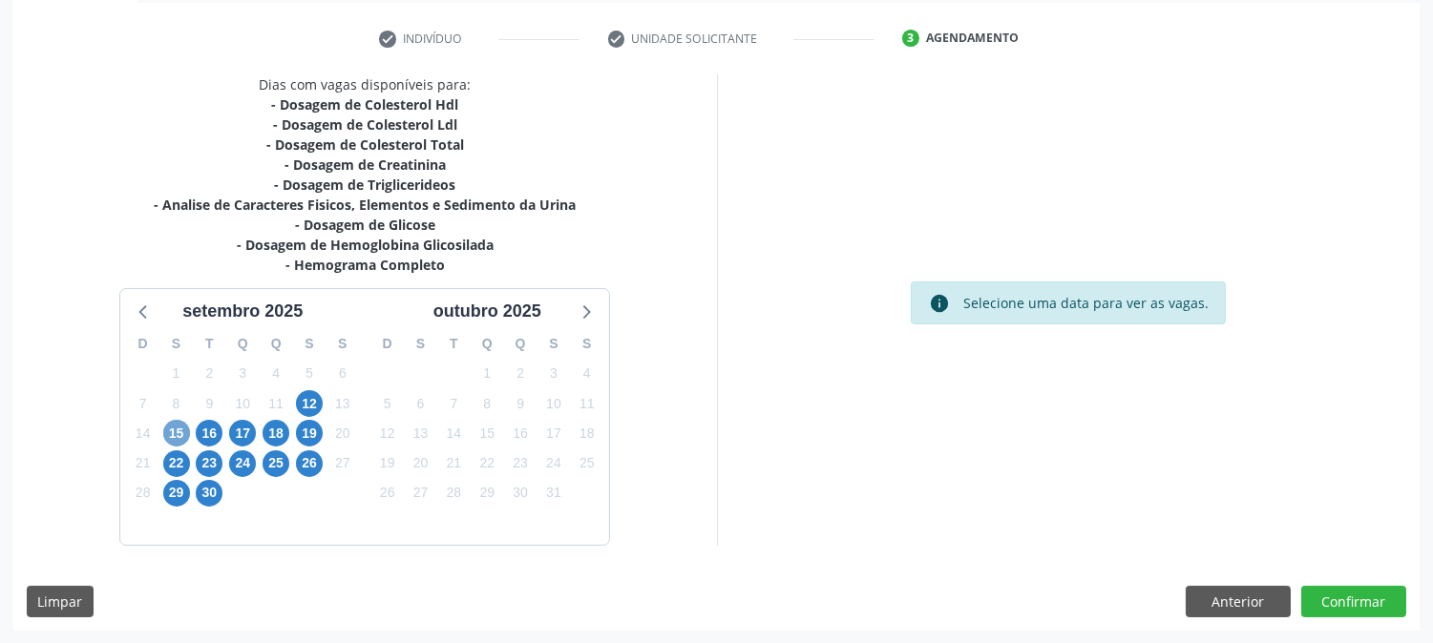
click at [184, 443] on span "15" at bounding box center [176, 433] width 27 height 27
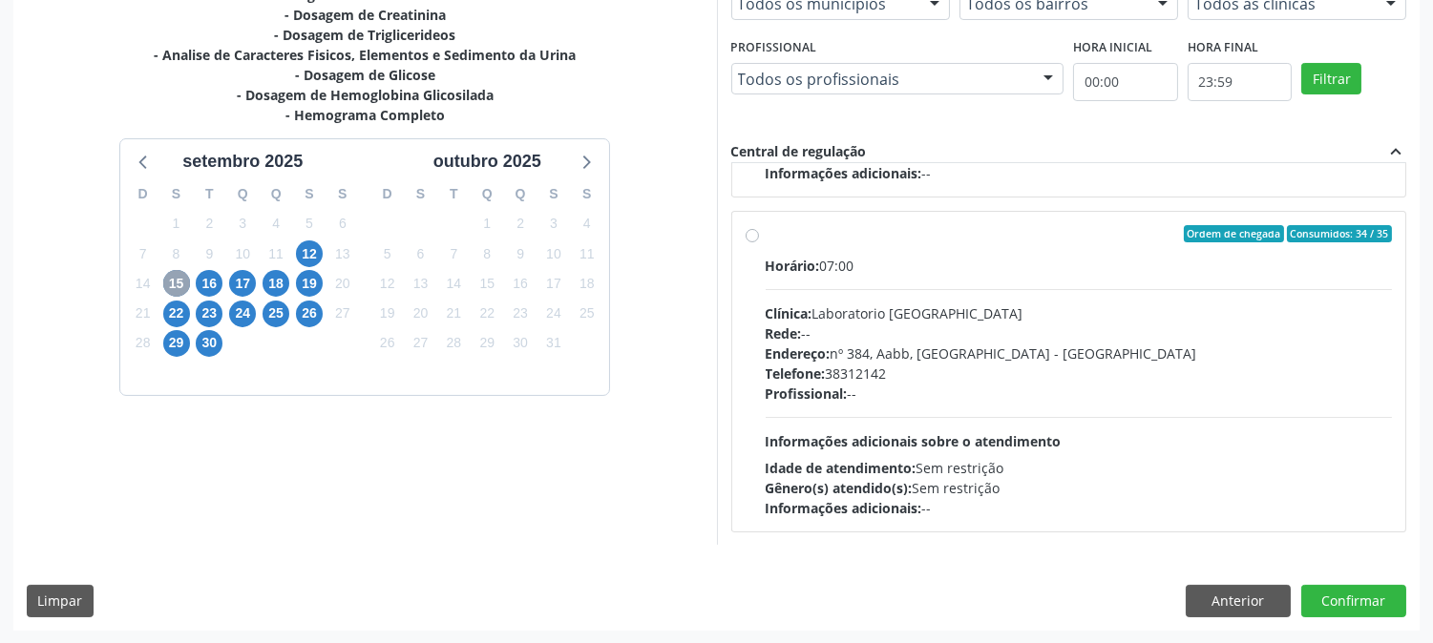
scroll to position [529, 0]
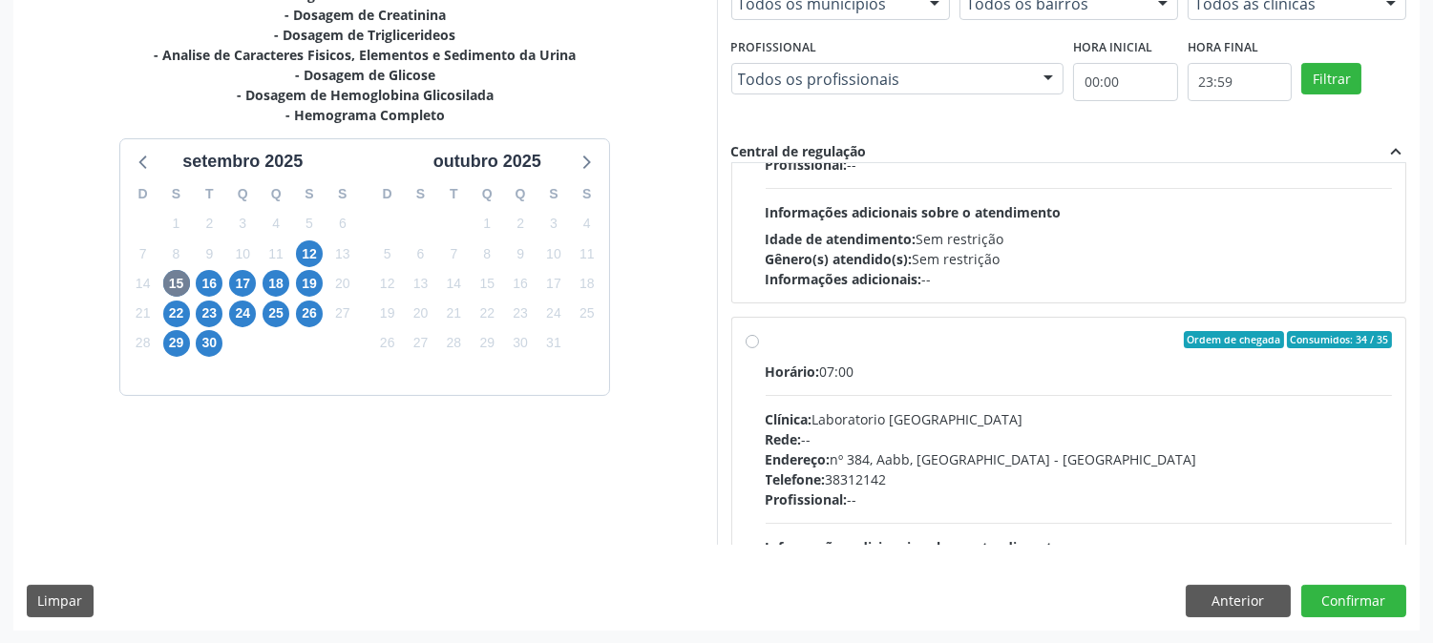
click at [935, 184] on div "Horário: 07:00 Clínica: S B Laboratorio de Analise Clinica Rede: -- Endereço: […" at bounding box center [1079, 158] width 627 height 263
click at [759, 14] on input "Ordem de chegada Consumidos: 51 / 52 Horário: 07:00 Clínica: S B Laboratorio de…" at bounding box center [752, 5] width 13 height 17
radio input "true"
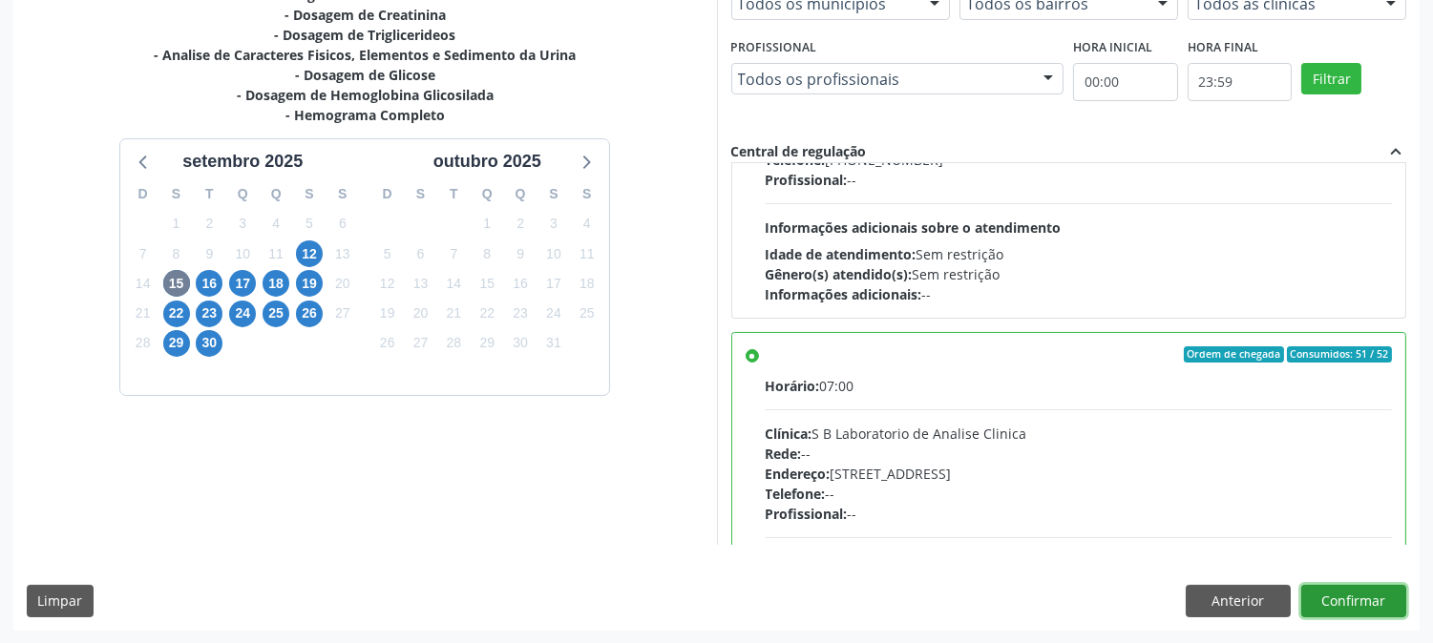
click at [1303, 594] on button "Confirmar" at bounding box center [1353, 601] width 105 height 32
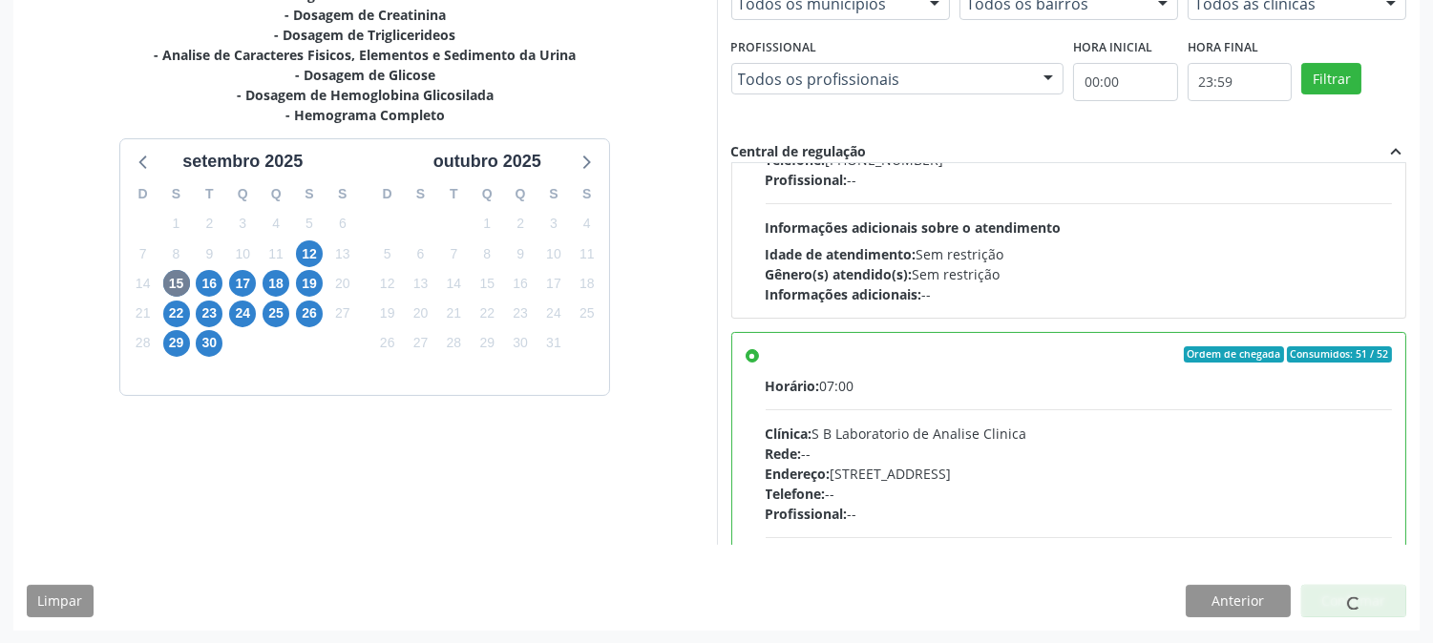
scroll to position [0, 0]
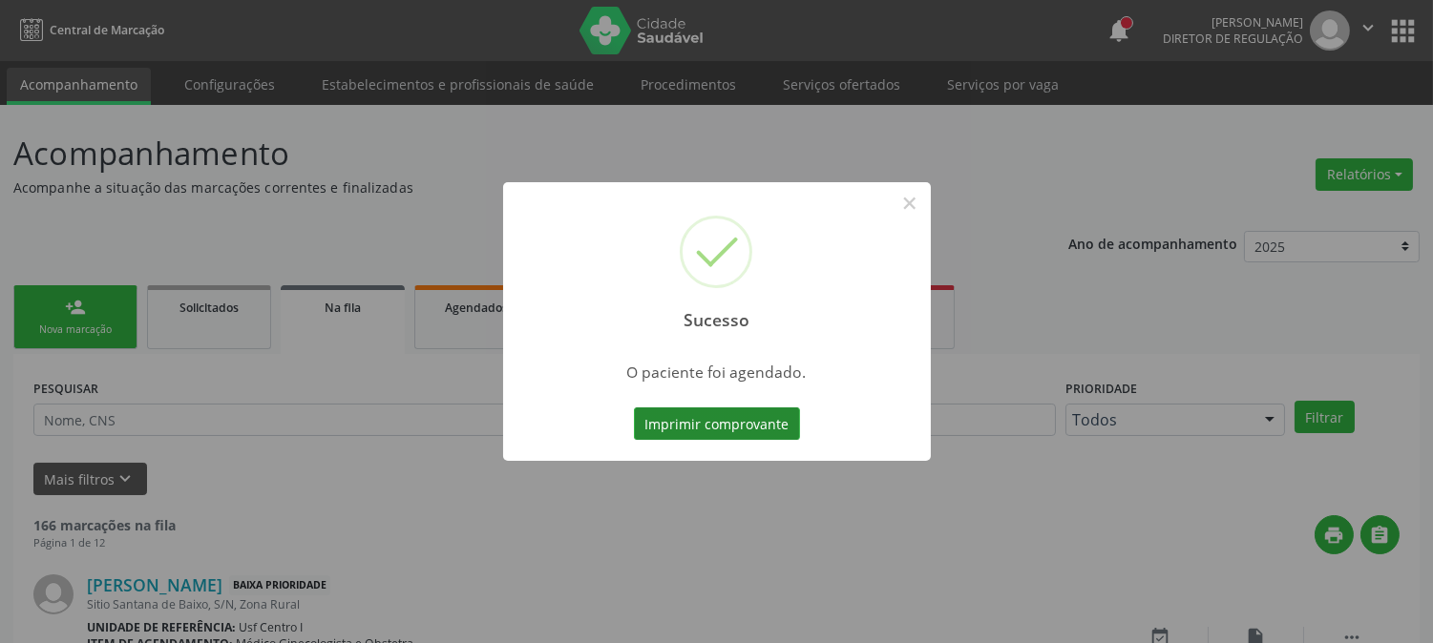
click at [746, 428] on button "Imprimir comprovante" at bounding box center [717, 424] width 166 height 32
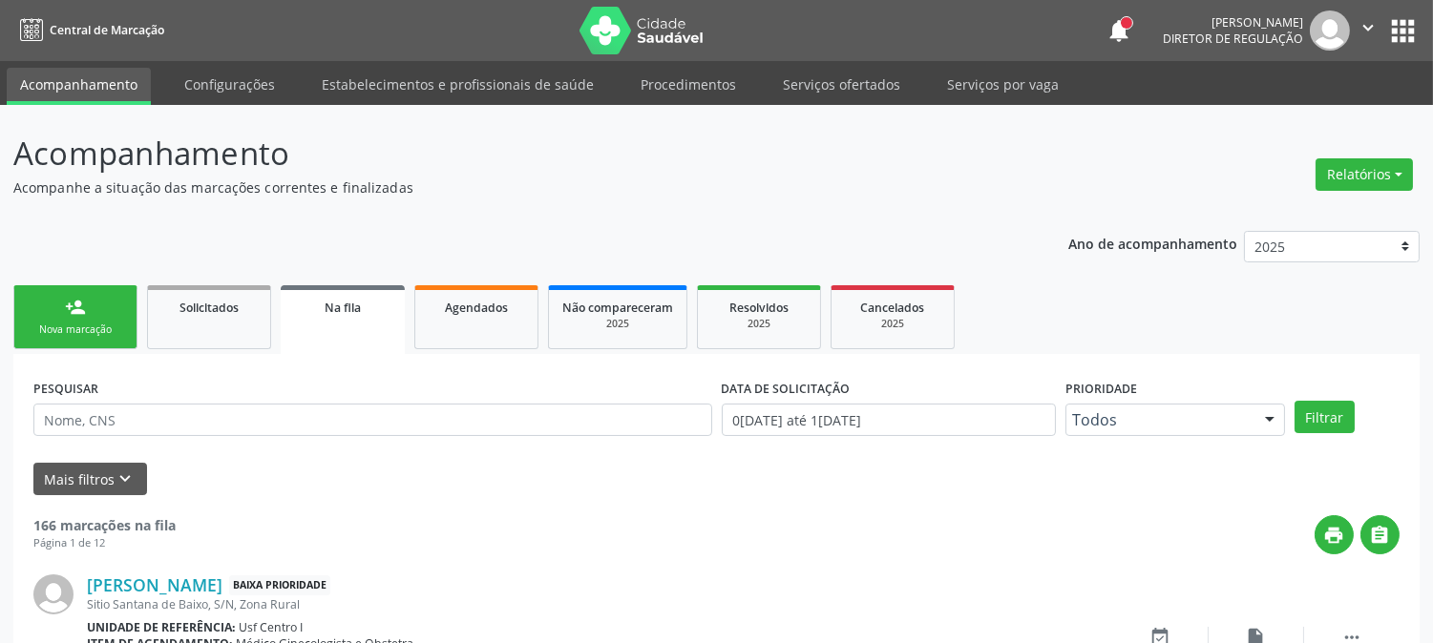
click at [71, 299] on div "person_add" at bounding box center [75, 307] width 21 height 21
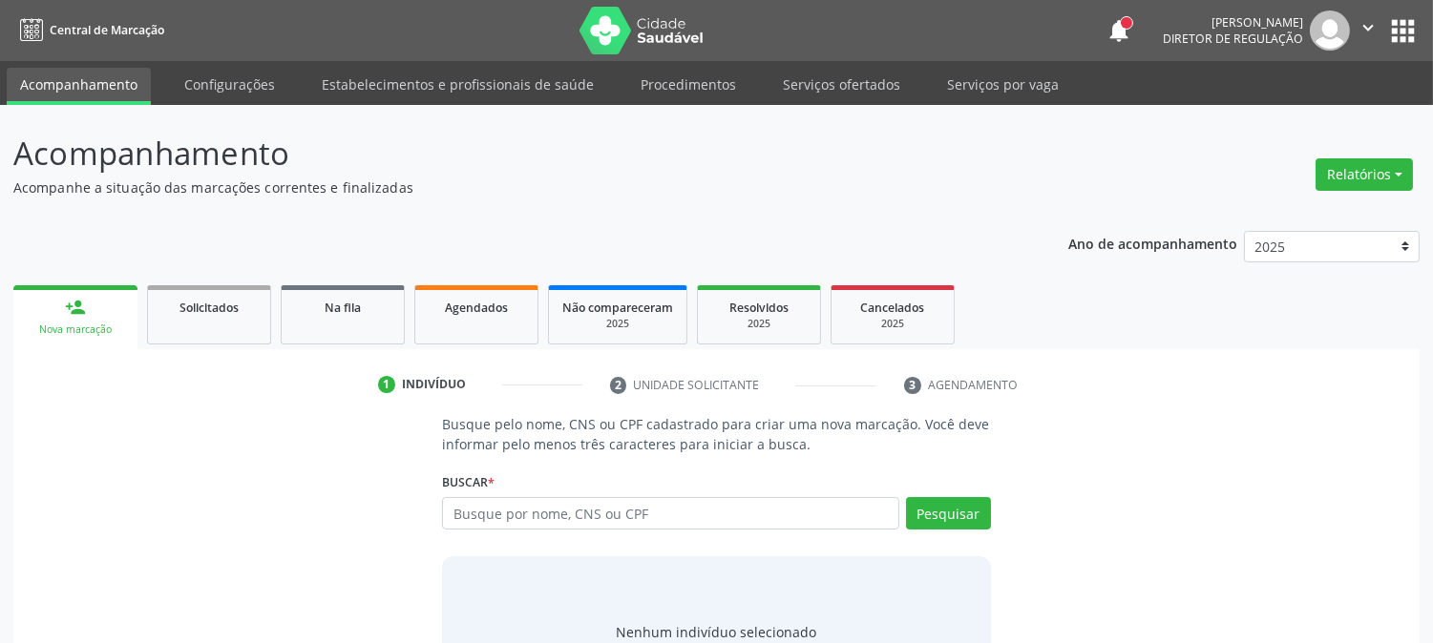
click at [559, 494] on div "Buscar * Busque por nome, CNS ou CPF Nenhum resultado encontrado para: " " Digi…" at bounding box center [716, 505] width 548 height 74
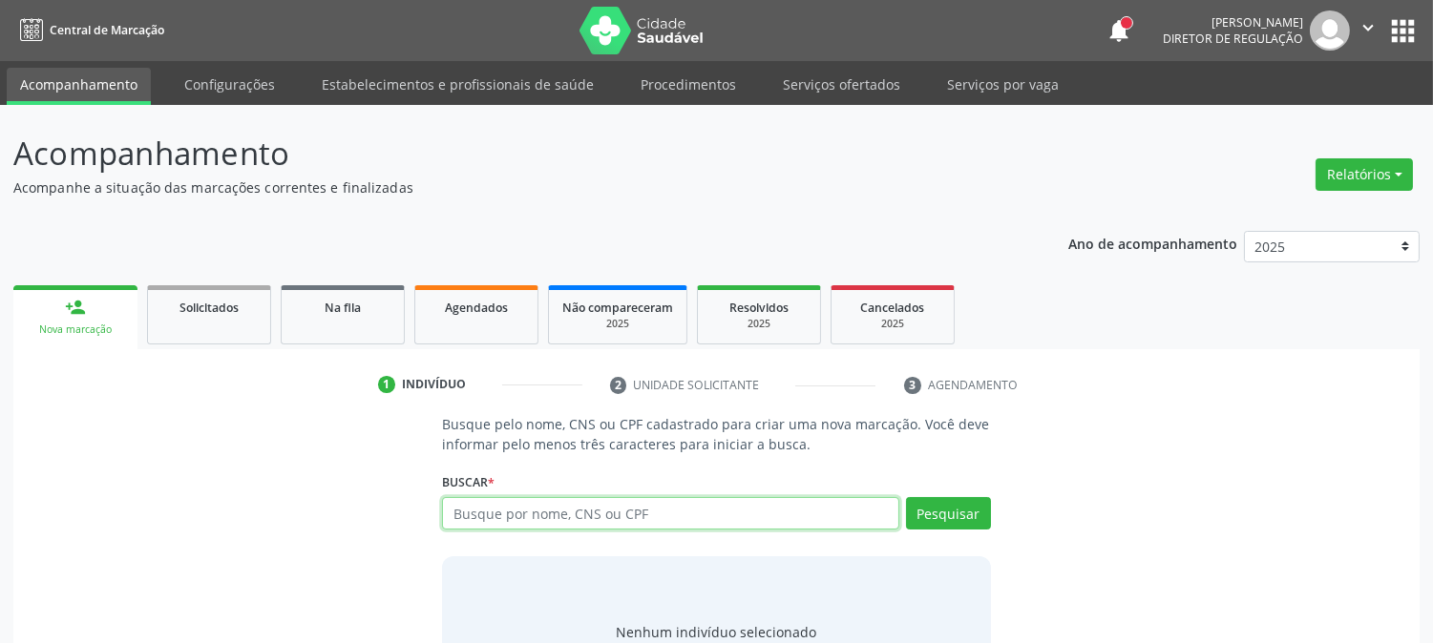
click at [559, 499] on input "text" at bounding box center [670, 513] width 456 height 32
type input "[PERSON_NAME]"
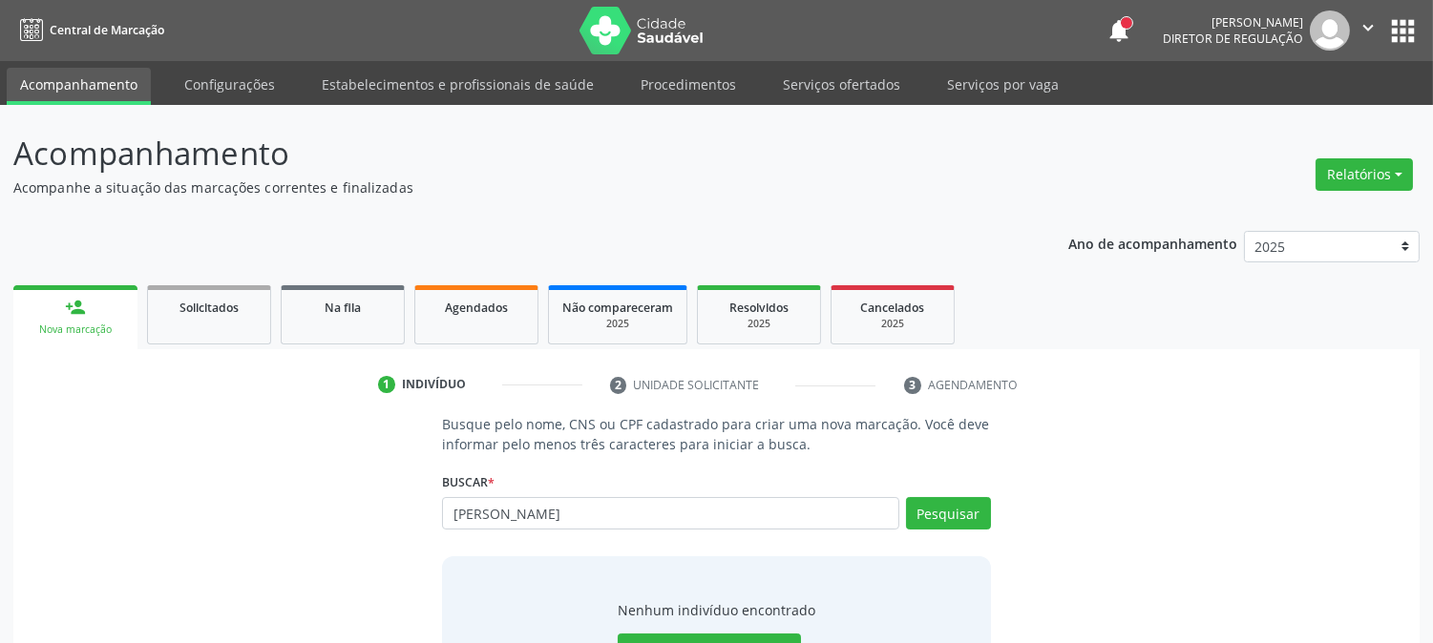
type input "J"
type input "703405237166119"
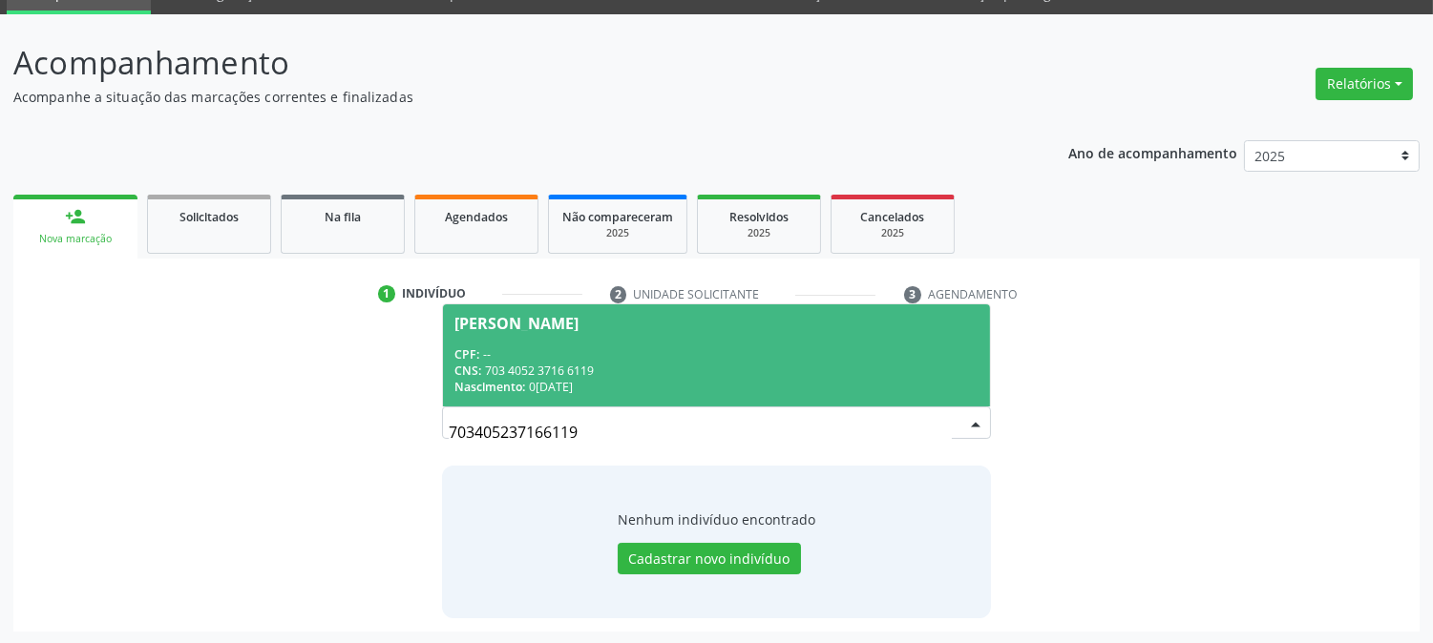
click at [640, 372] on div "CNS: 703 4052 3716 6119" at bounding box center [715, 371] width 523 height 16
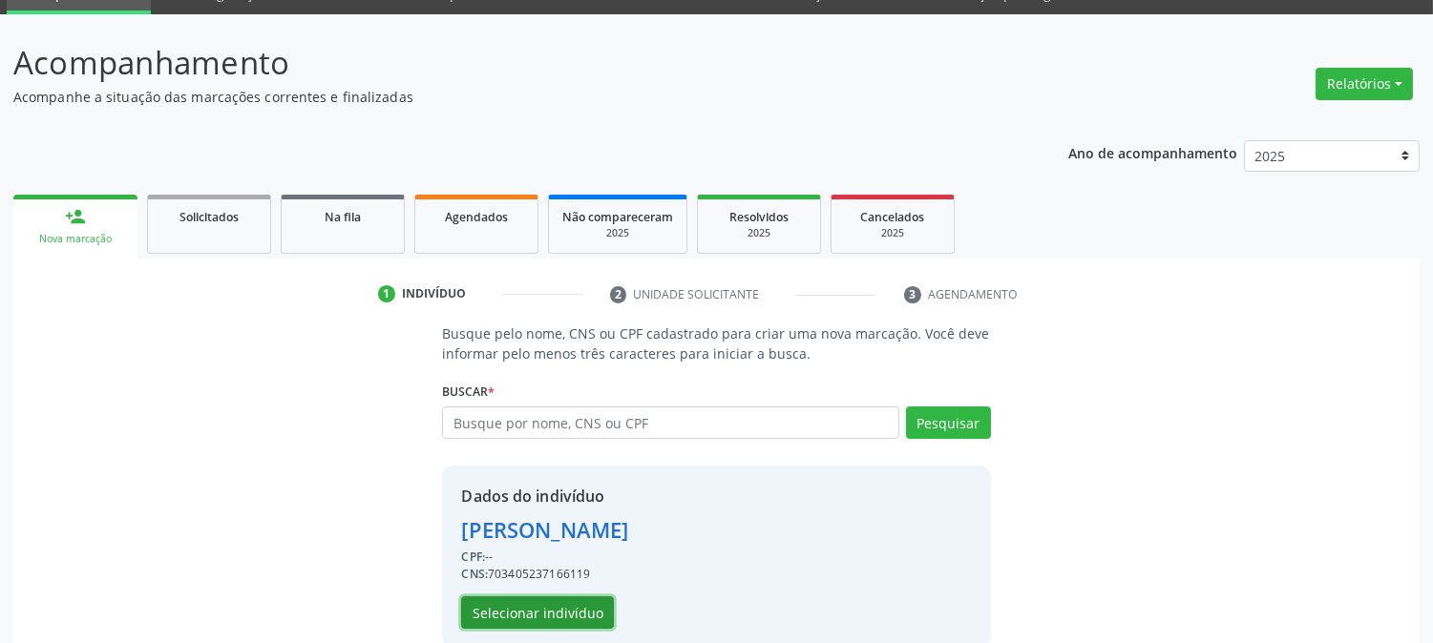
click at [536, 604] on button "Selecionar indivíduo" at bounding box center [537, 613] width 153 height 32
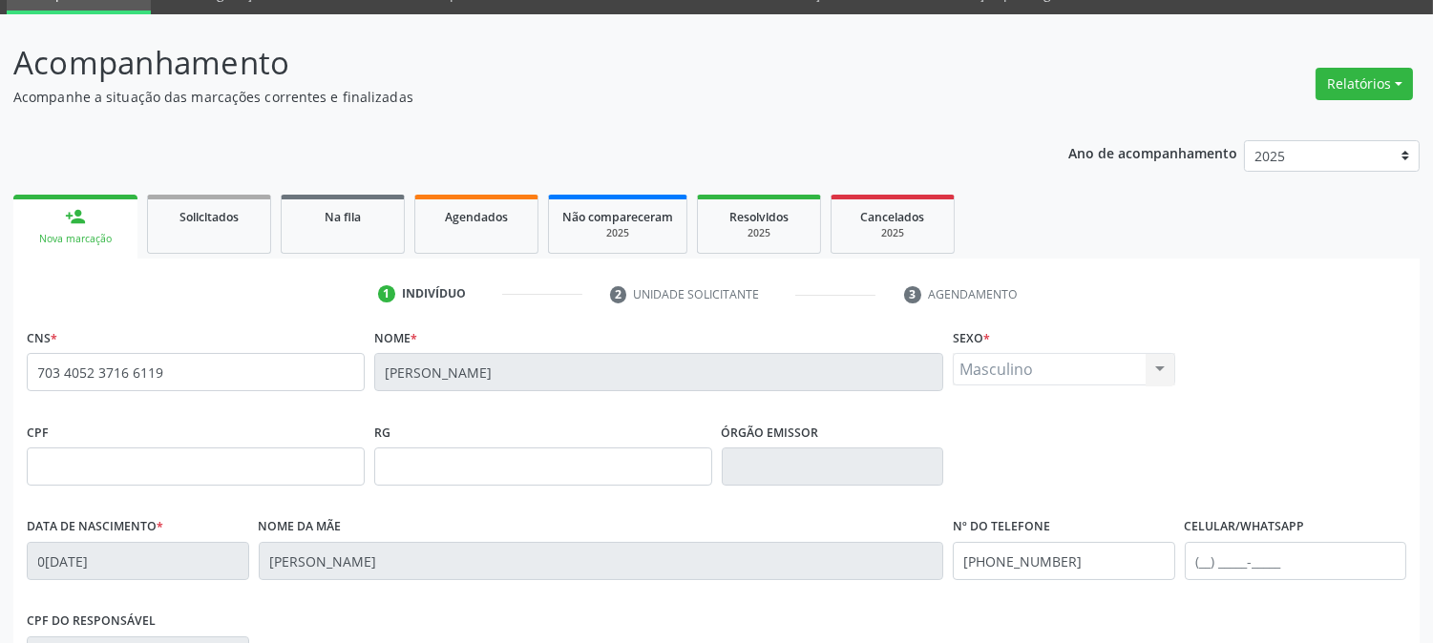
scroll to position [389, 0]
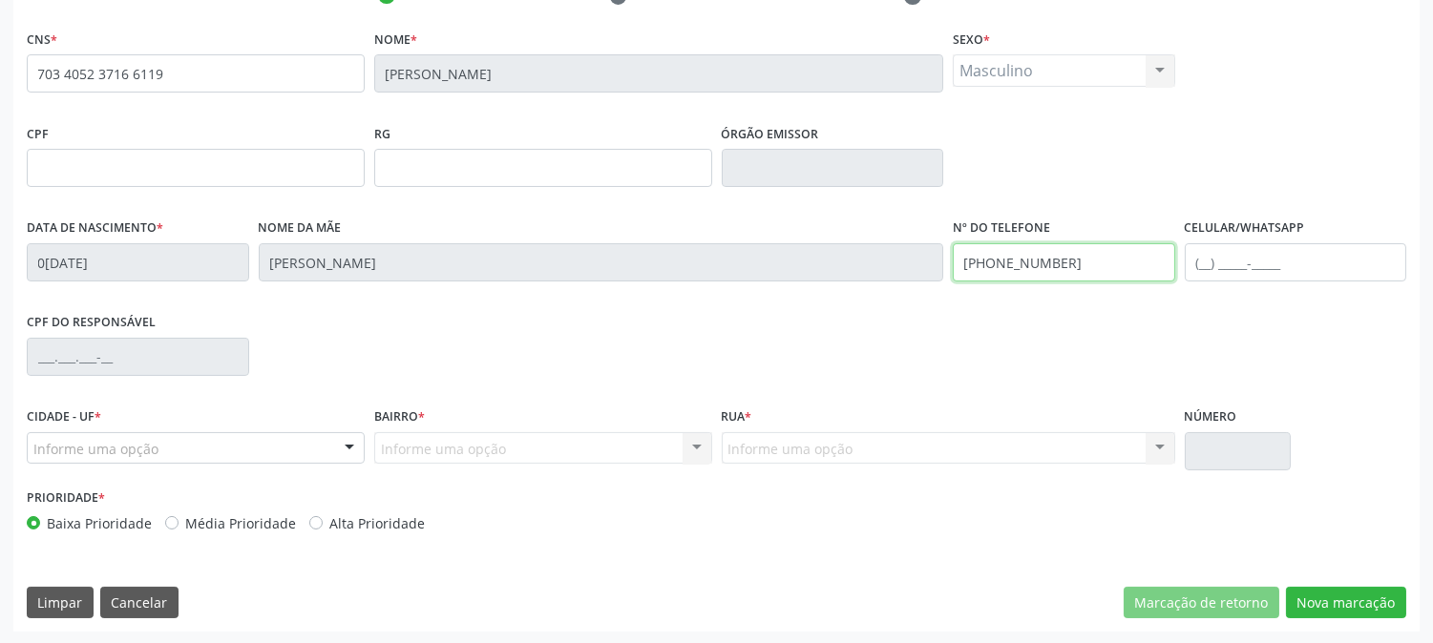
drag, startPoint x: 1090, startPoint y: 274, endPoint x: 958, endPoint y: 281, distance: 131.9
click at [958, 281] on fieldset "Nº do Telefone [PHONE_NUMBER]" at bounding box center [1064, 254] width 222 height 81
click at [1320, 329] on div "CPF do responsável" at bounding box center [716, 355] width 1389 height 95
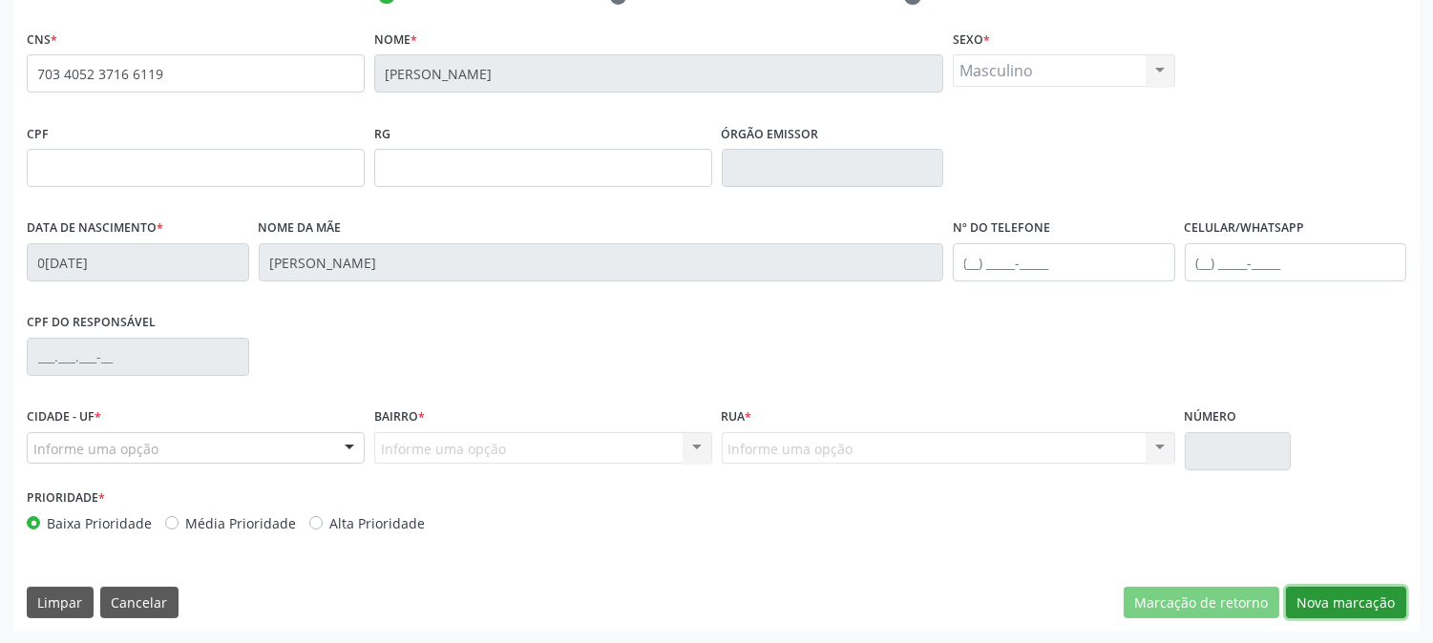
click at [1357, 597] on button "Nova marcação" at bounding box center [1346, 603] width 120 height 32
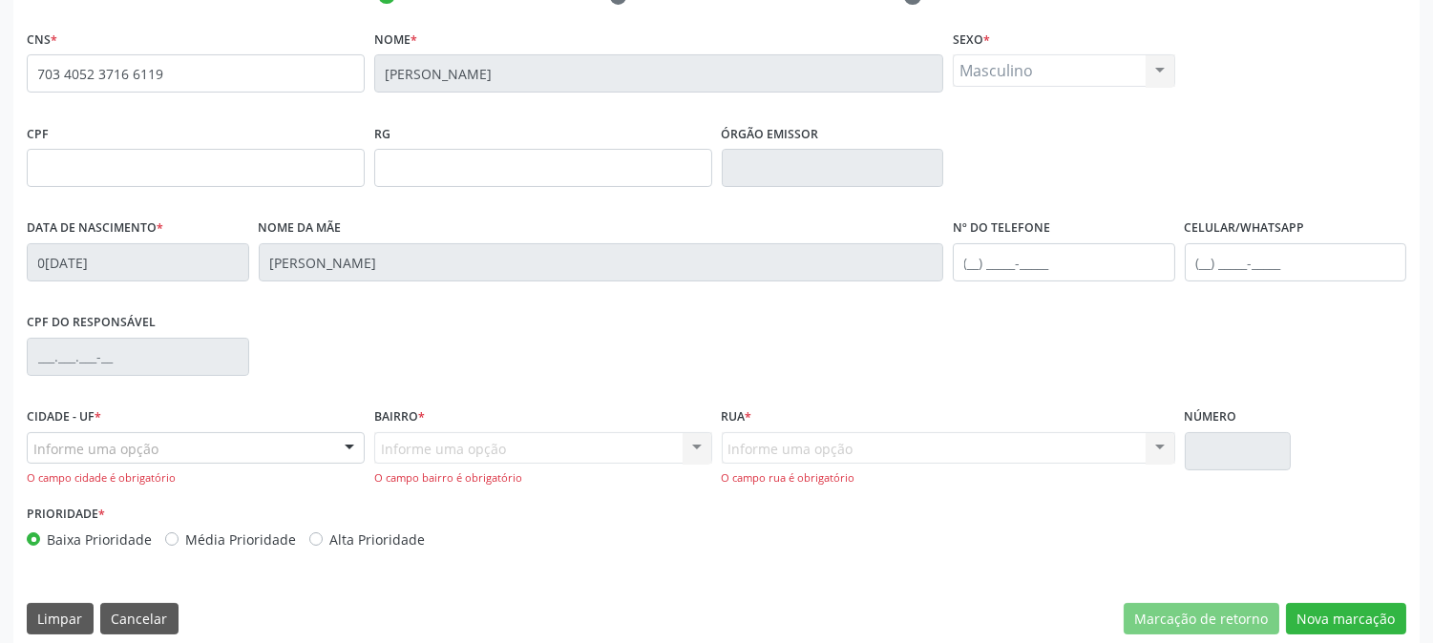
click at [198, 456] on div "Informe uma opção" at bounding box center [196, 448] width 338 height 32
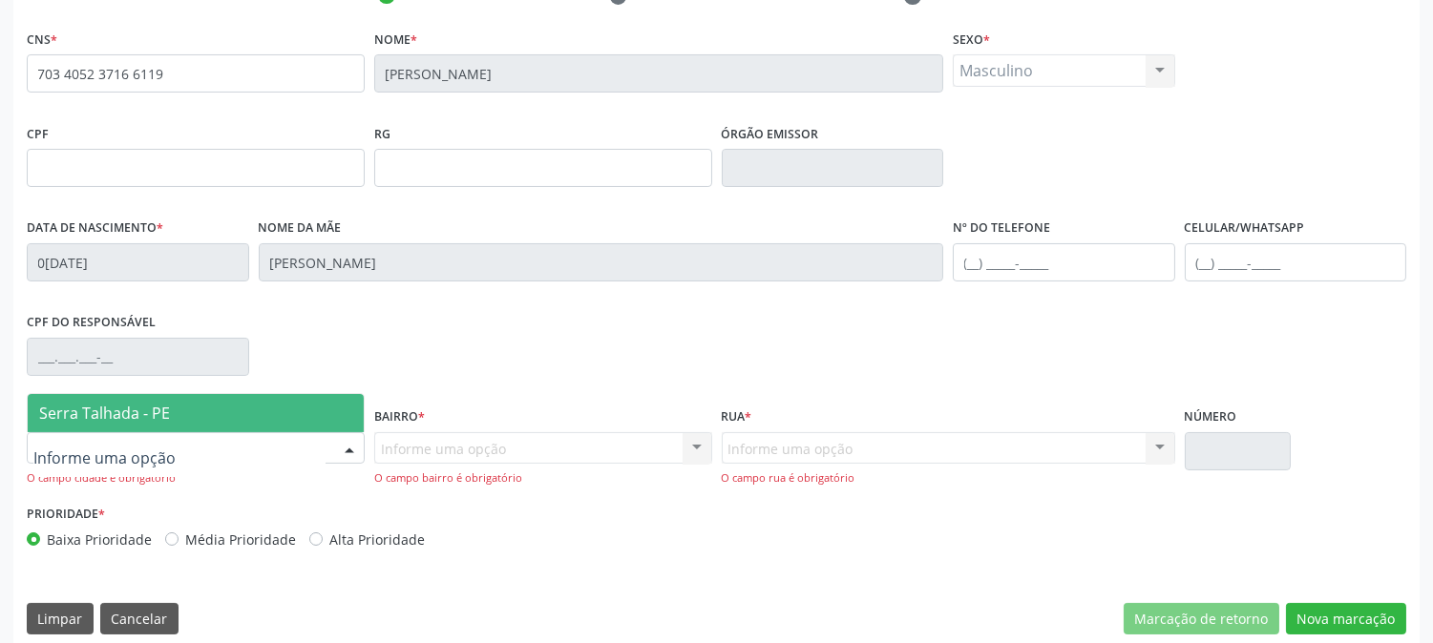
click at [205, 418] on span "Serra Talhada - PE" at bounding box center [196, 413] width 336 height 38
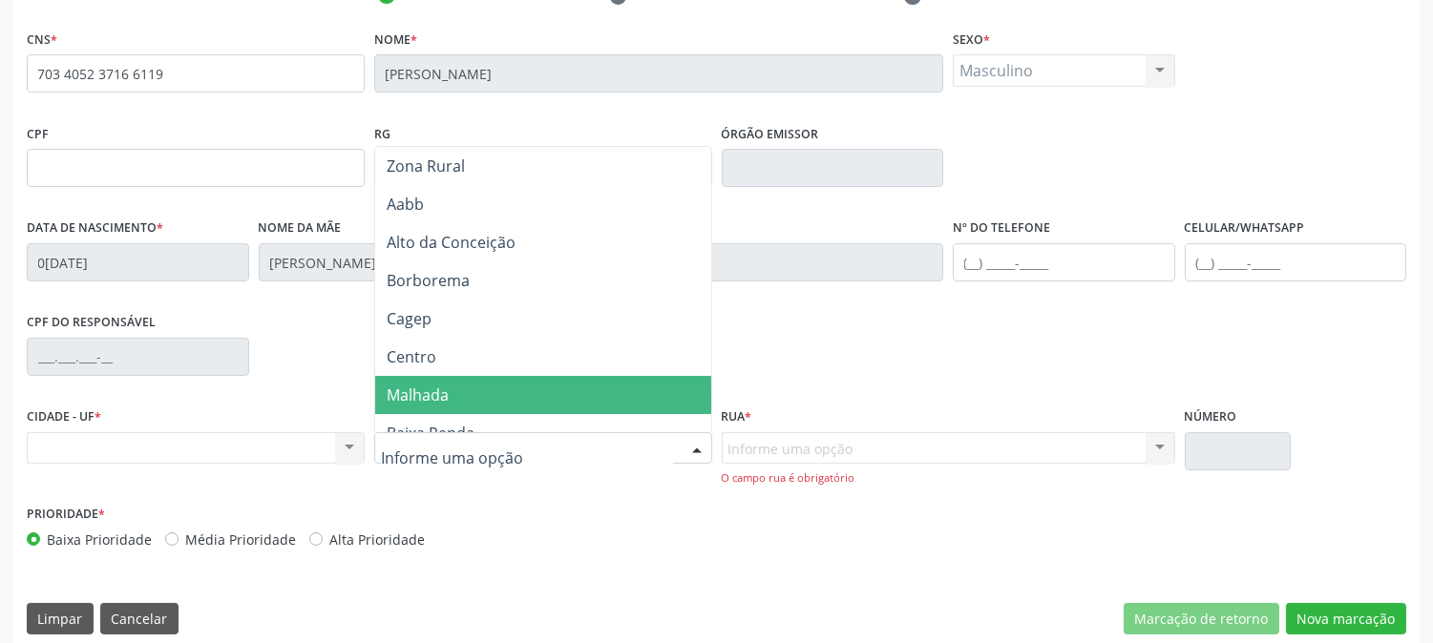
click at [479, 386] on span "Malhada" at bounding box center [543, 395] width 336 height 38
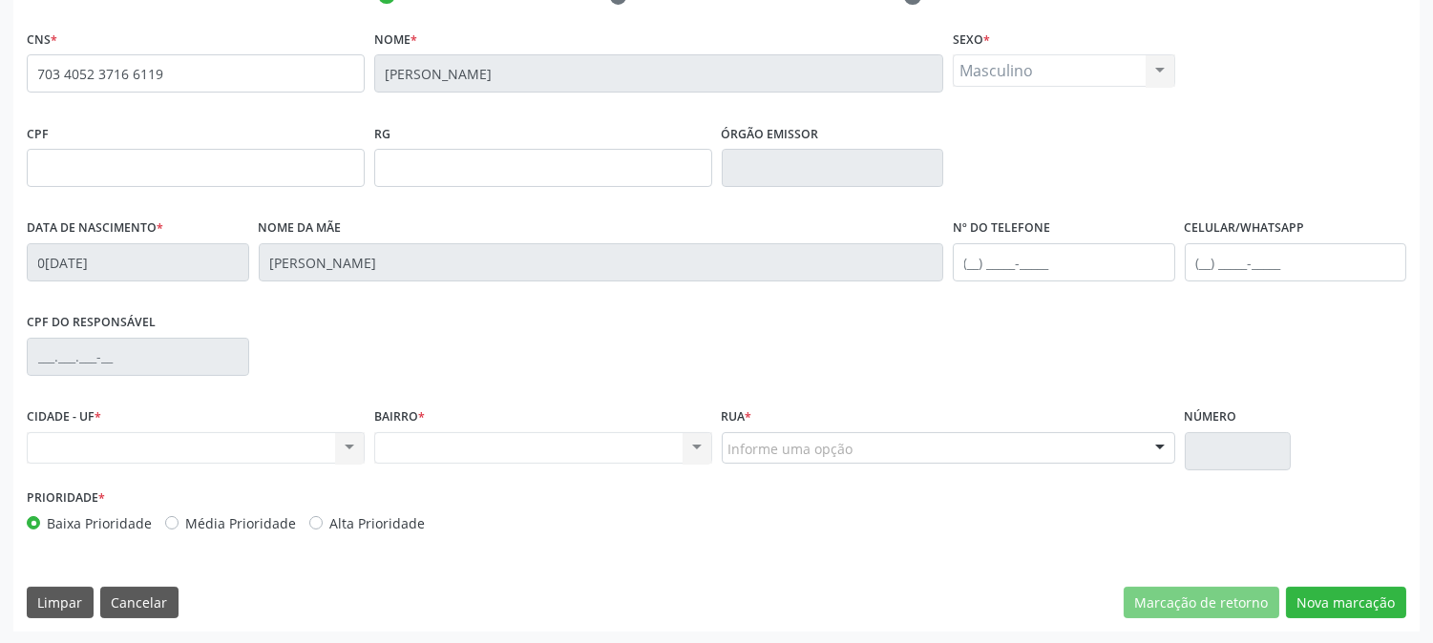
click at [828, 432] on div "Informe uma opção R. Capitão [PERSON_NAME] 03 Tv. 04 R. 05 R. 06 R. 07 R. 08 Tr…" at bounding box center [948, 448] width 453 height 32
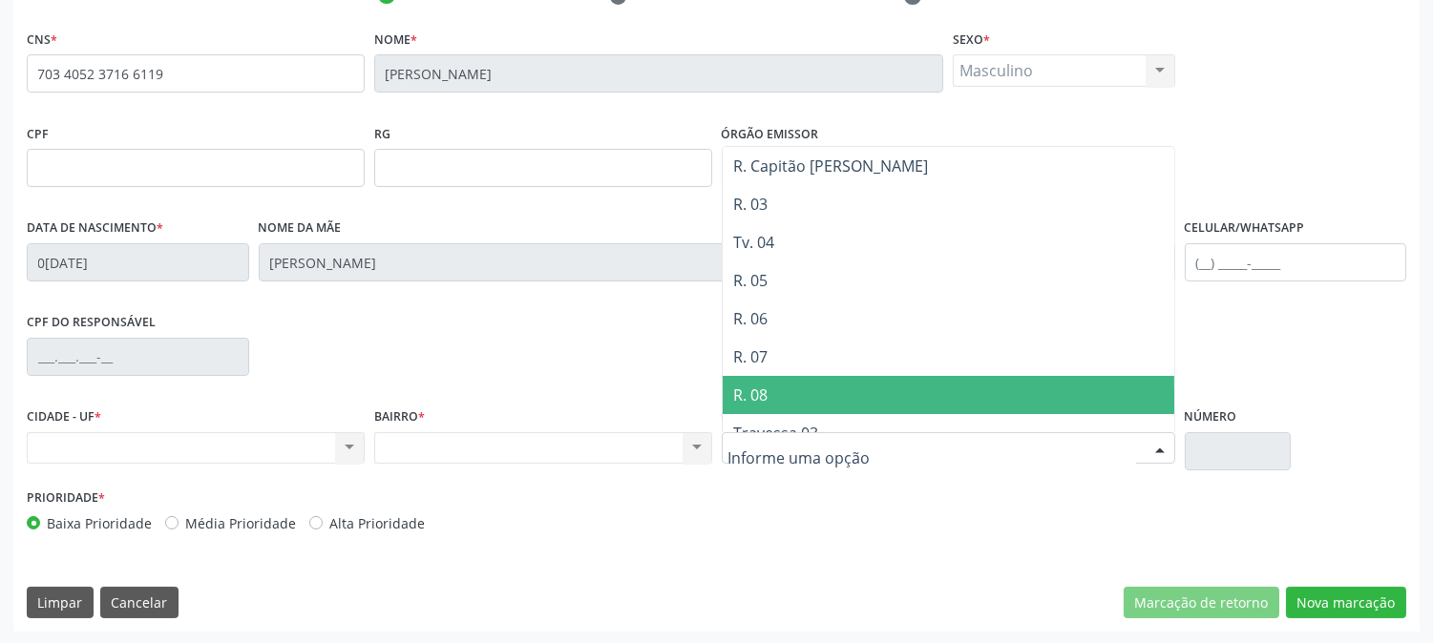
click at [831, 410] on span "R. 08" at bounding box center [949, 395] width 452 height 38
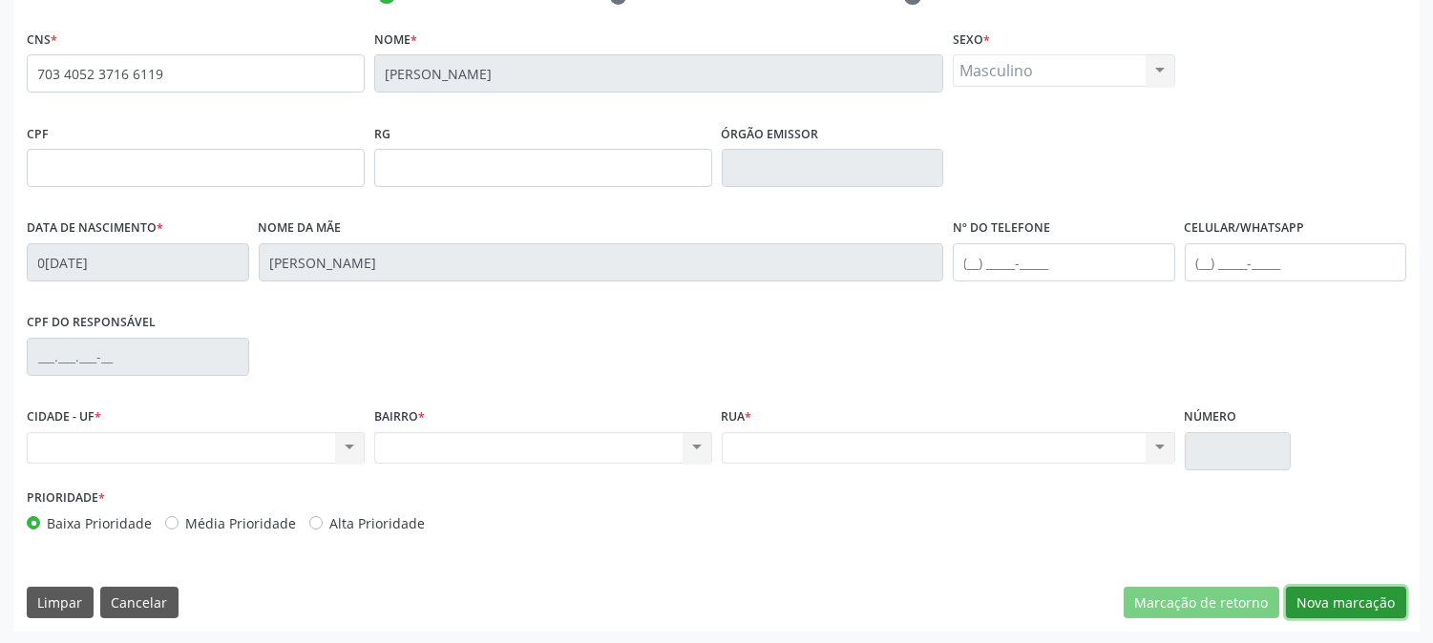
click at [1343, 607] on button "Nova marcação" at bounding box center [1346, 603] width 120 height 32
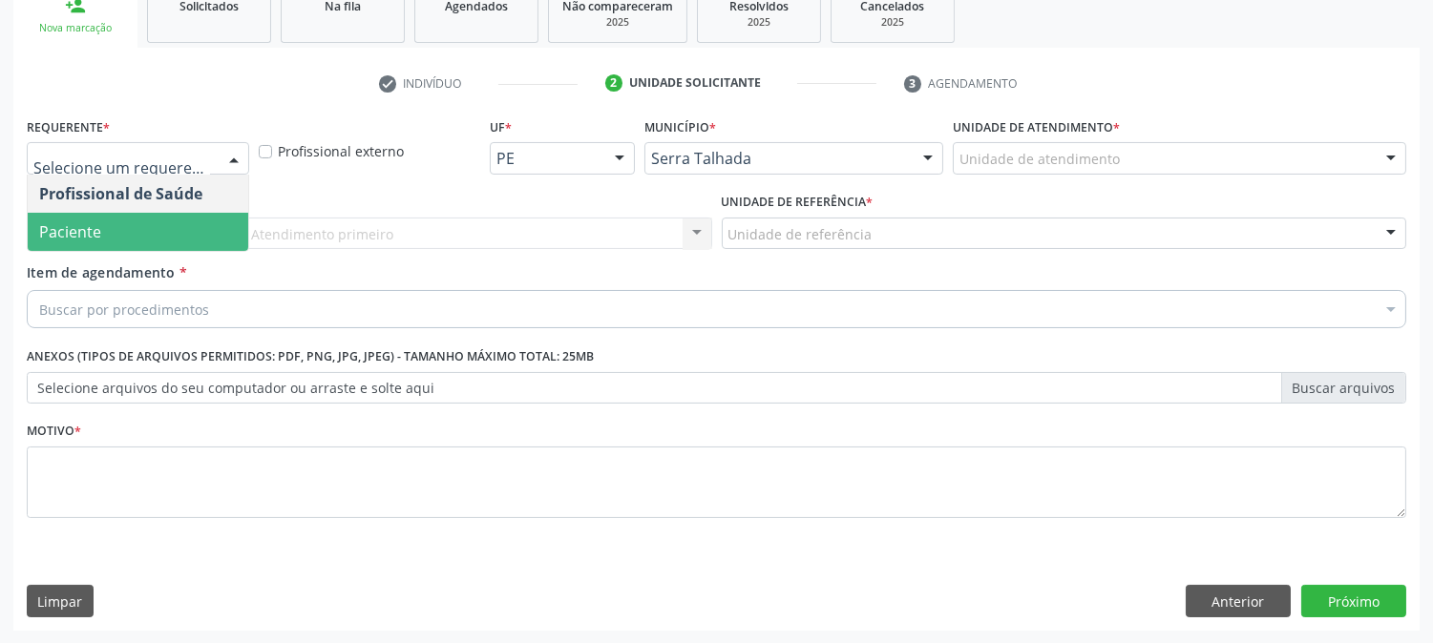
click at [141, 233] on span "Paciente" at bounding box center [138, 232] width 221 height 38
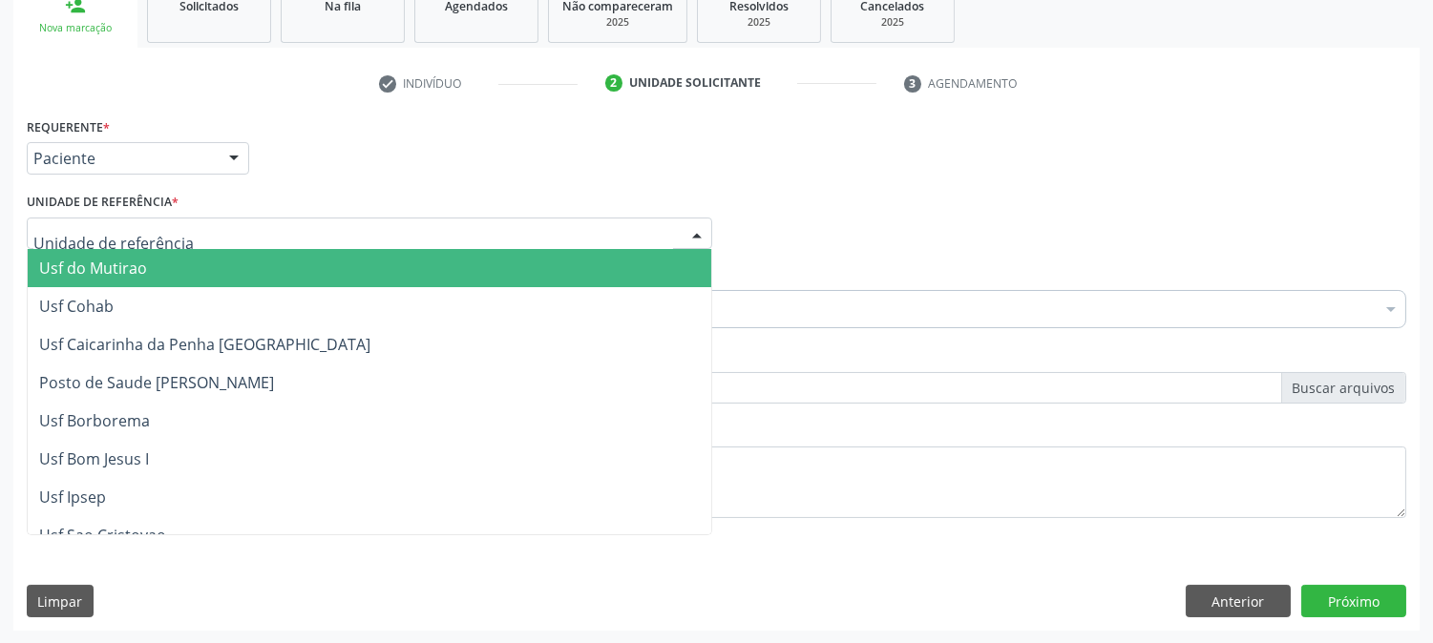
click at [188, 230] on div at bounding box center [369, 234] width 685 height 32
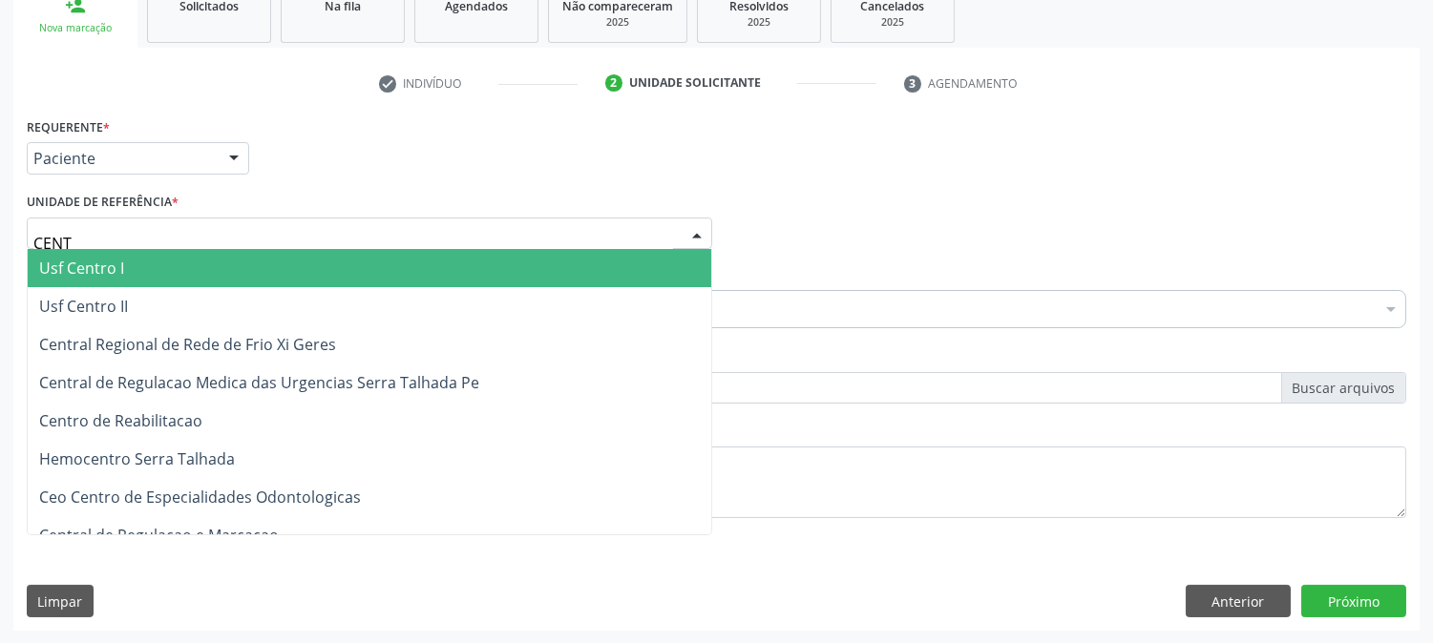
type input "CENTR"
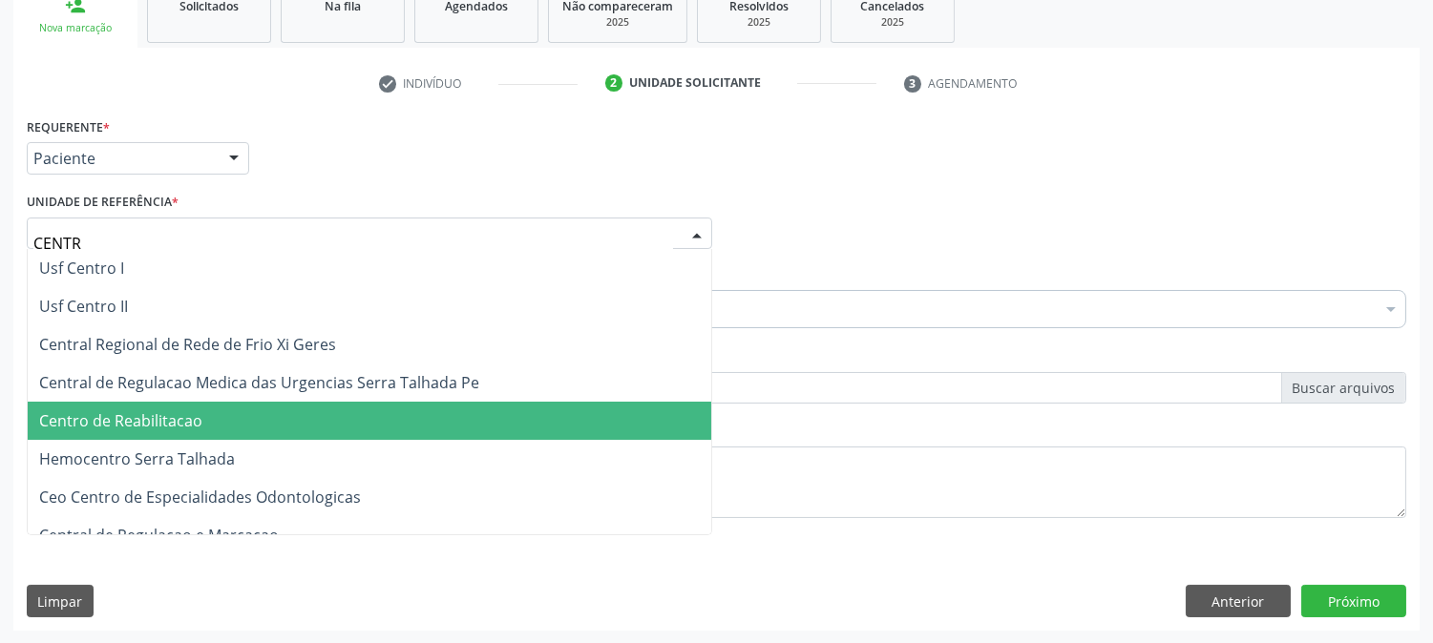
click at [175, 414] on span "Centro de Reabilitacao" at bounding box center [120, 420] width 163 height 21
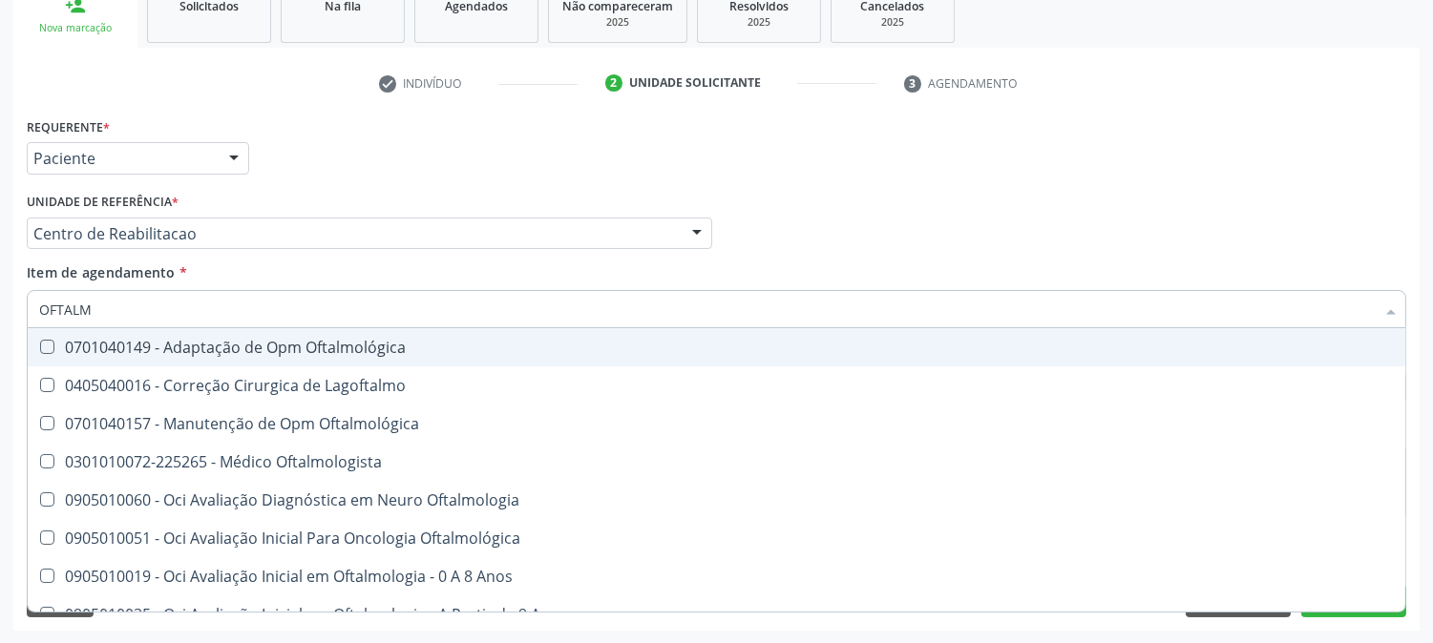
type input "OFTALMO"
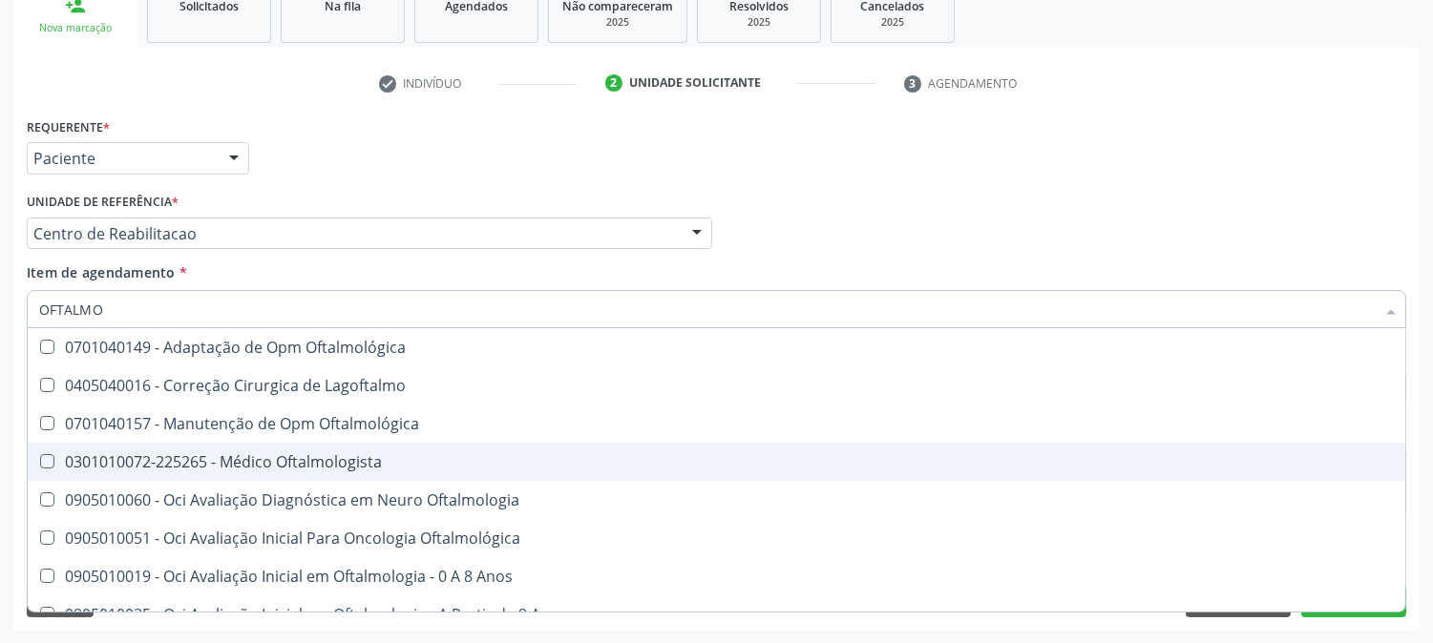
click at [223, 447] on span "0301010072-225265 - Médico Oftalmologista" at bounding box center [716, 462] width 1377 height 38
checkbox Oftalmologista "true"
click at [0, 420] on div "Acompanhamento Acompanhe a situação das marcações correntes e finalizadas Relat…" at bounding box center [716, 223] width 1433 height 841
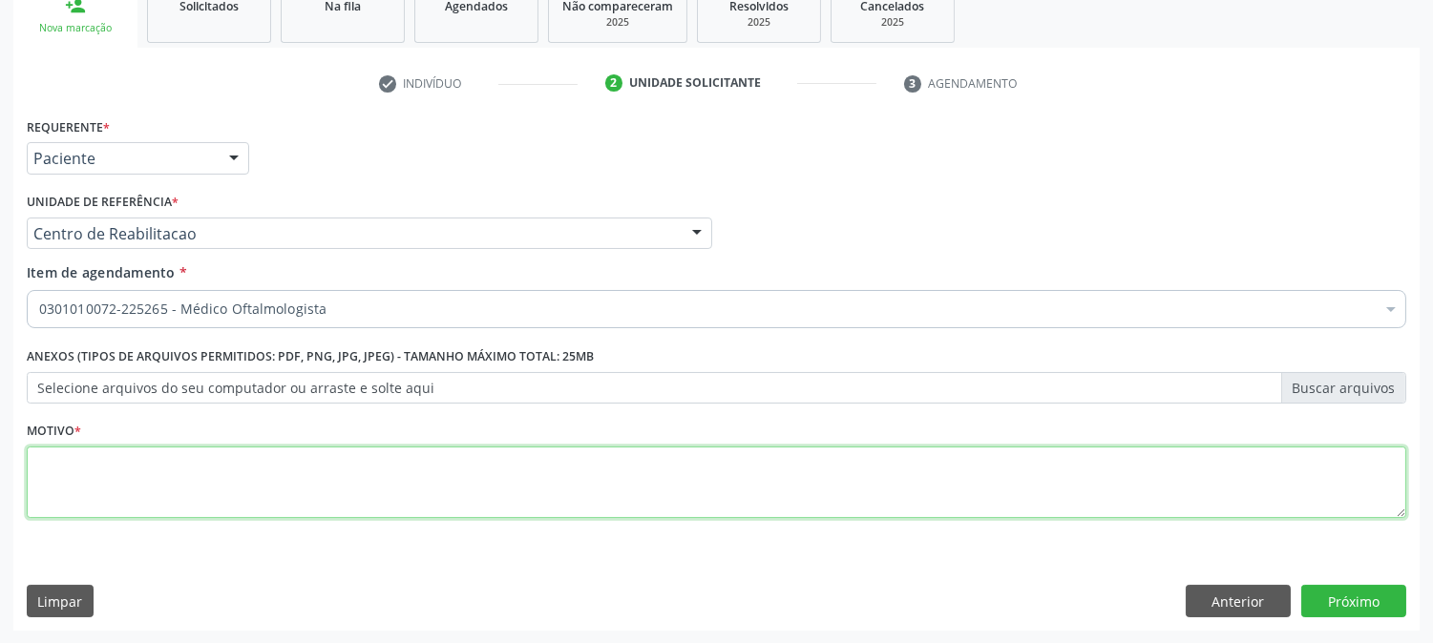
click at [261, 459] on textarea at bounding box center [716, 483] width 1379 height 73
type textarea "."
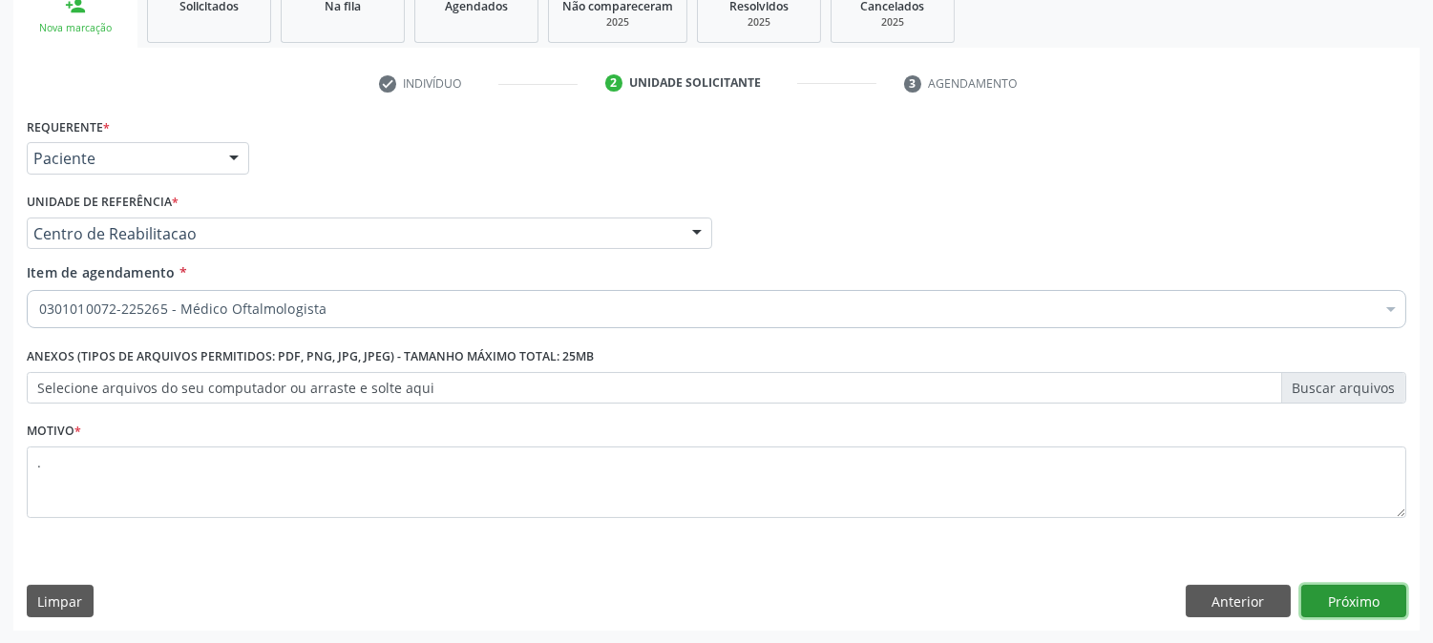
click at [1337, 592] on button "Próximo" at bounding box center [1353, 601] width 105 height 32
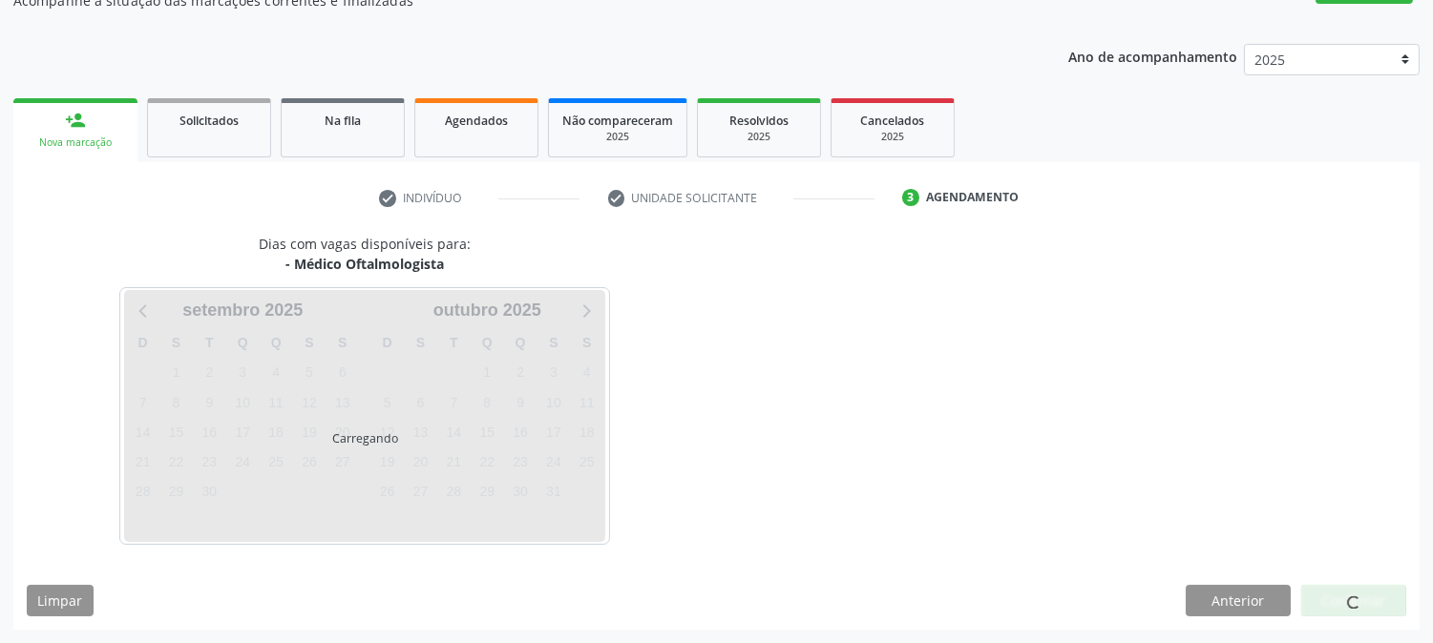
scroll to position [186, 0]
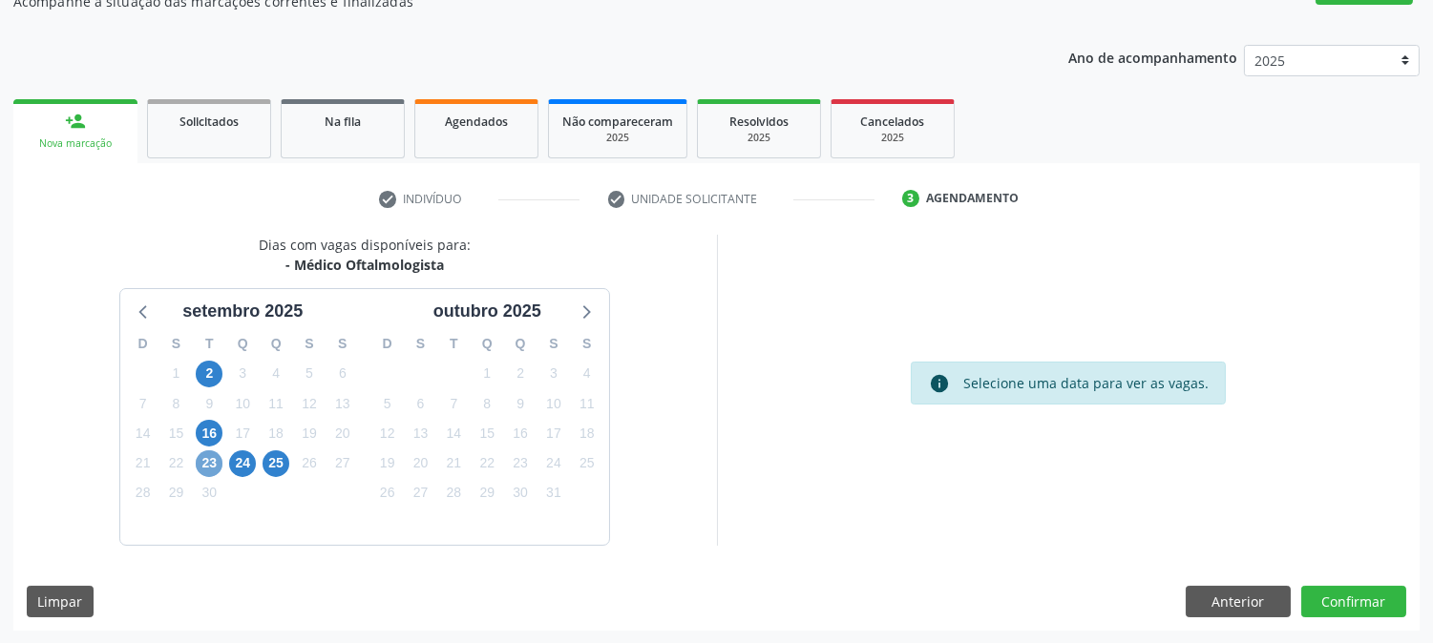
click at [214, 463] on span "23" at bounding box center [209, 464] width 27 height 27
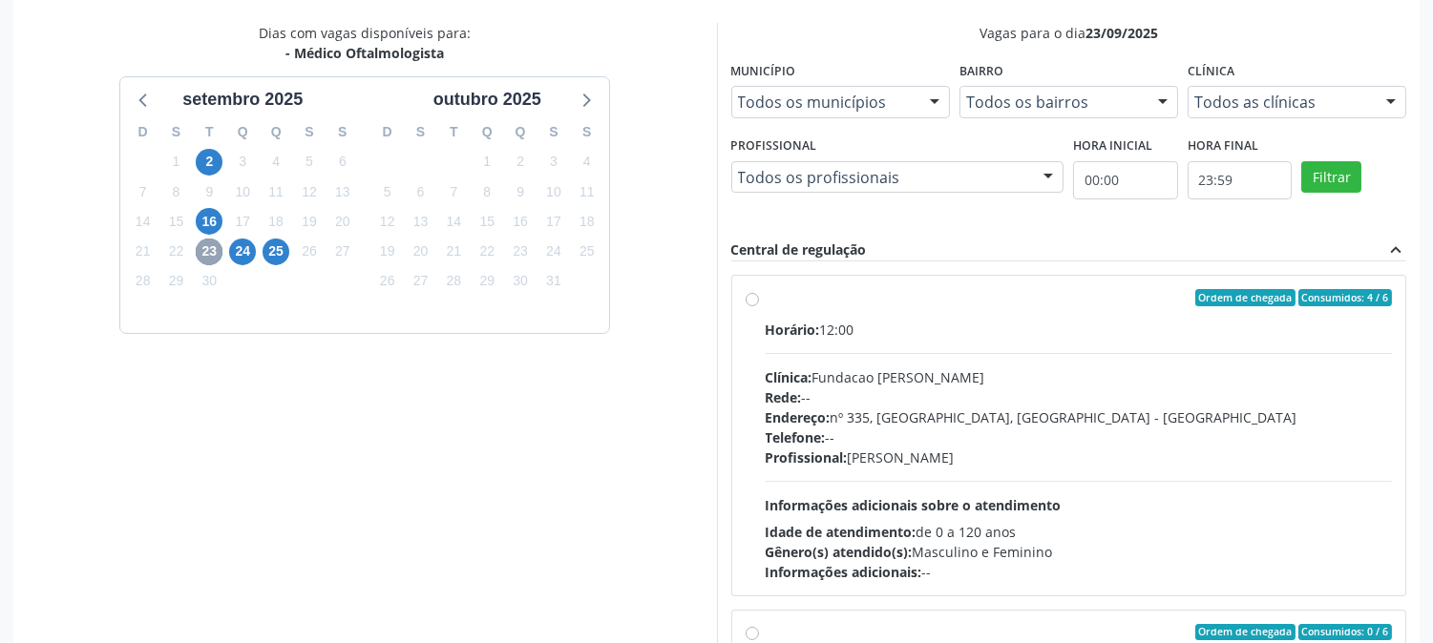
scroll to position [496, 0]
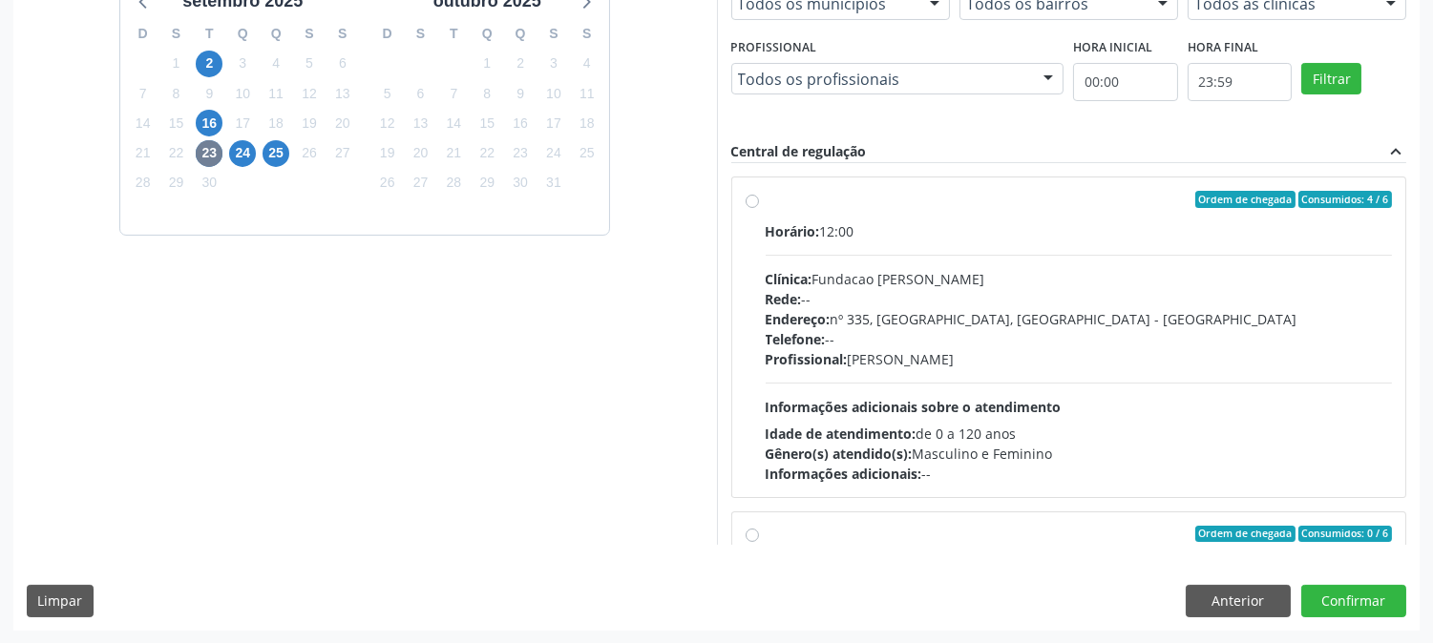
click at [975, 320] on div "Endereço: [STREET_ADDRESS]" at bounding box center [1079, 319] width 627 height 20
click at [759, 208] on input "Ordem de chegada Consumidos: 4 / 6 Horário: 12:00 Clínica: Fundacao [PERSON_NAM…" at bounding box center [752, 199] width 13 height 17
radio input "true"
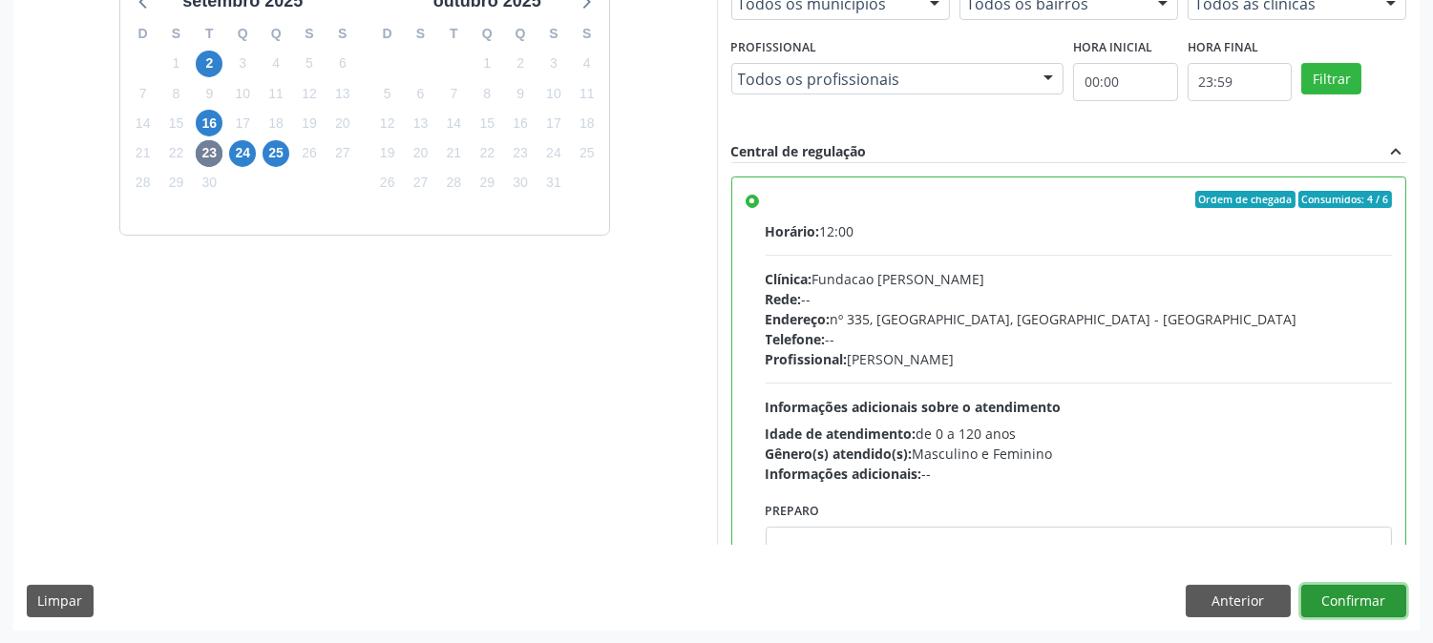
click at [1371, 585] on button "Confirmar" at bounding box center [1353, 601] width 105 height 32
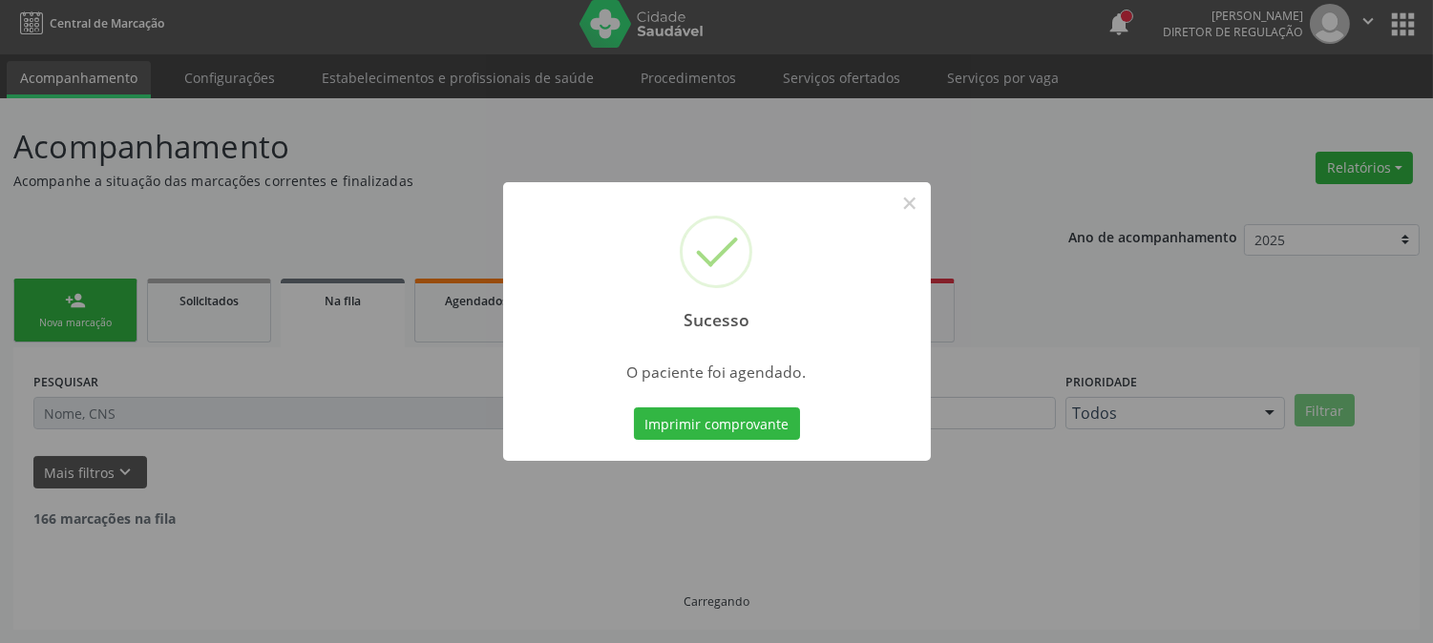
scroll to position [0, 0]
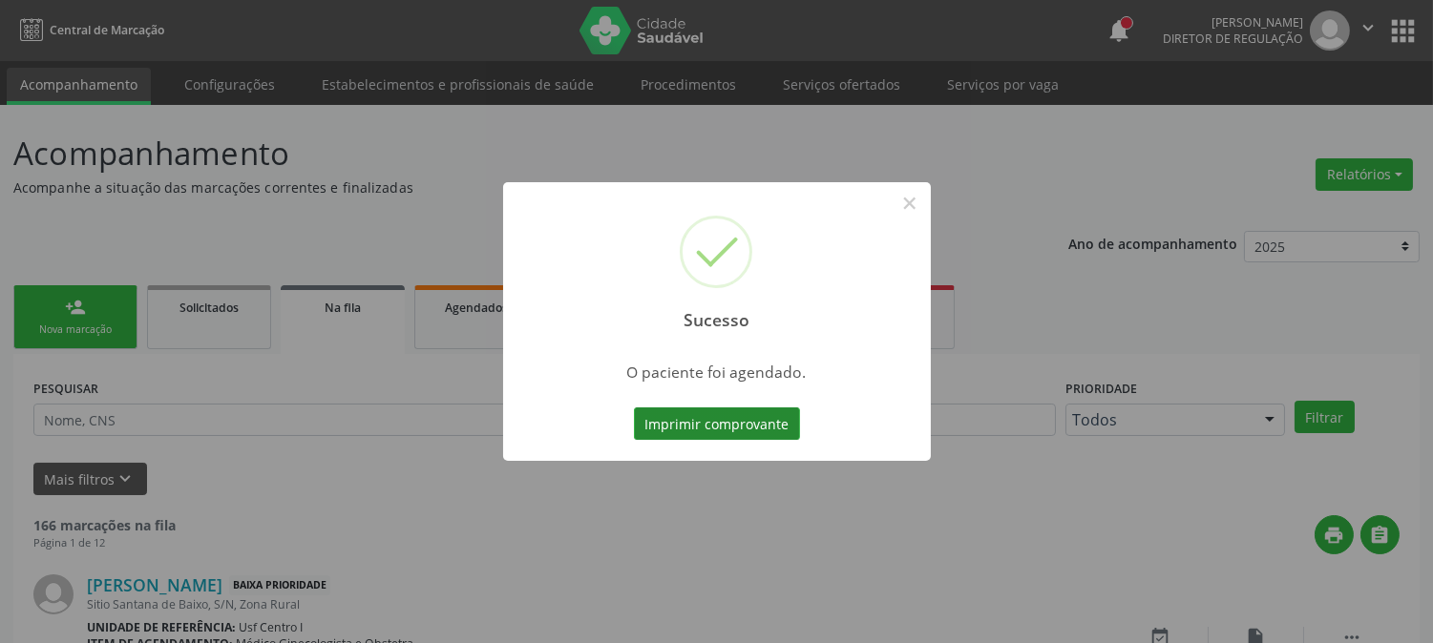
click at [730, 425] on button "Imprimir comprovante" at bounding box center [717, 424] width 166 height 32
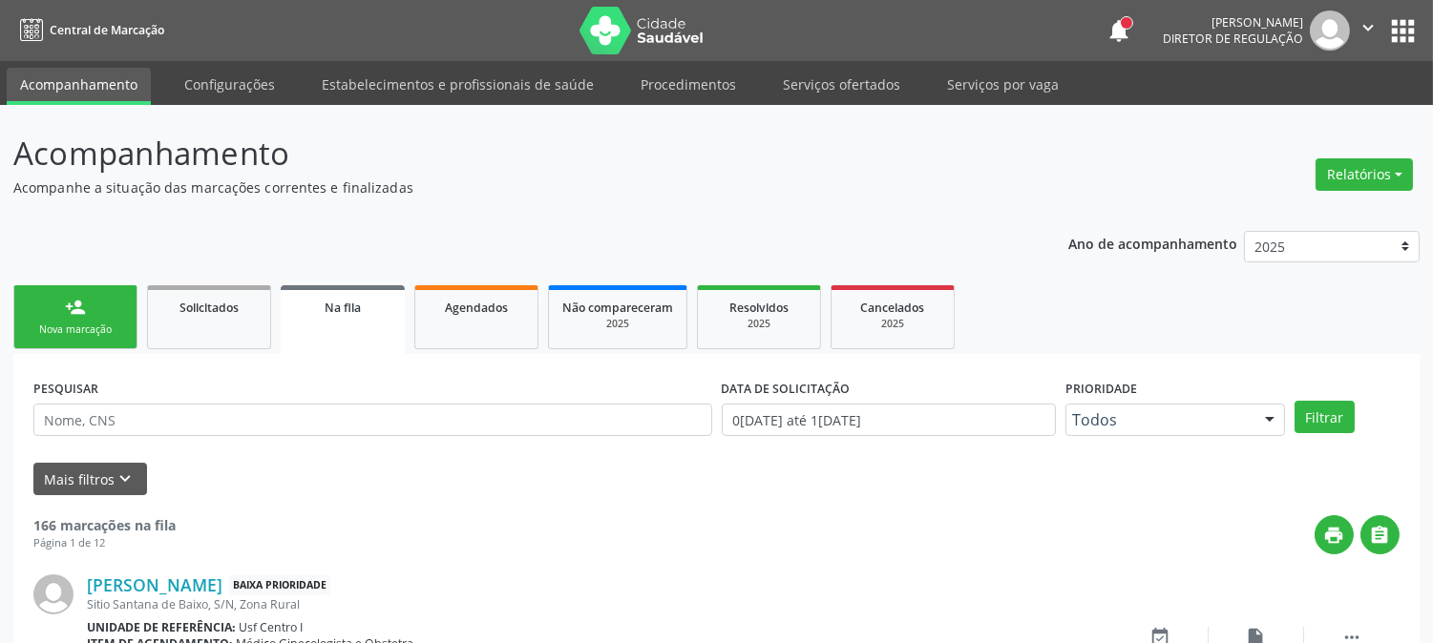
click at [100, 311] on link "person_add Nova marcação" at bounding box center [75, 317] width 124 height 64
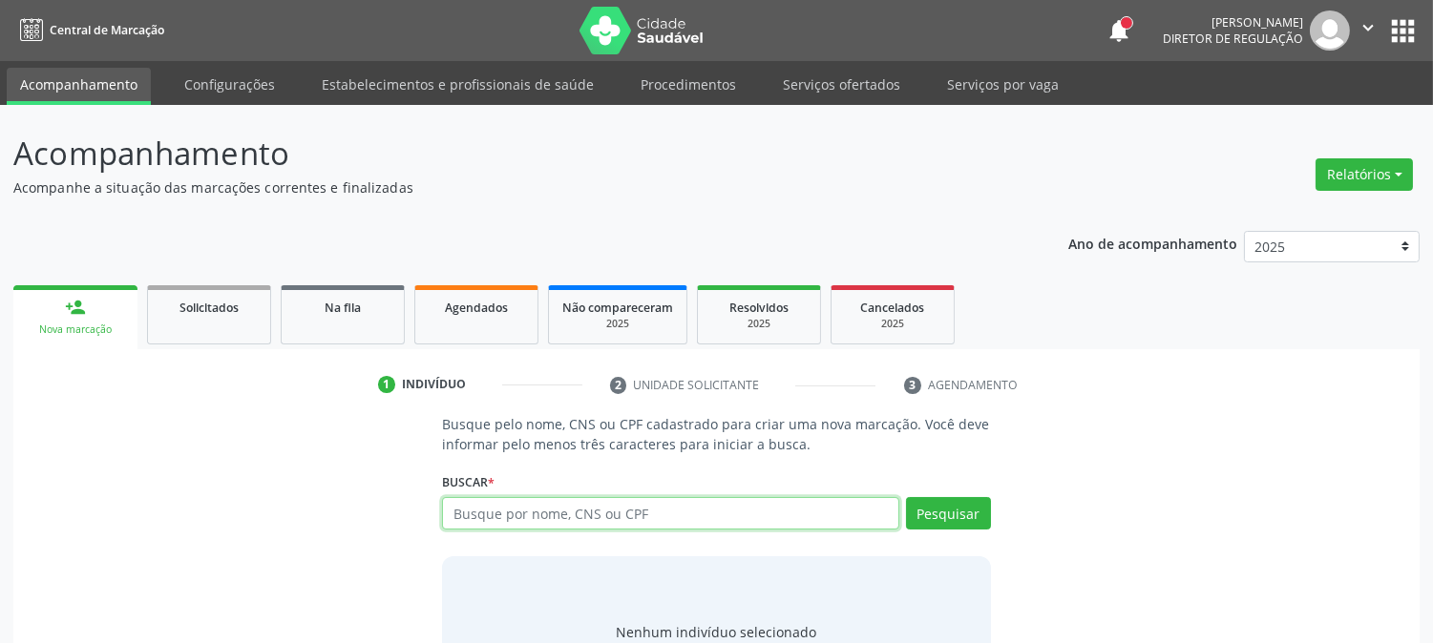
click at [694, 510] on input "text" at bounding box center [670, 513] width 456 height 32
type input "700000252771103"
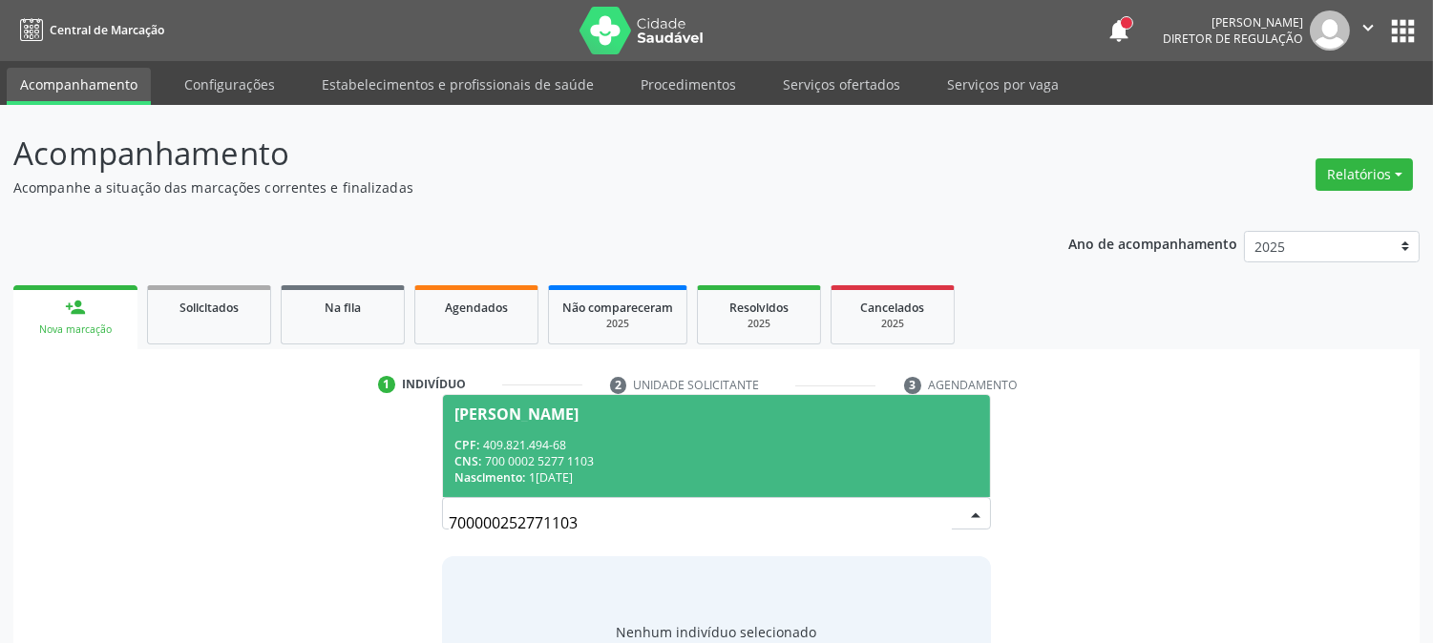
scroll to position [91, 0]
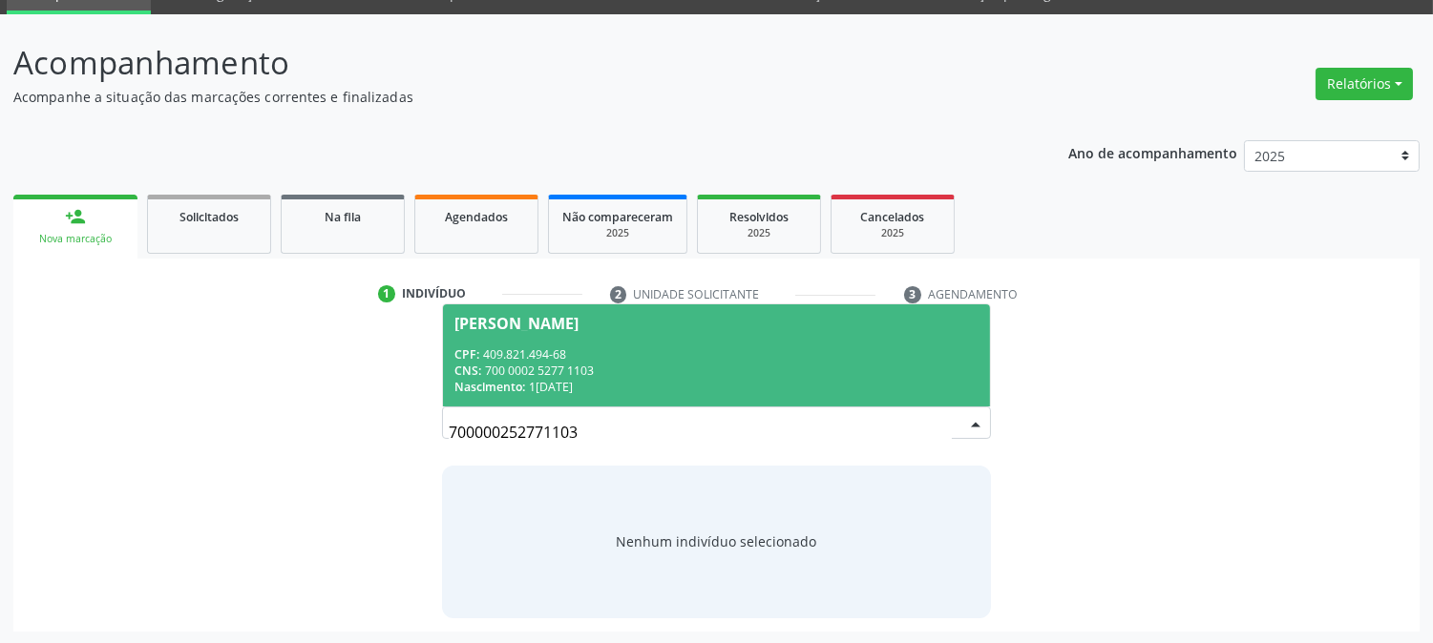
click at [611, 370] on div "CNS: 700 0002 5277 1103" at bounding box center [715, 371] width 523 height 16
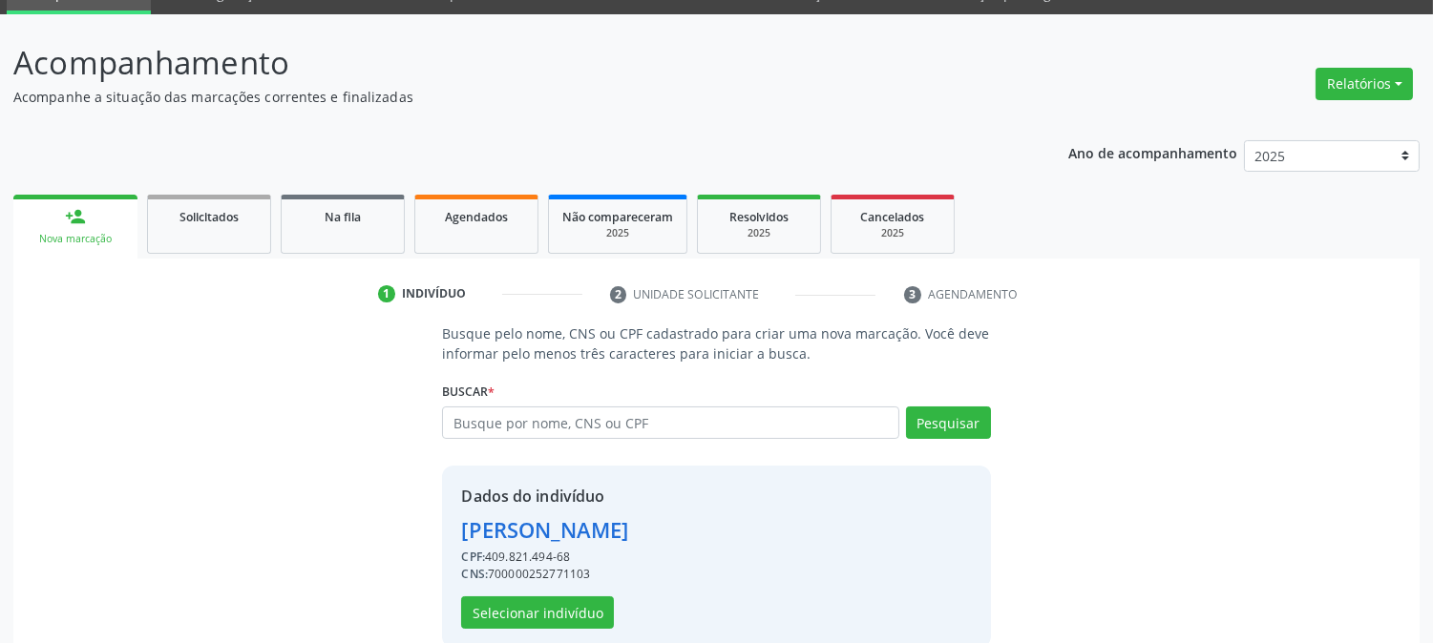
scroll to position [120, 0]
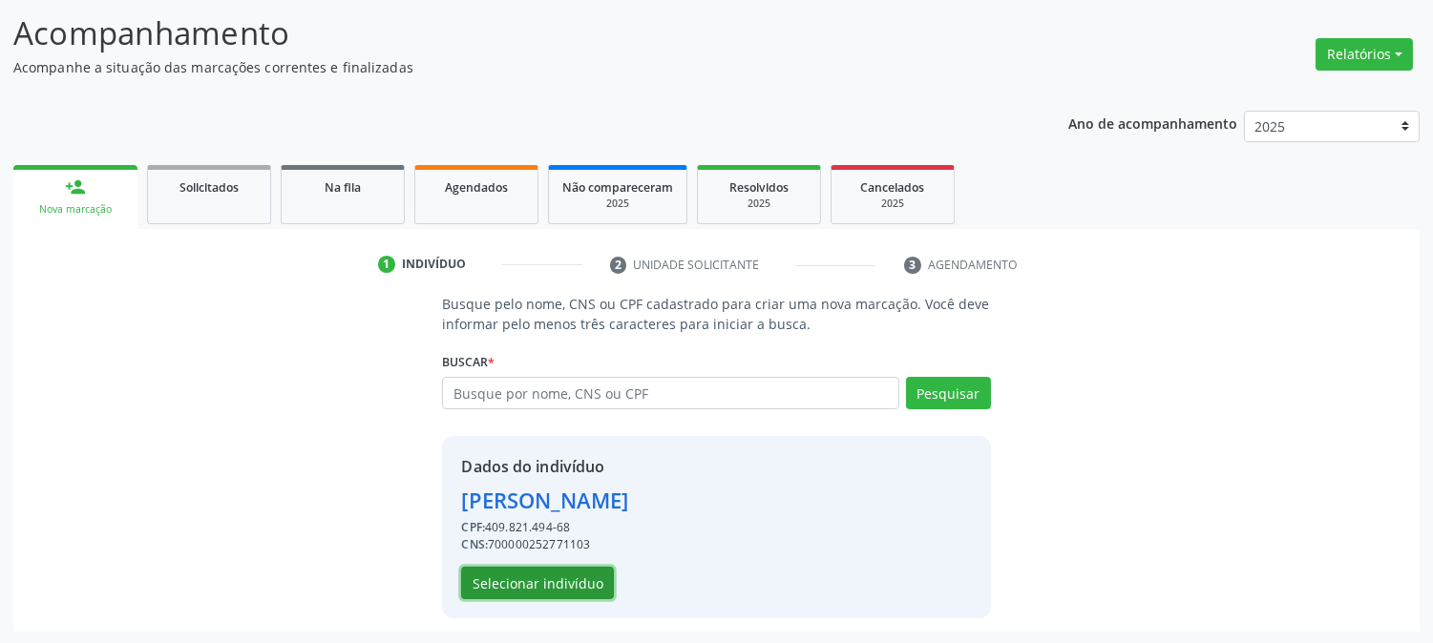
click at [560, 590] on button "Selecionar indivíduo" at bounding box center [537, 583] width 153 height 32
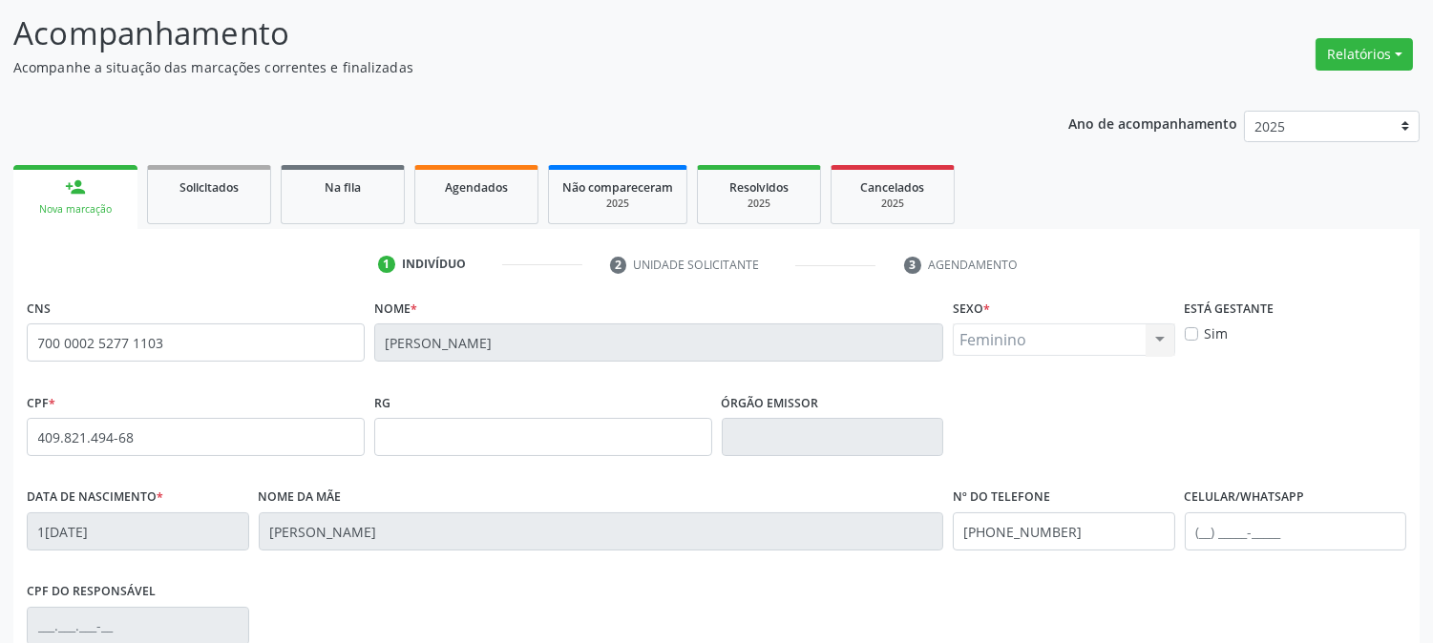
scroll to position [389, 0]
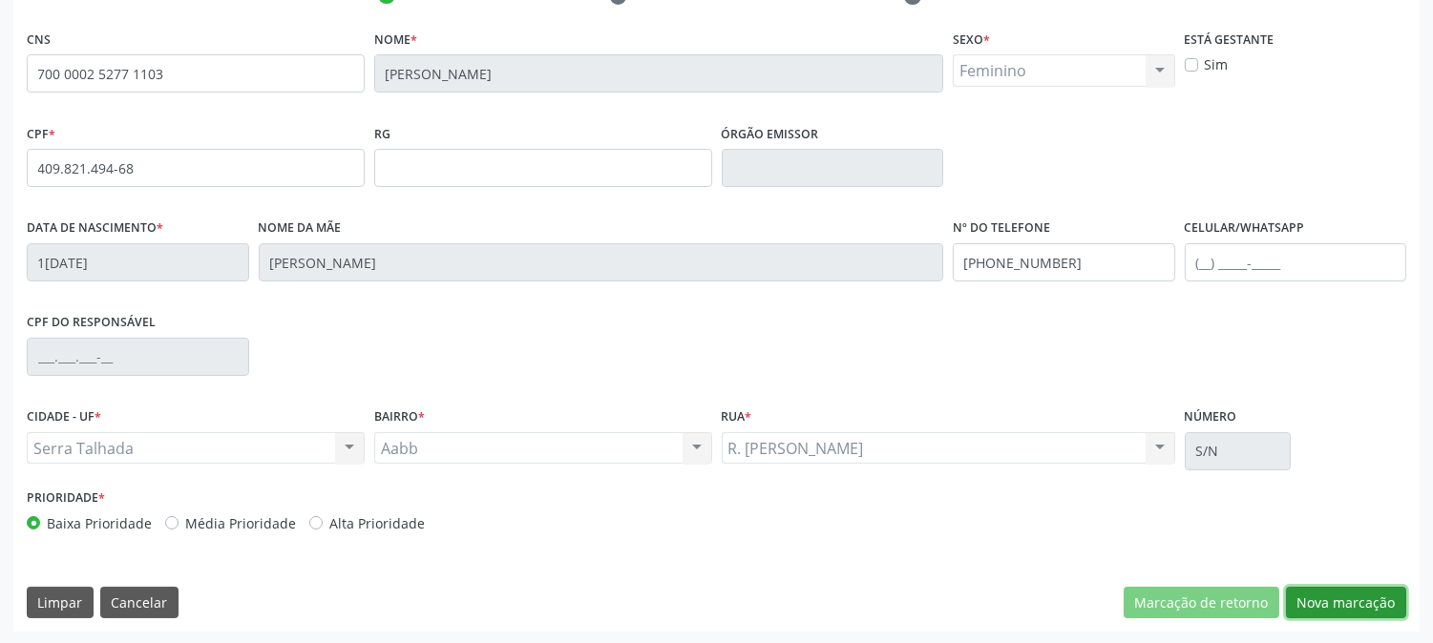
click at [1363, 590] on button "Nova marcação" at bounding box center [1346, 603] width 120 height 32
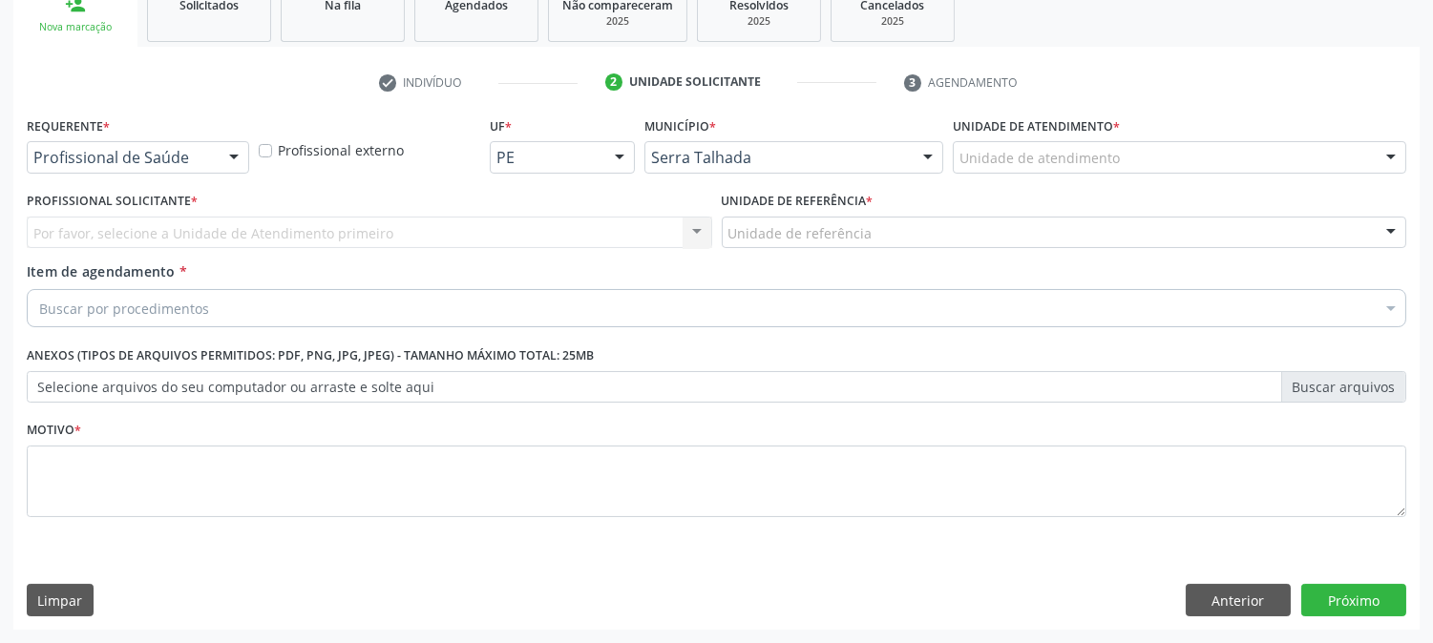
scroll to position [302, 0]
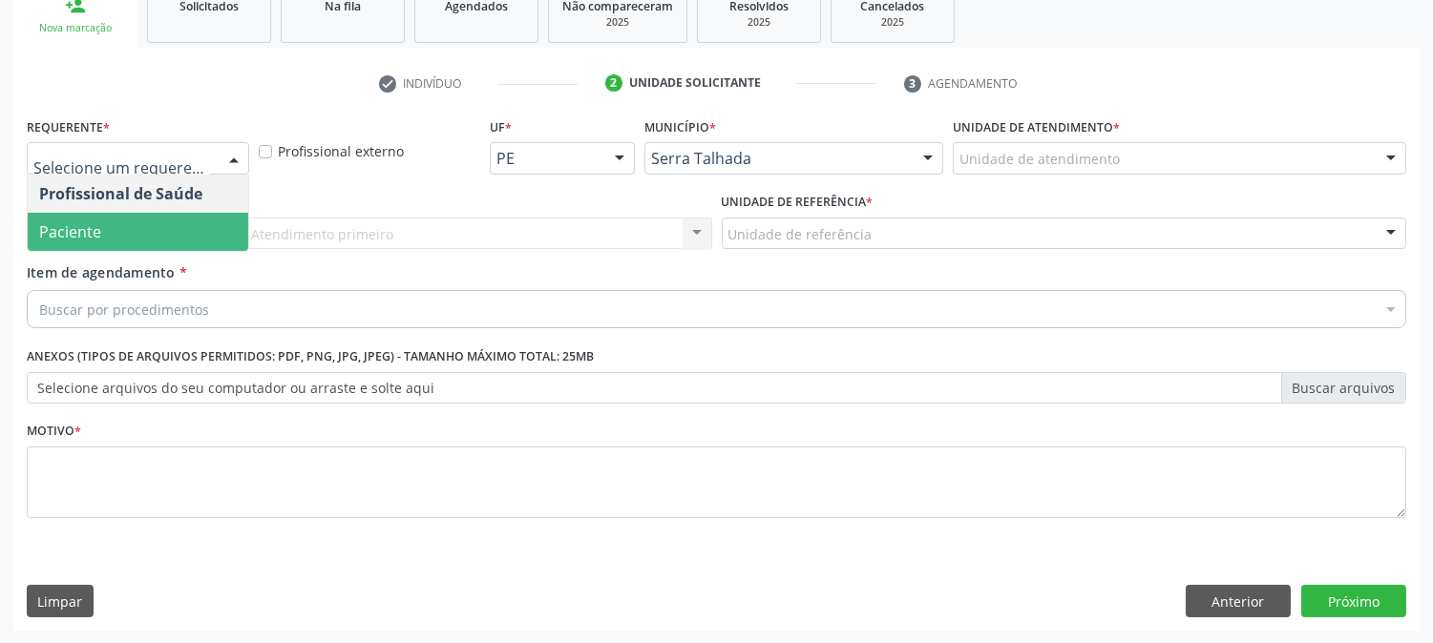
click at [139, 253] on div "Profissional Solicitante * Por favor, selecione a Unidade de Atendimento primei…" at bounding box center [369, 225] width 695 height 74
click at [163, 241] on span "Paciente" at bounding box center [138, 232] width 221 height 38
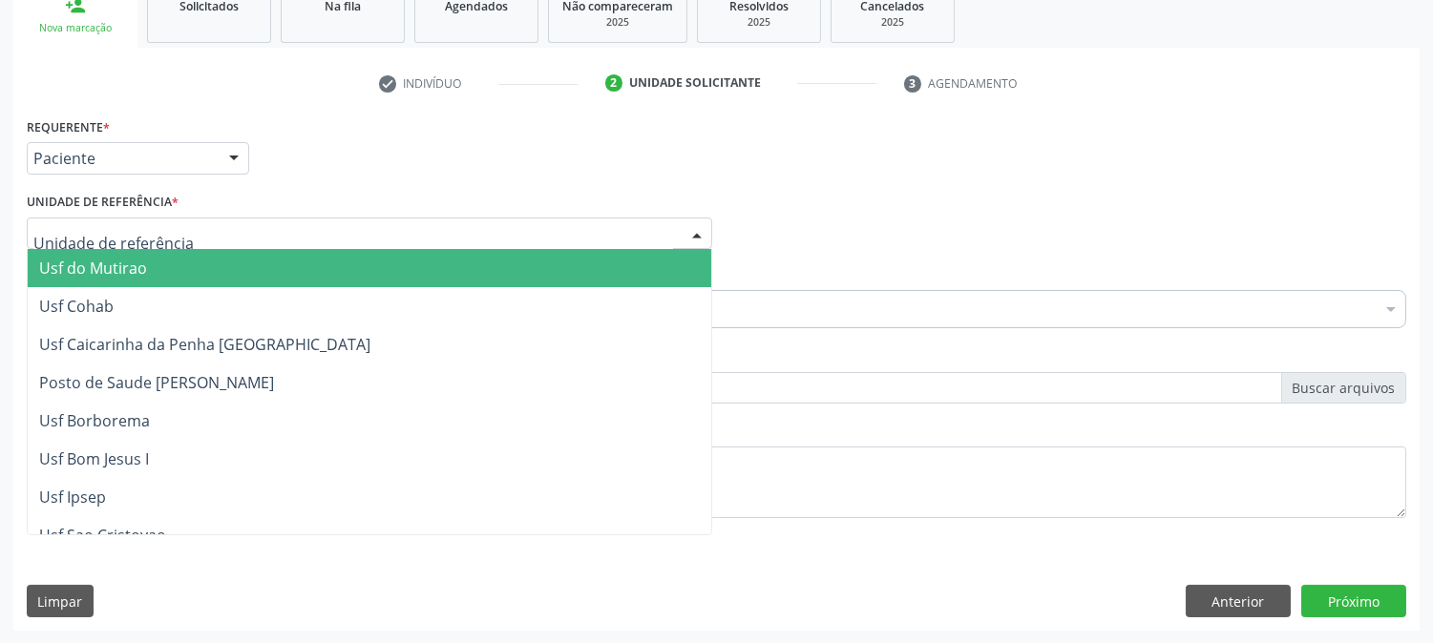
click at [195, 223] on div at bounding box center [369, 234] width 685 height 32
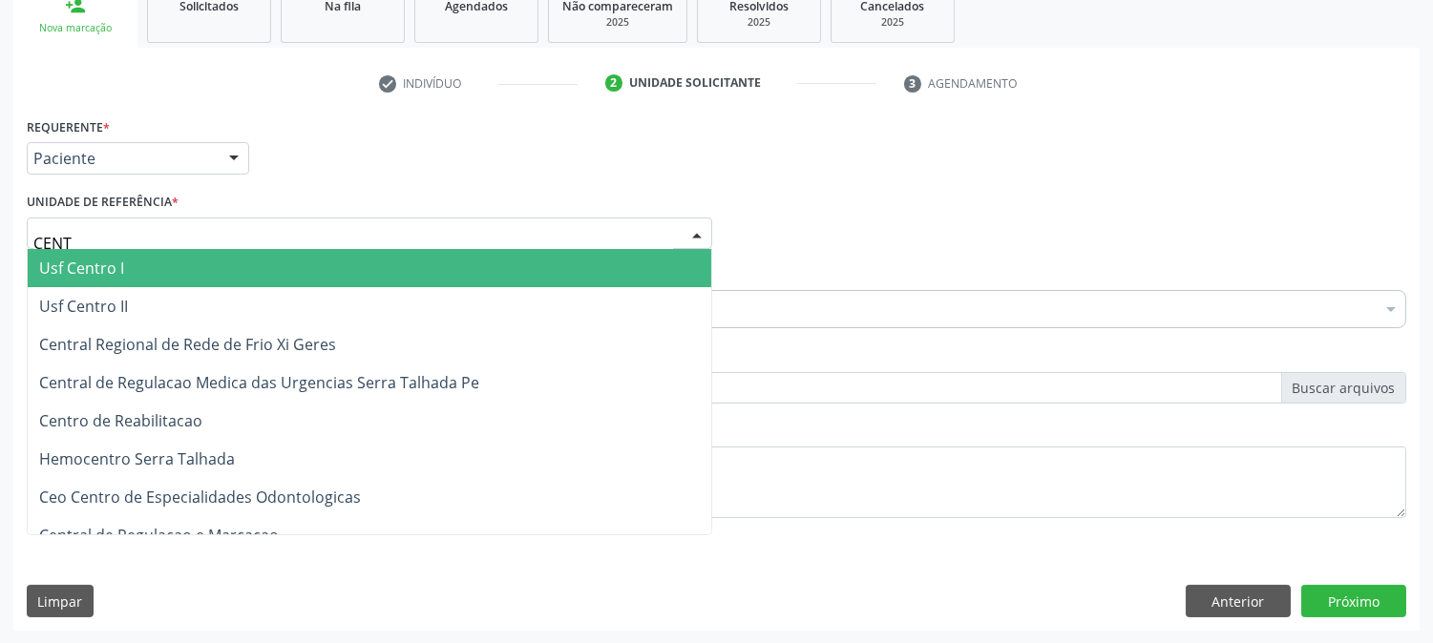
type input "CENTR"
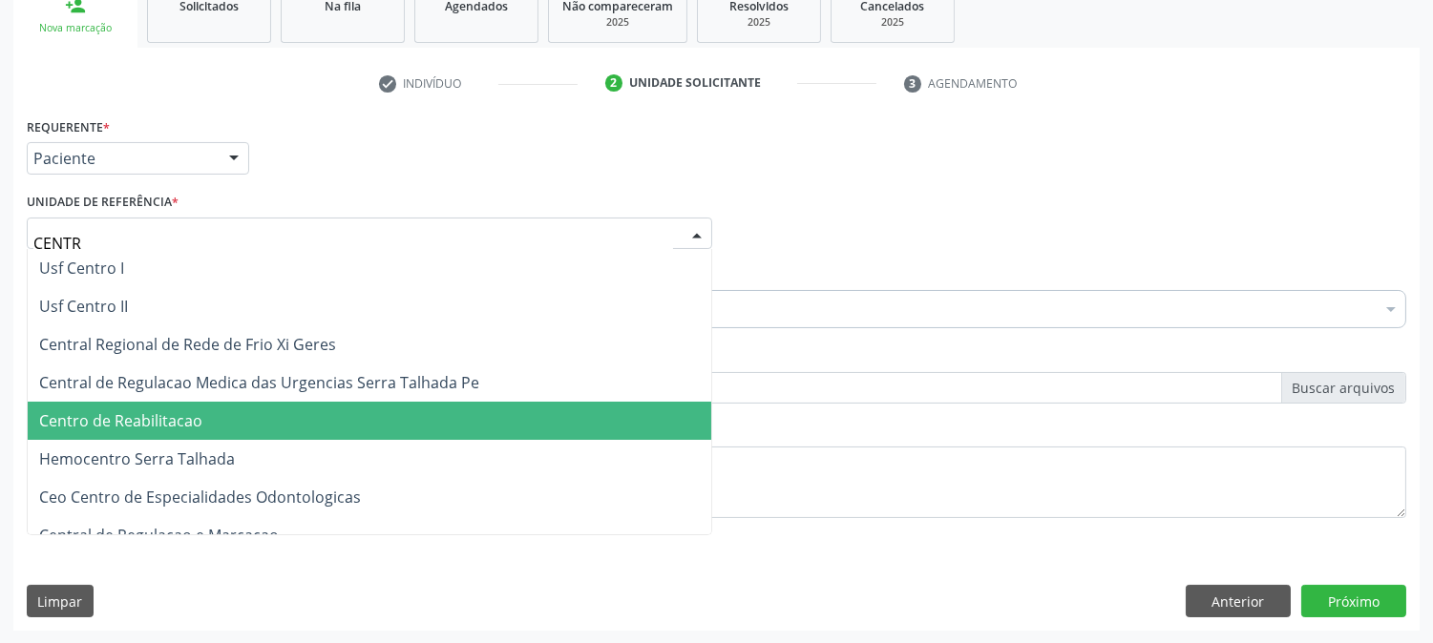
click at [207, 430] on span "Centro de Reabilitacao" at bounding box center [369, 421] width 683 height 38
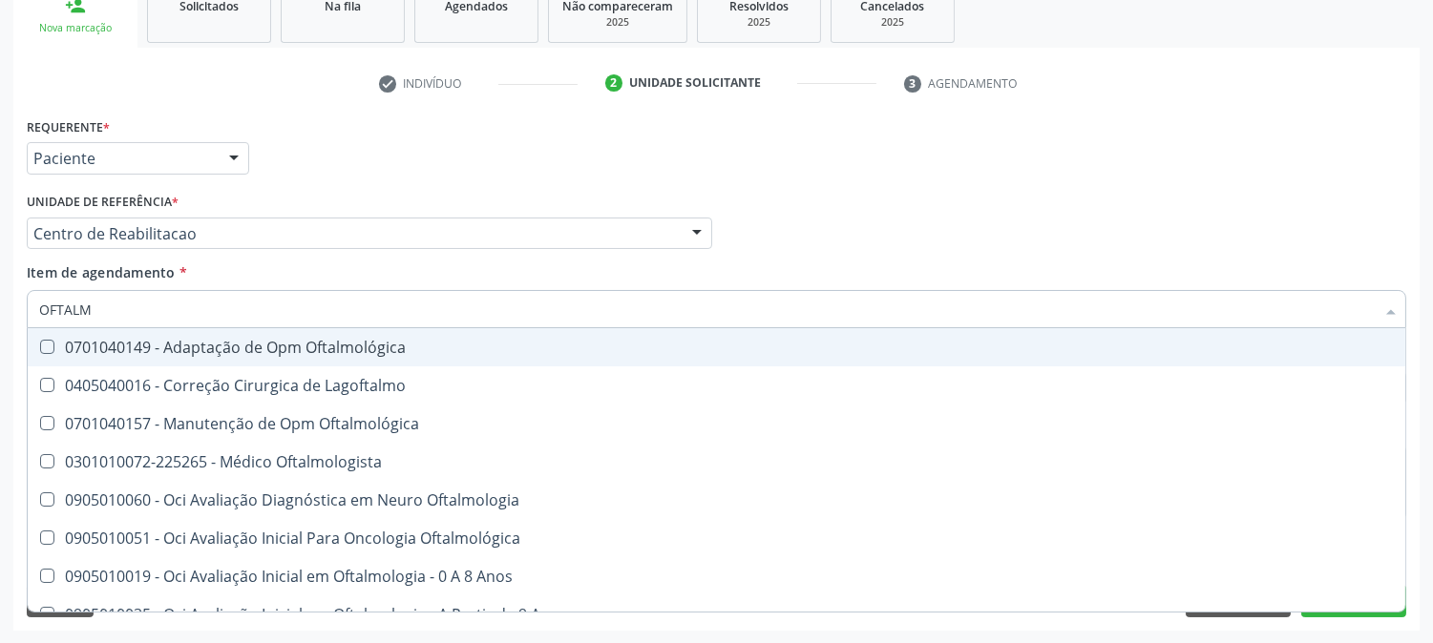
type input "OFTALMO"
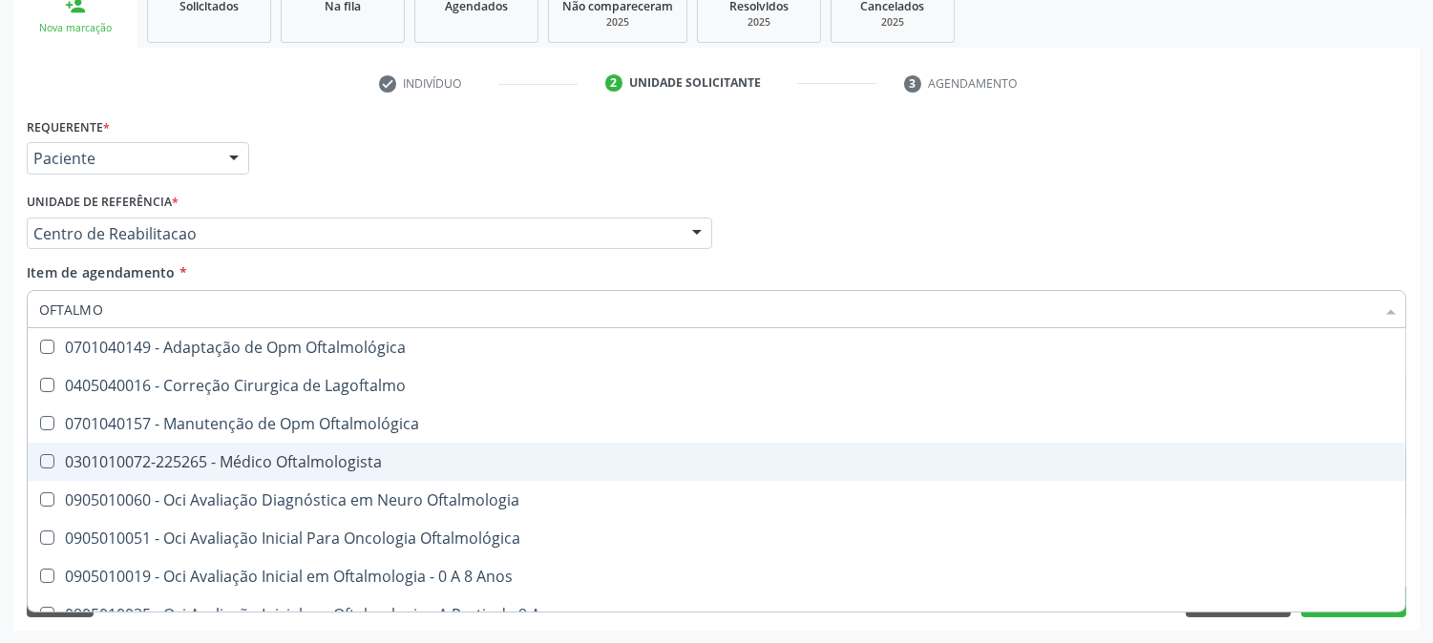
click at [74, 466] on div "0301010072-225265 - Médico Oftalmologista" at bounding box center [716, 461] width 1355 height 15
checkbox Oftalmologista "true"
click at [0, 446] on div "Acompanhamento Acompanhe a situação das marcações correntes e finalizadas Relat…" at bounding box center [716, 223] width 1433 height 841
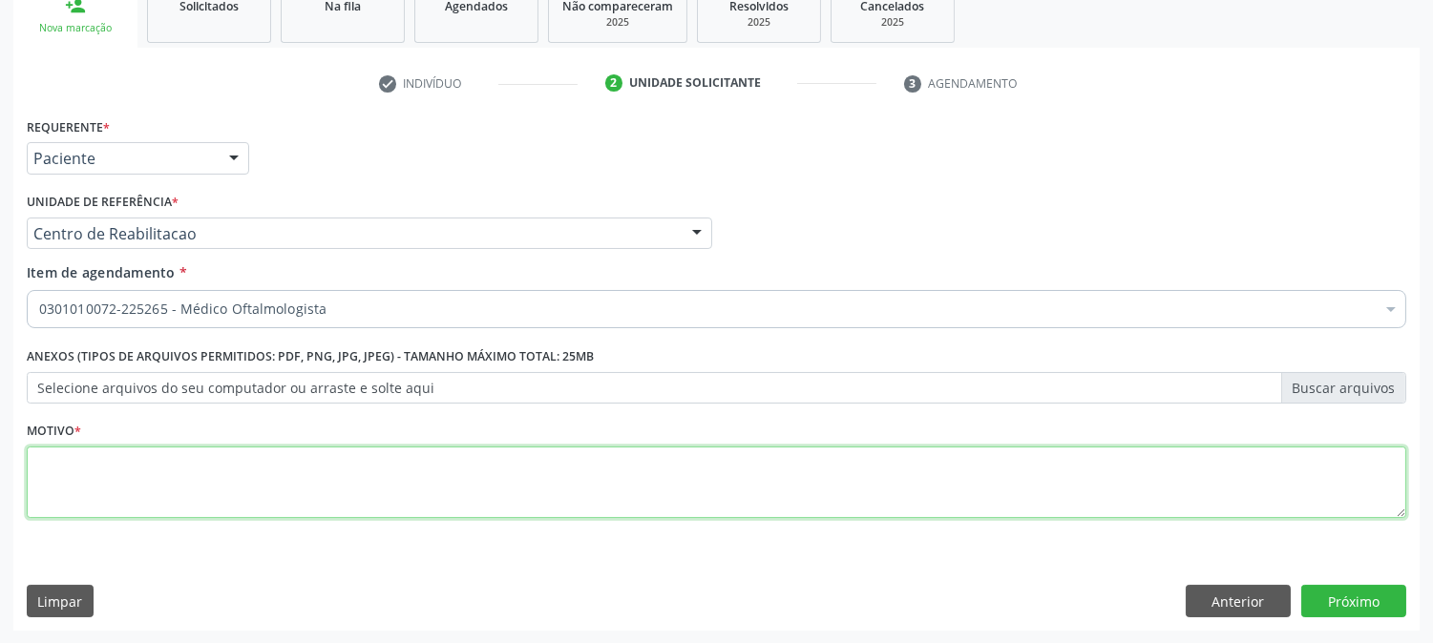
click at [134, 498] on textarea at bounding box center [716, 483] width 1379 height 73
type textarea "."
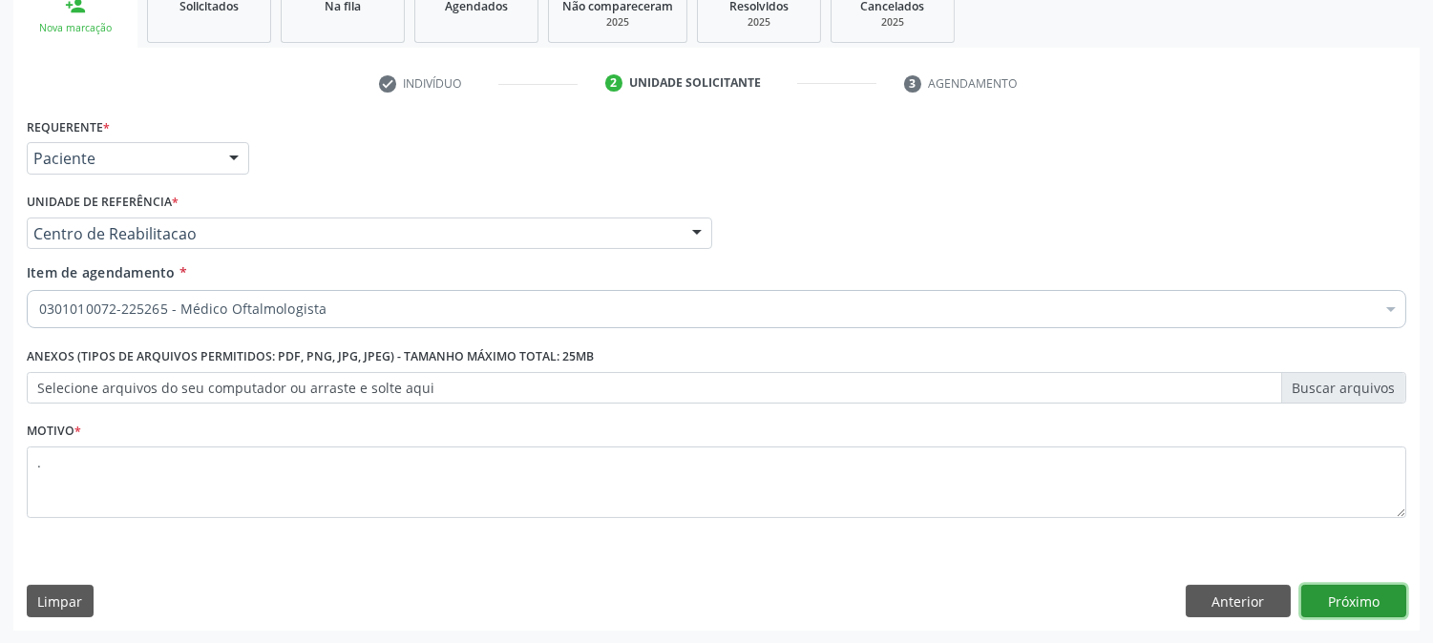
click at [1368, 598] on button "Próximo" at bounding box center [1353, 601] width 105 height 32
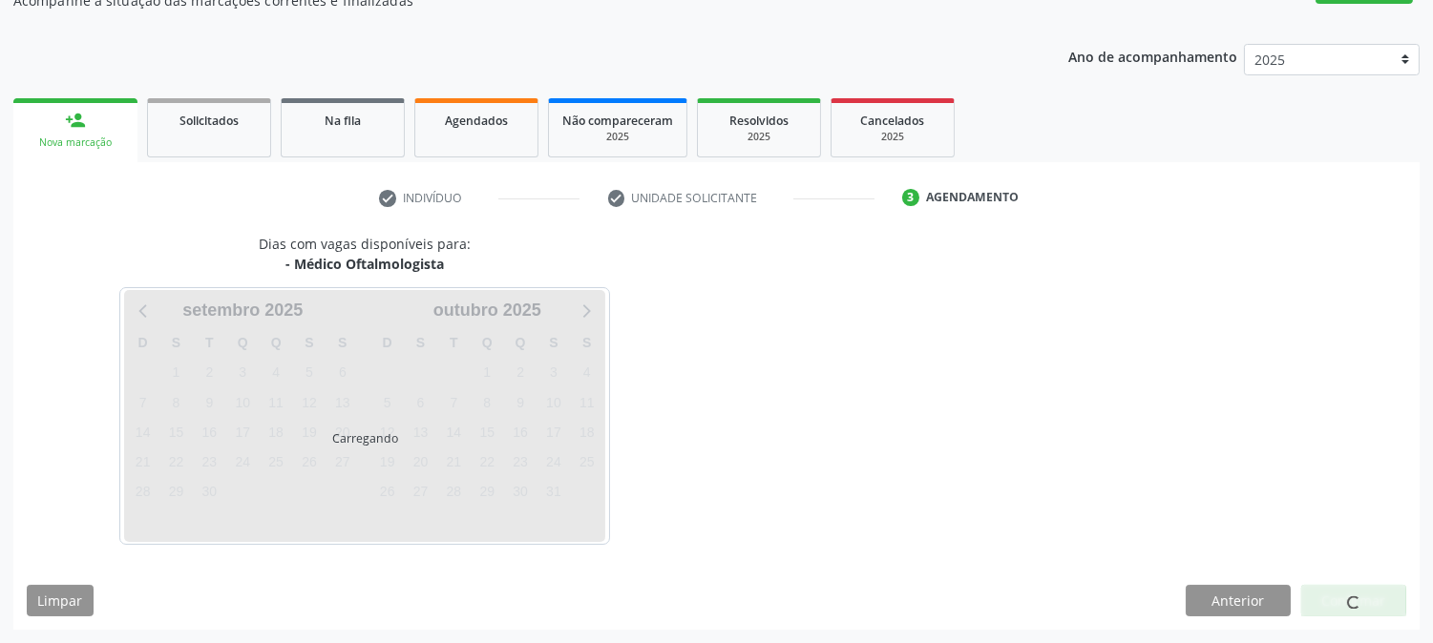
scroll to position [186, 0]
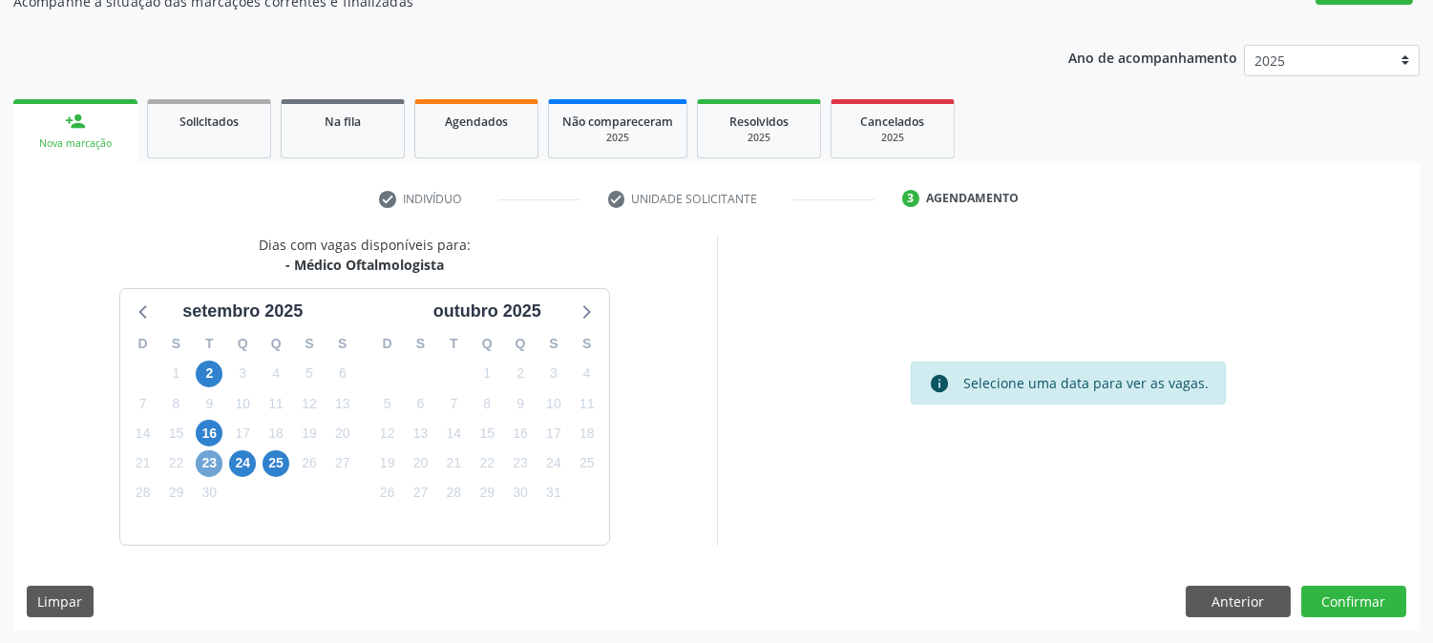
click at [214, 468] on span "23" at bounding box center [209, 464] width 27 height 27
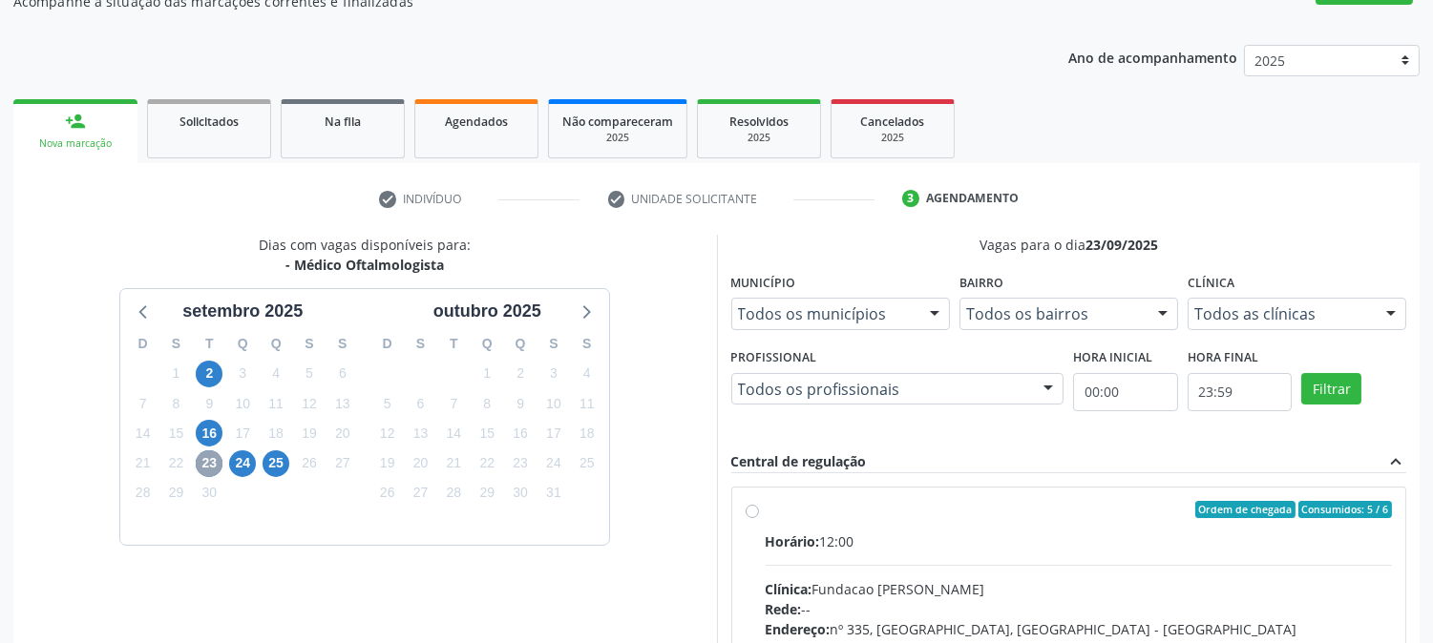
scroll to position [496, 0]
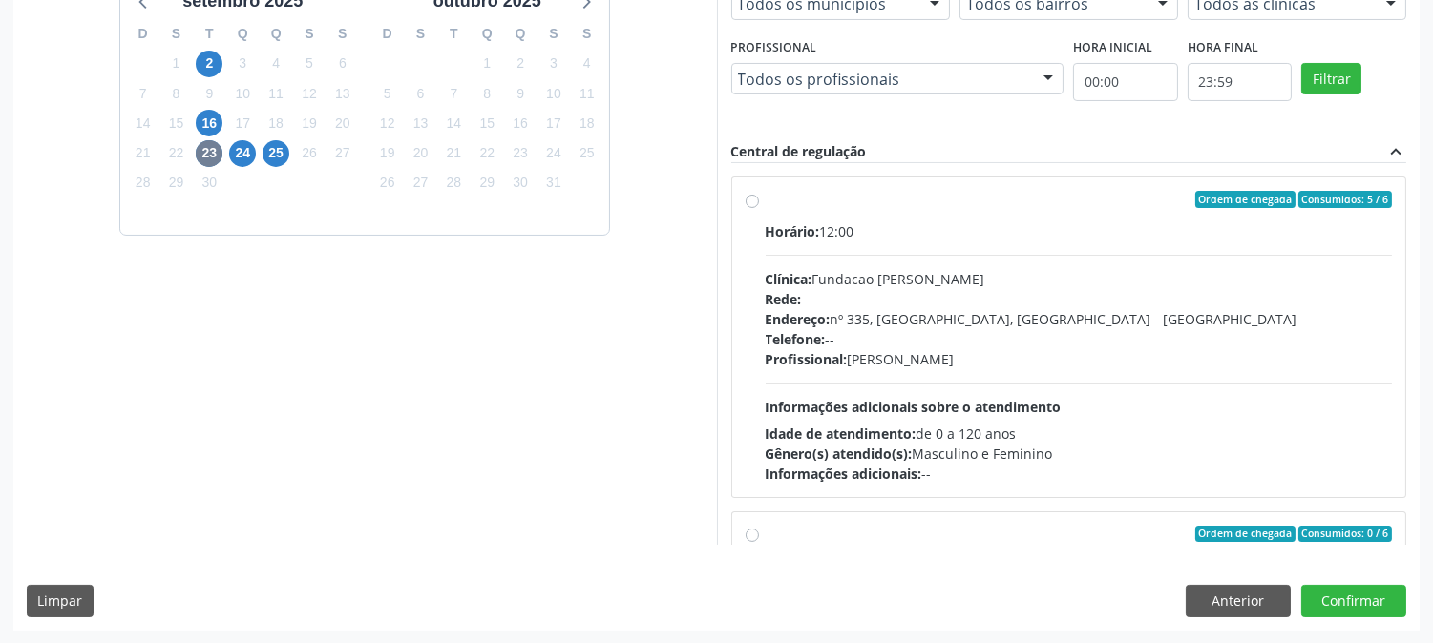
click at [854, 339] on div "Telefone: --" at bounding box center [1079, 339] width 627 height 20
click at [759, 208] on input "Ordem de chegada Consumidos: 5 / 6 Horário: 12:00 Clínica: Fundacao [PERSON_NAM…" at bounding box center [752, 199] width 13 height 17
radio input "true"
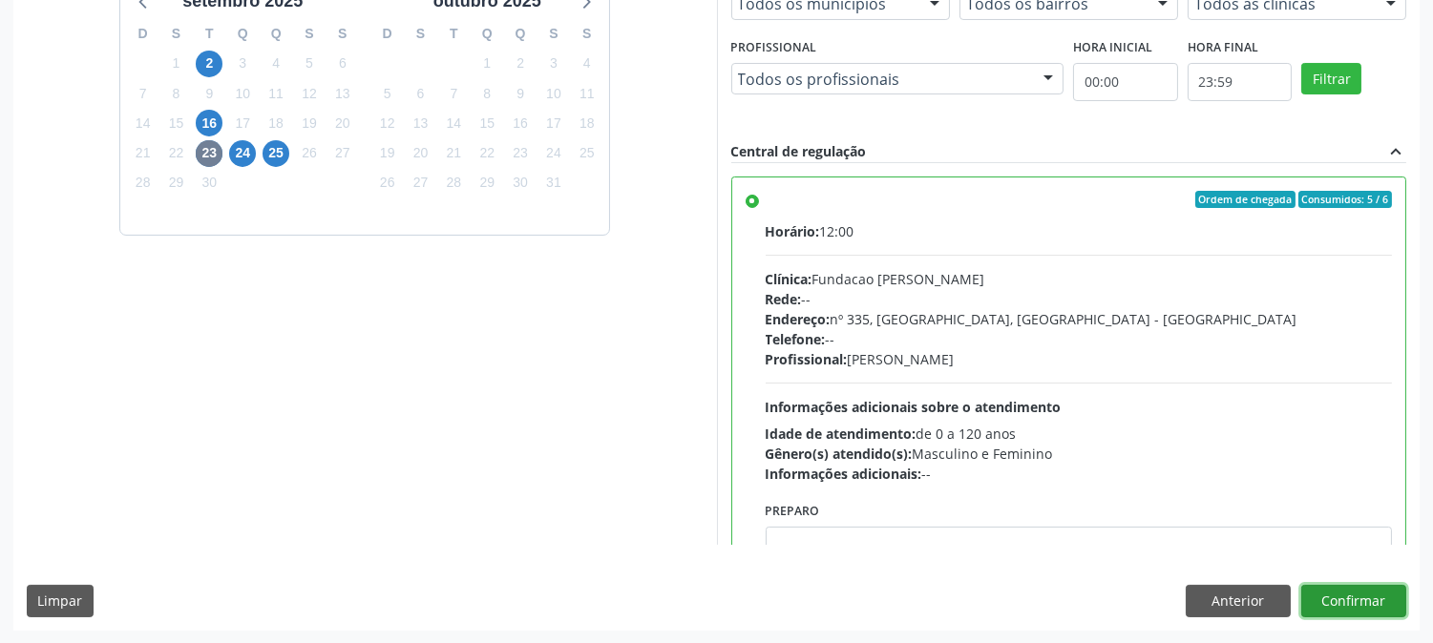
click at [1321, 594] on button "Confirmar" at bounding box center [1353, 601] width 105 height 32
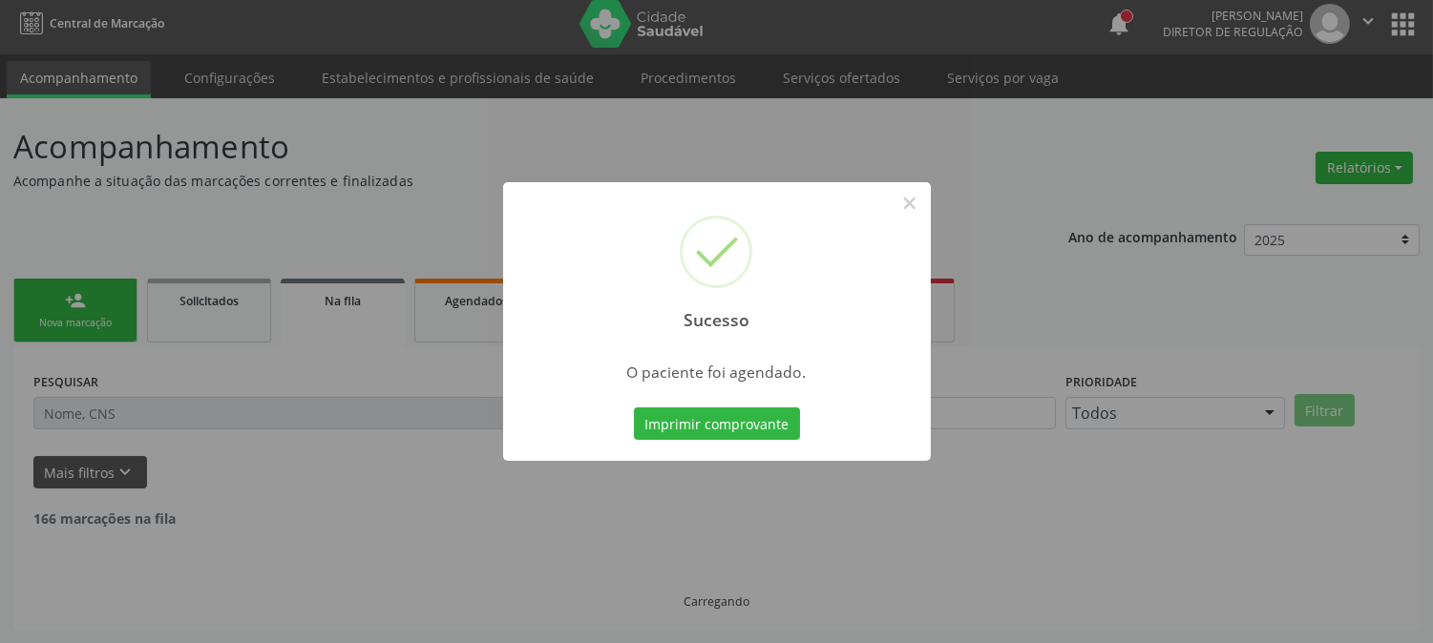
scroll to position [0, 0]
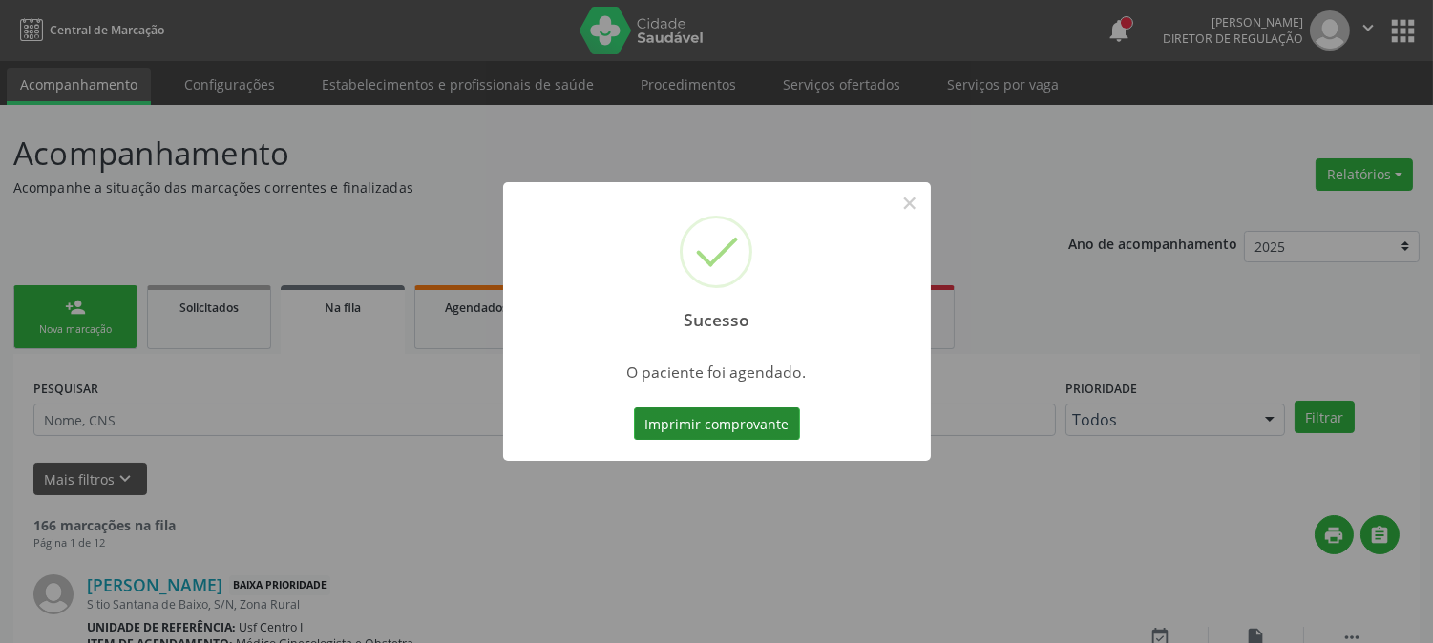
click at [685, 411] on button "Imprimir comprovante" at bounding box center [717, 424] width 166 height 32
